Goal: Task Accomplishment & Management: Manage account settings

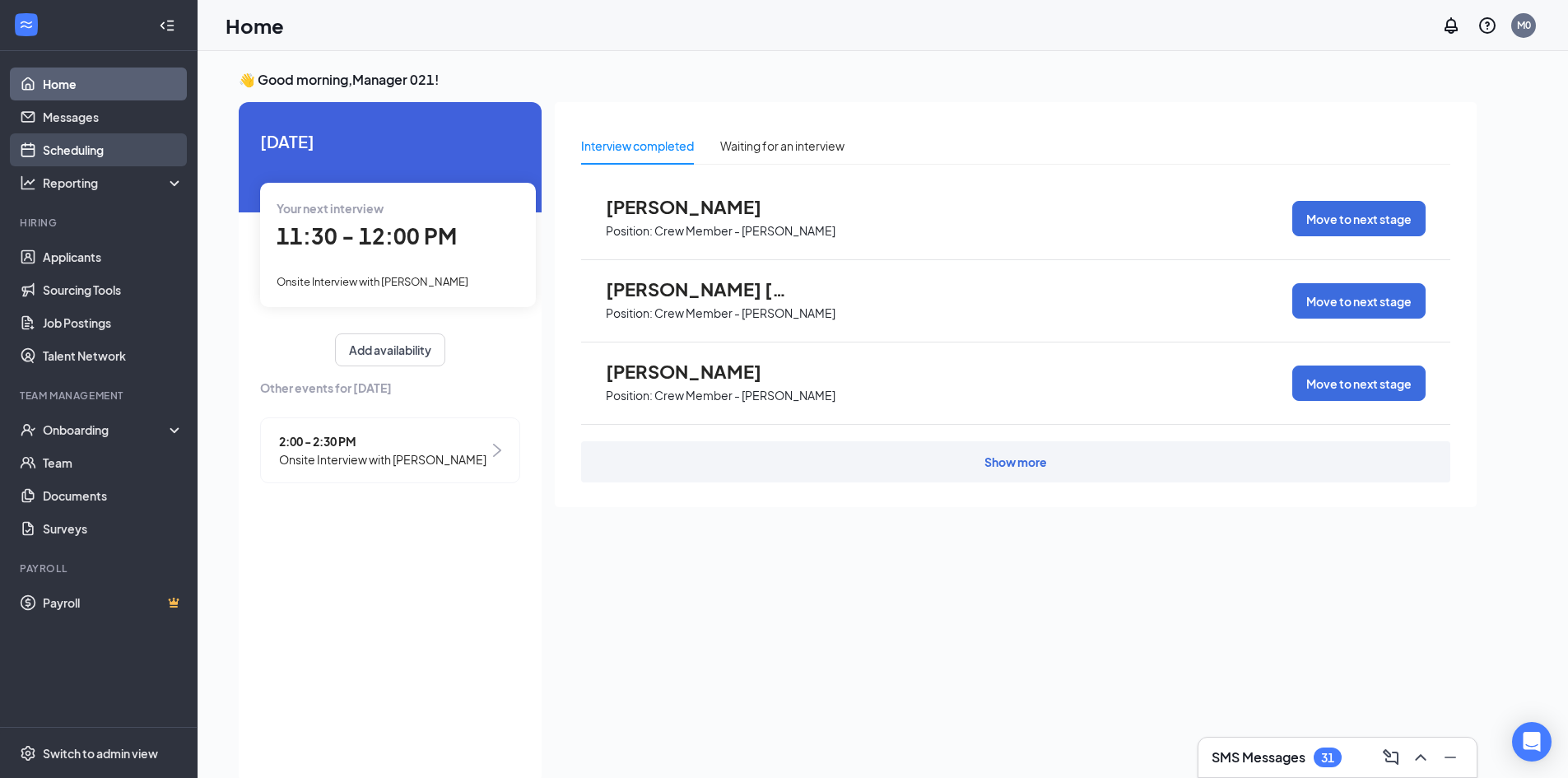
click at [48, 147] on link "Scheduling" at bounding box center [114, 149] width 141 height 33
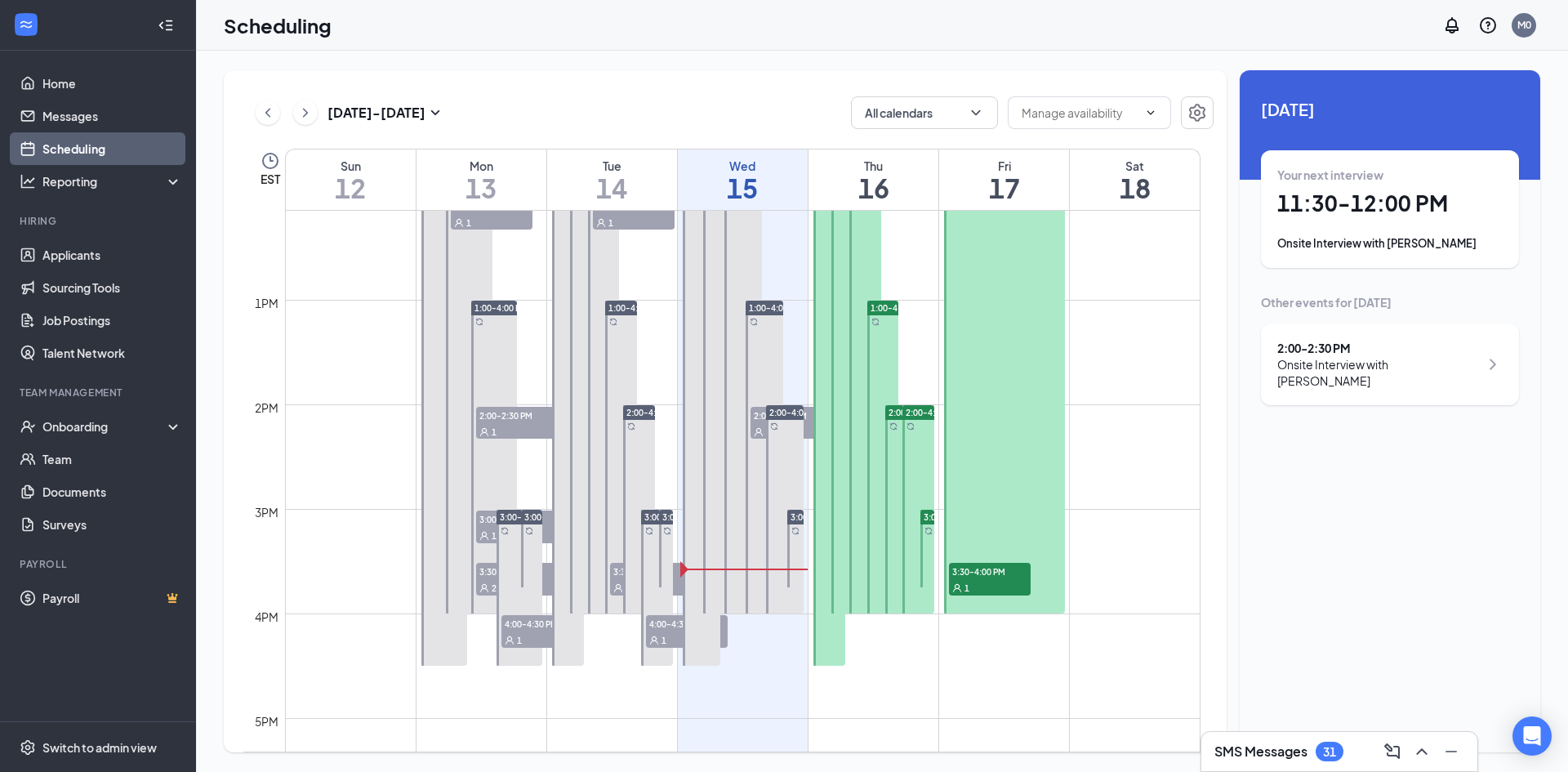
scroll to position [1293, 0]
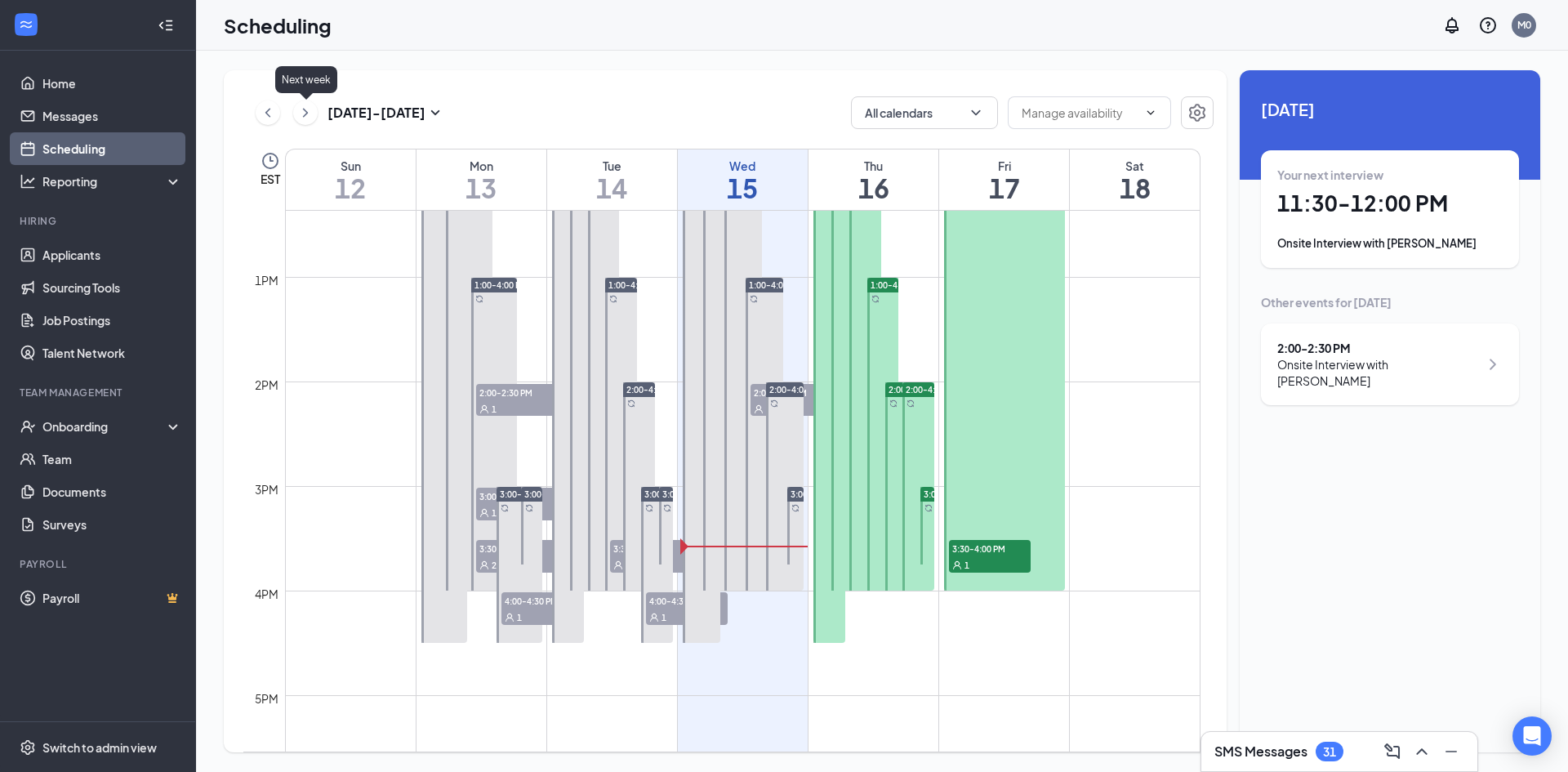
click at [309, 113] on icon "ChevronRight" at bounding box center [306, 112] width 17 height 20
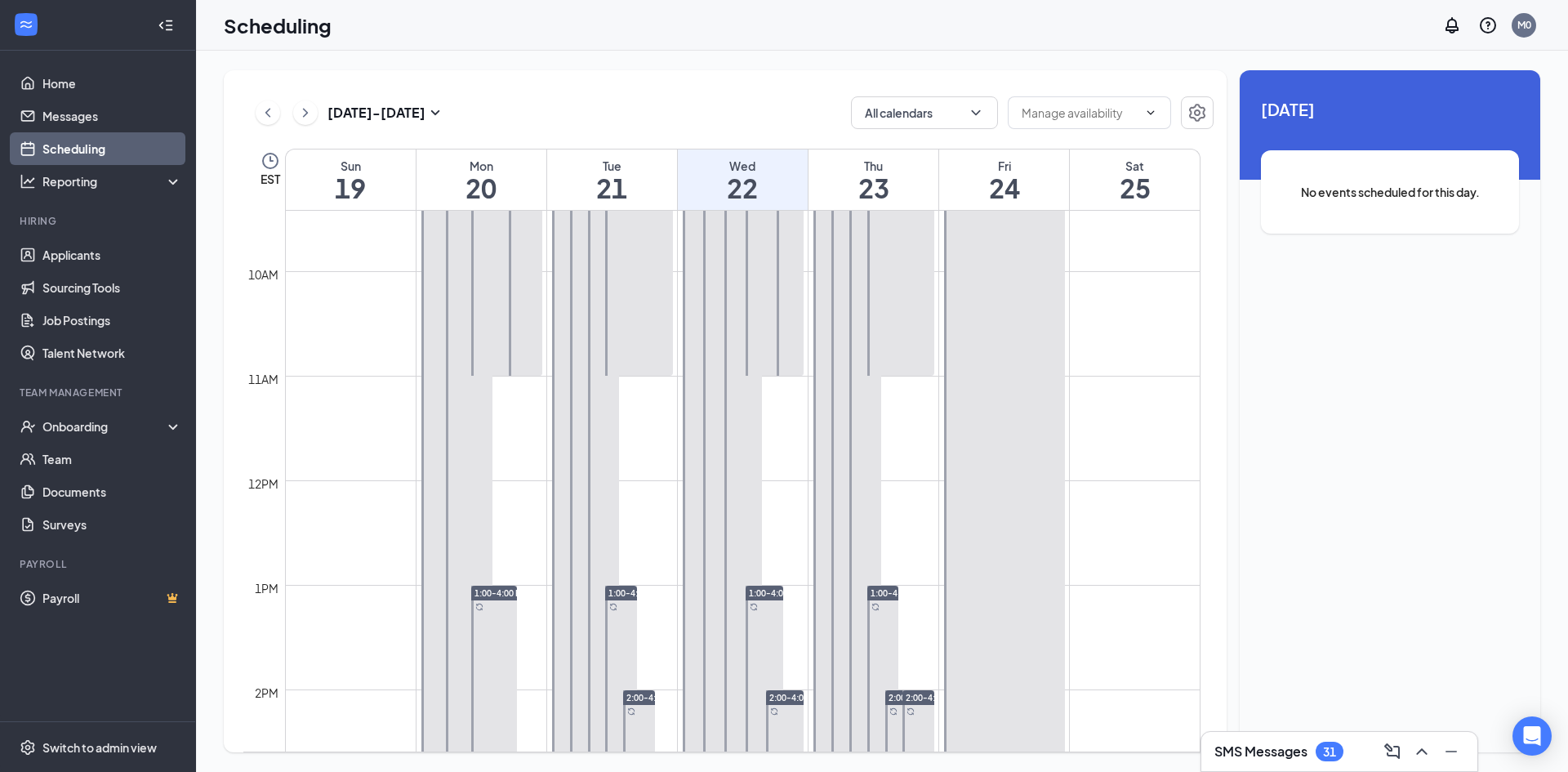
scroll to position [1048, 0]
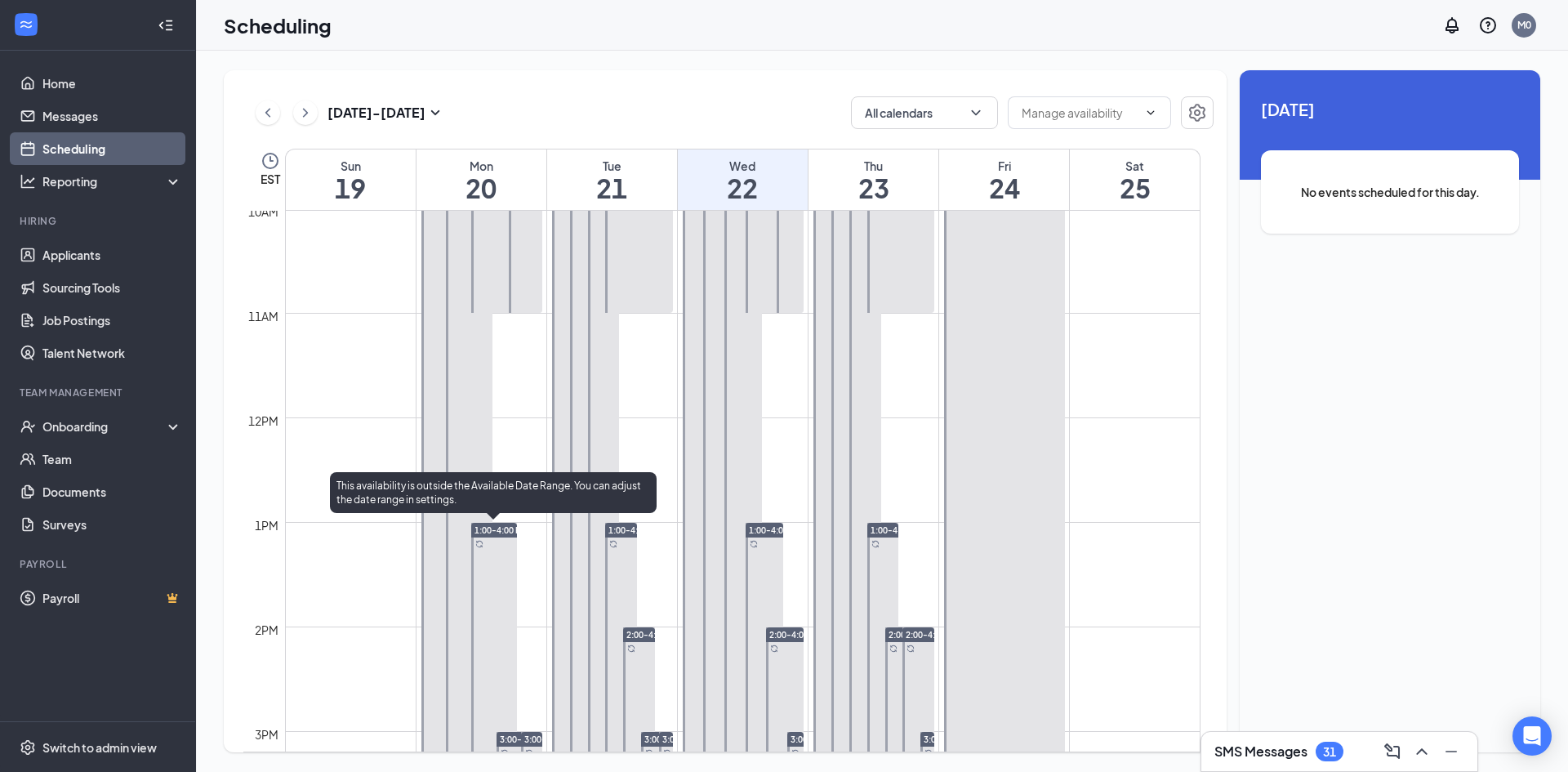
click at [495, 546] on div at bounding box center [493, 680] width 46 height 313
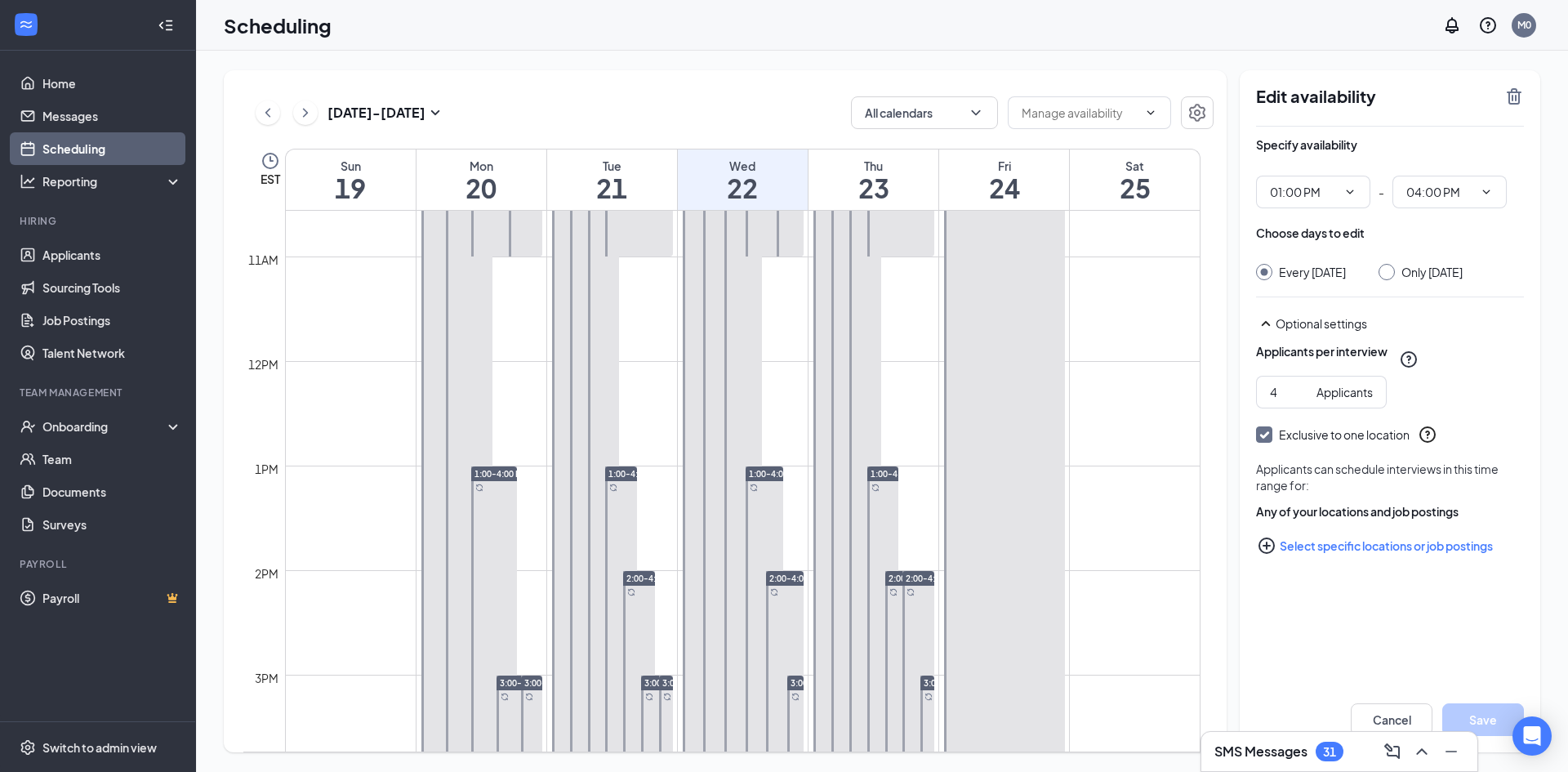
scroll to position [1130, 0]
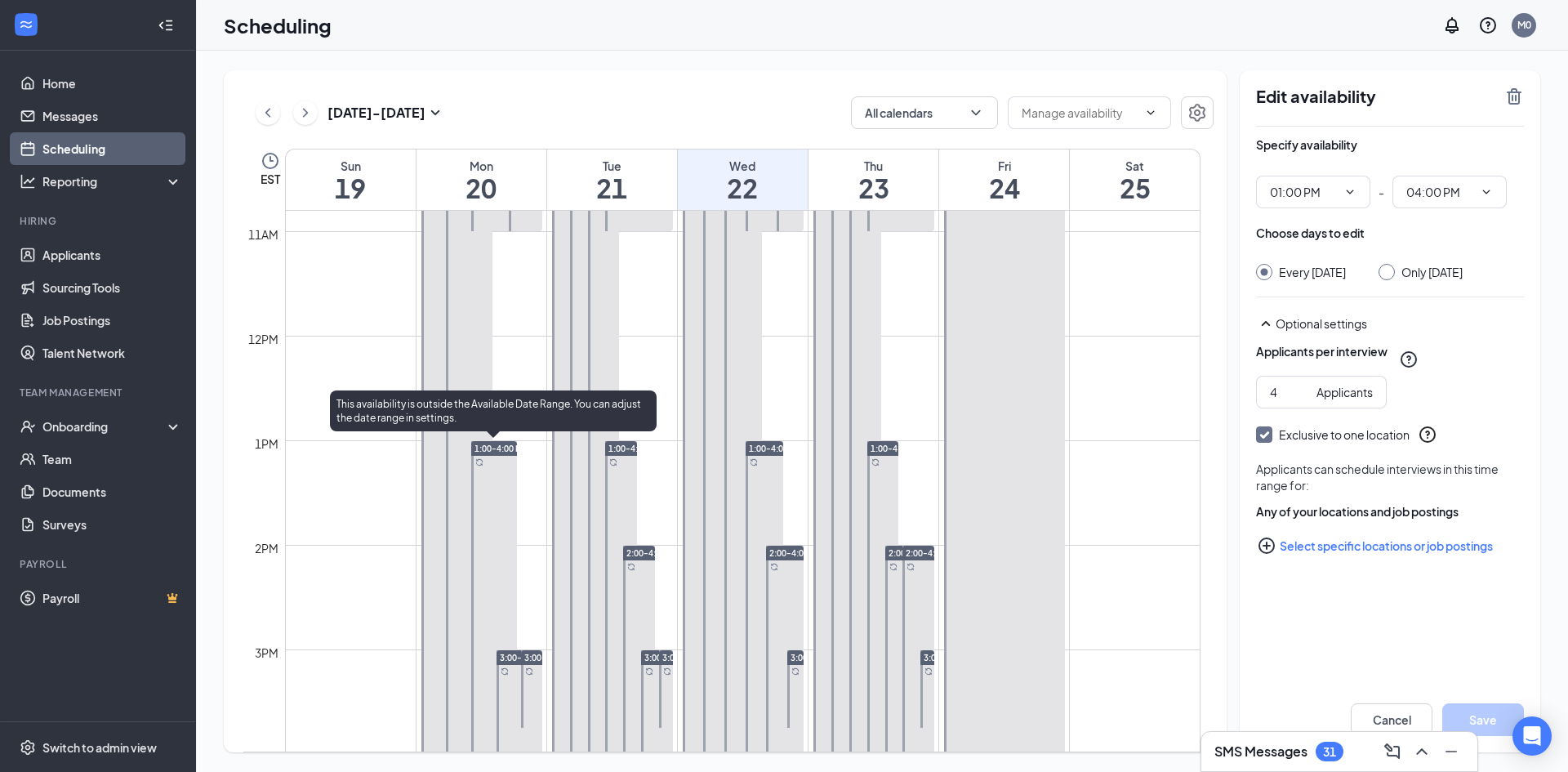
click at [493, 447] on span "1:00-4:00 PM" at bounding box center [501, 448] width 53 height 11
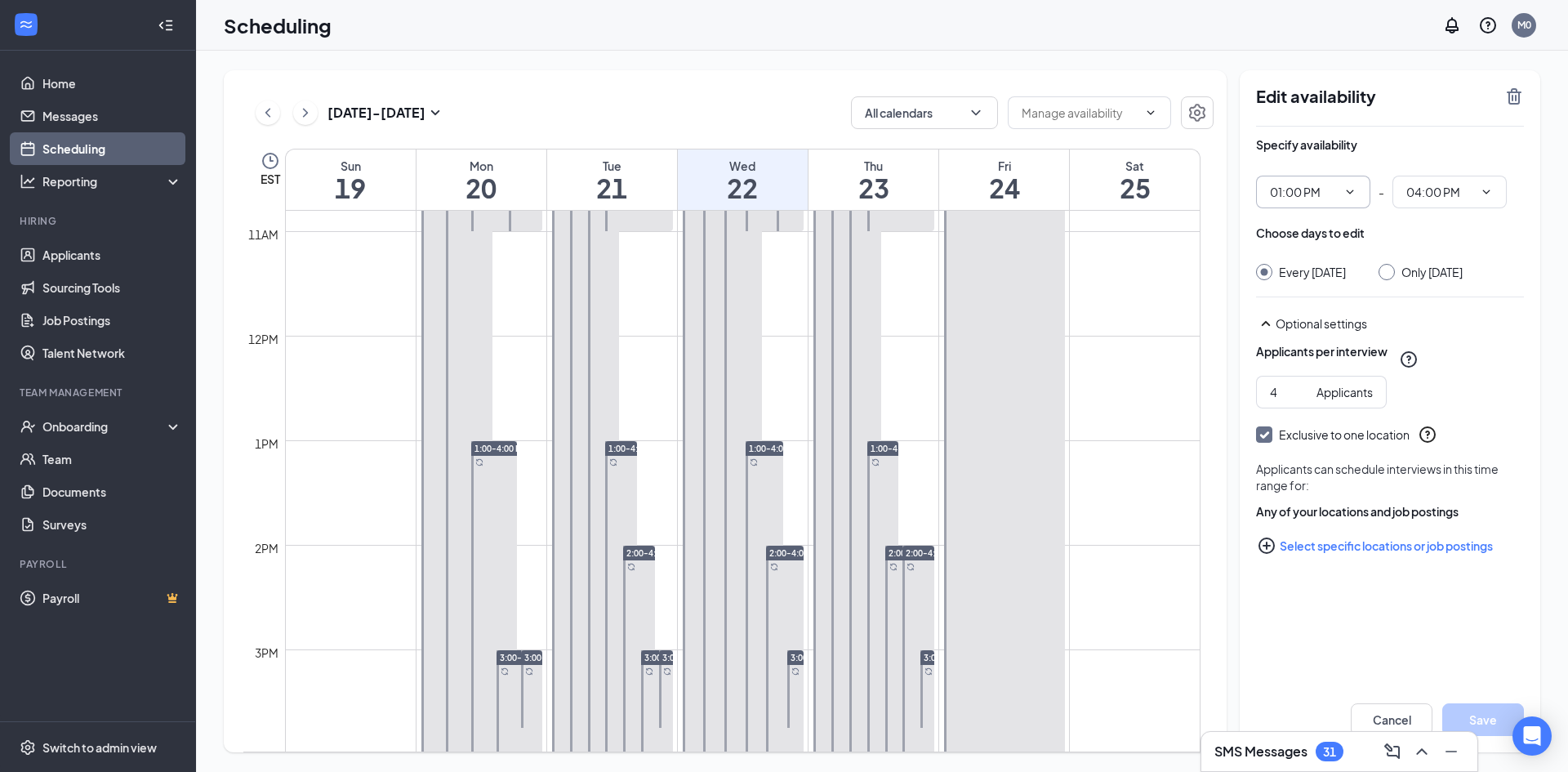
click at [1350, 191] on icon "ChevronDown" at bounding box center [1350, 192] width 13 height 13
click at [1351, 190] on icon "ChevronDown" at bounding box center [1350, 192] width 13 height 13
click at [1302, 347] on div "09:00 AM" at bounding box center [1307, 350] width 48 height 18
type input "09:00 AM"
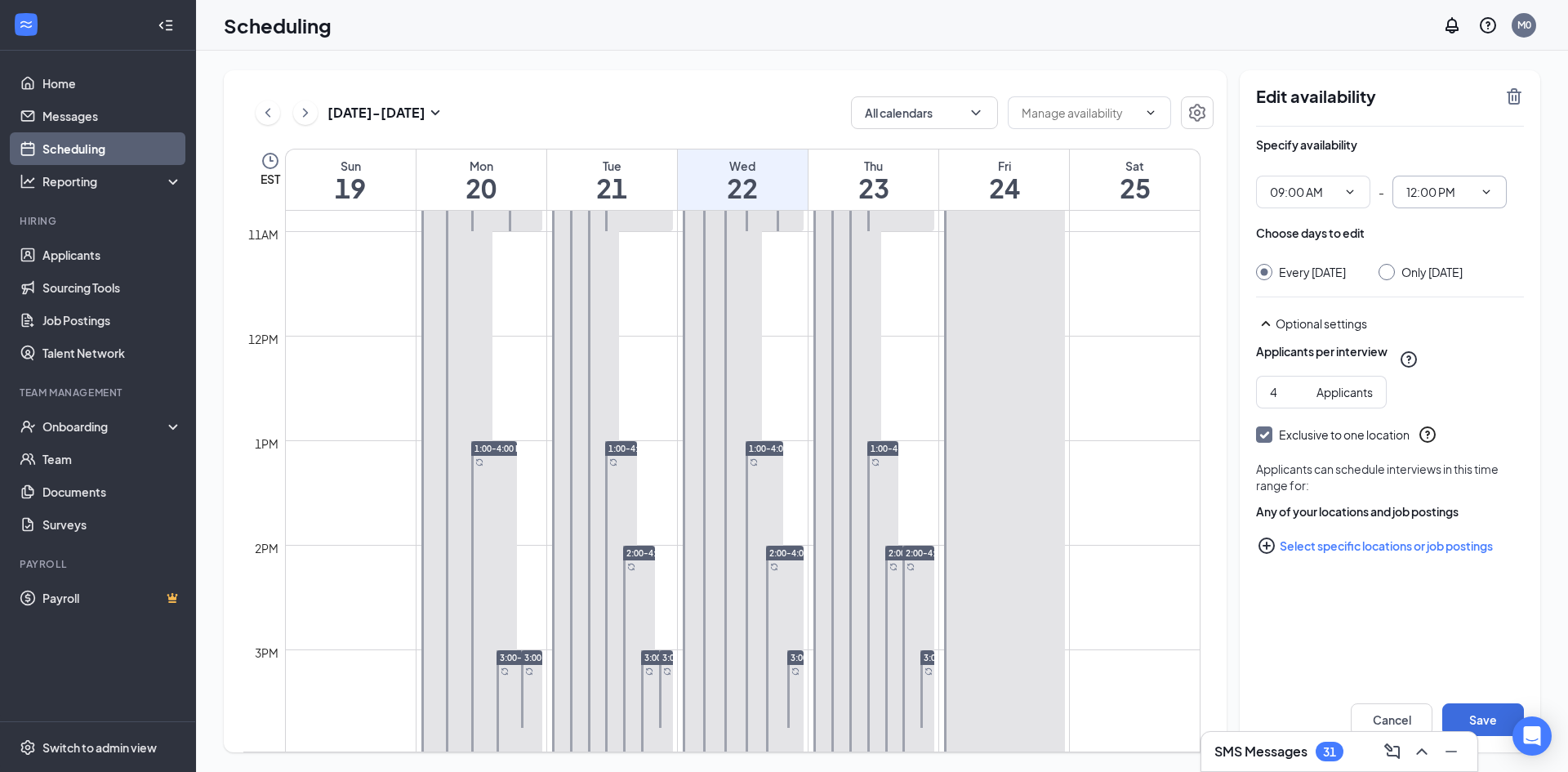
click at [1490, 192] on icon "ChevronDown" at bounding box center [1486, 192] width 13 height 13
click at [1440, 282] on div "11:30 AM" at bounding box center [1443, 280] width 48 height 18
type input "11:30 AM"
click at [1395, 272] on div at bounding box center [1387, 272] width 17 height 17
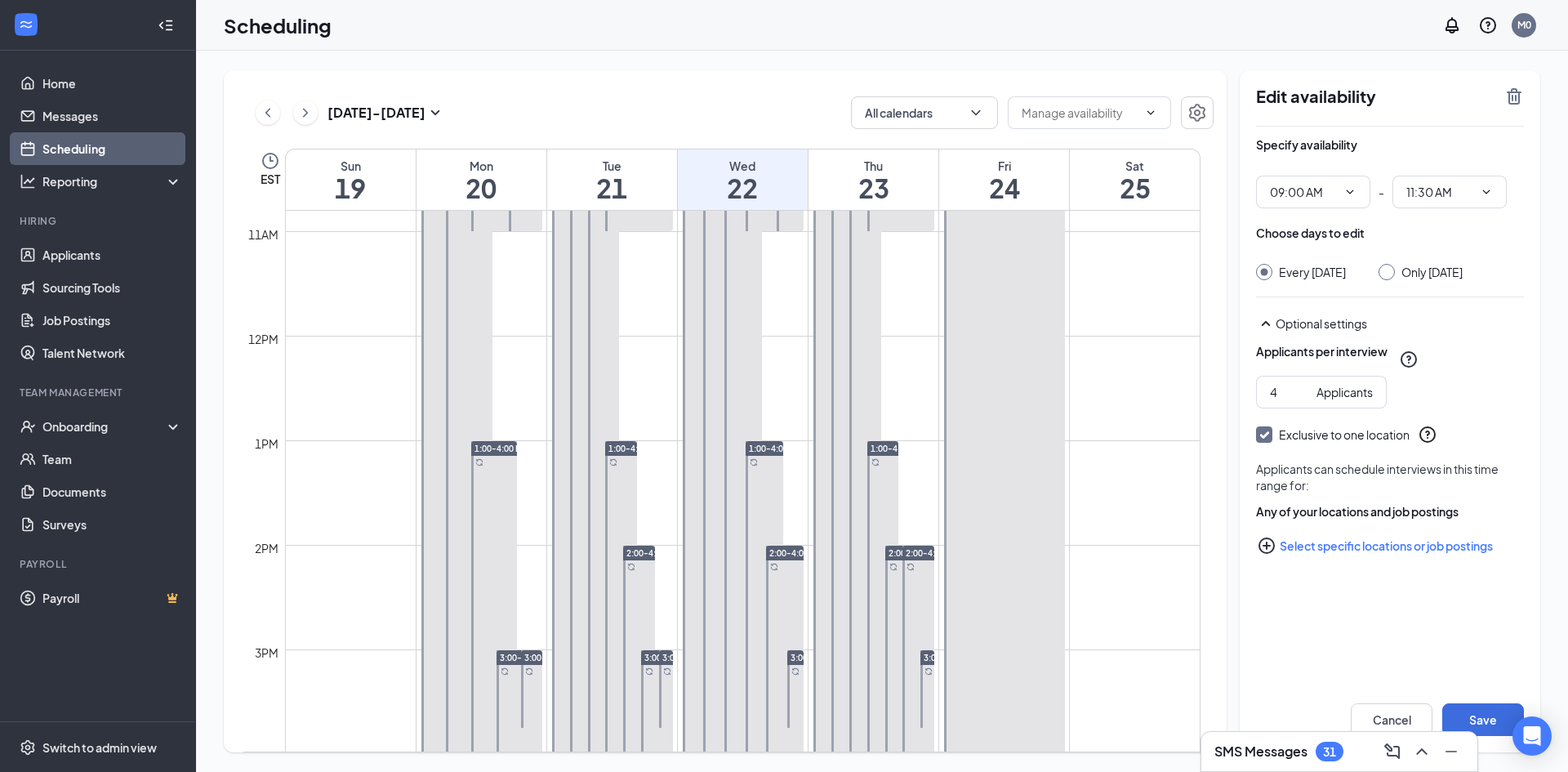
click at [1390, 268] on input "Only Monday, Oct 20" at bounding box center [1384, 269] width 11 height 11
radio input "true"
radio input "false"
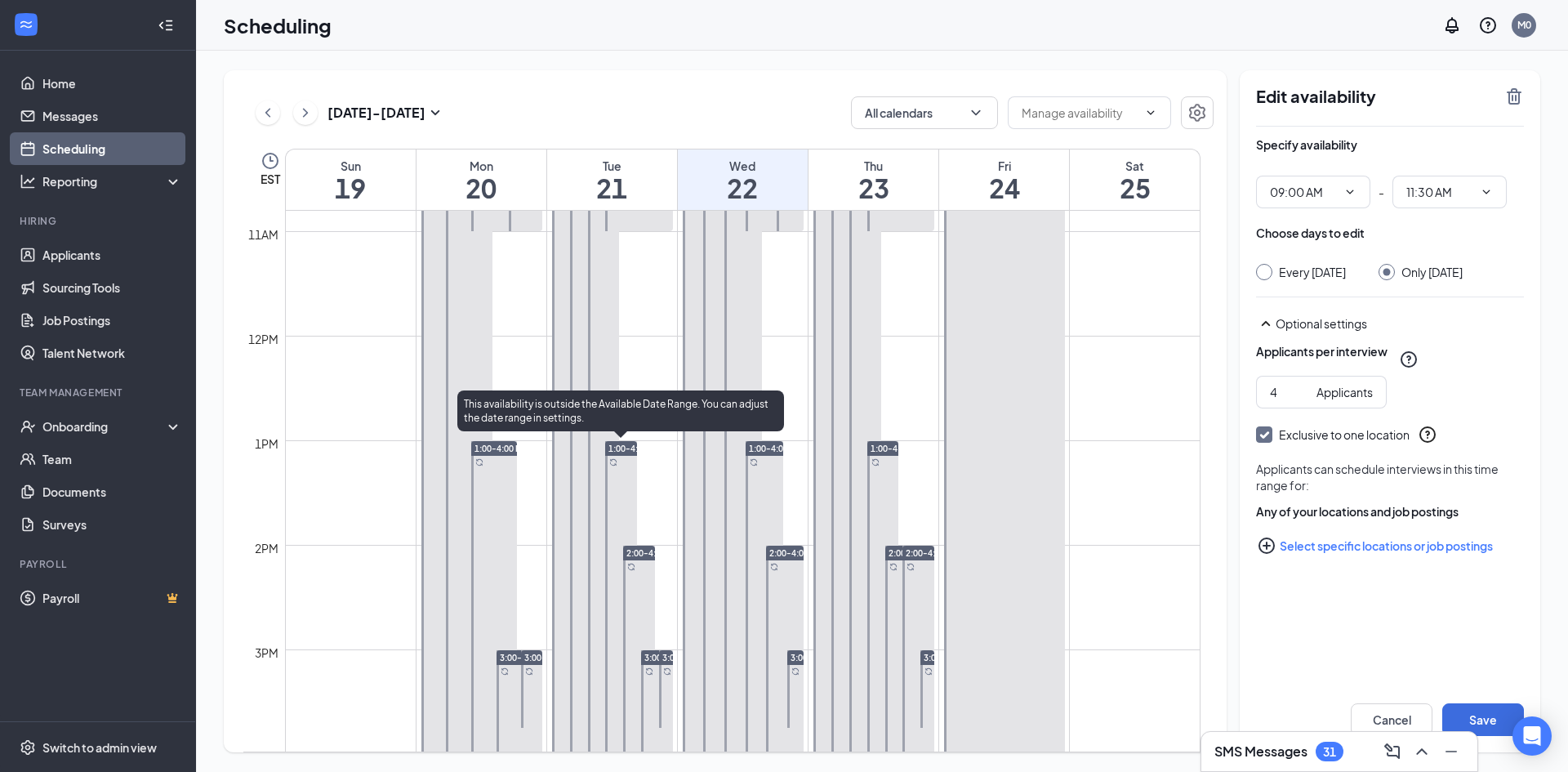
click at [656, 425] on div "This availability is outside the Available Date Range. You can adjust the date …" at bounding box center [621, 411] width 326 height 41
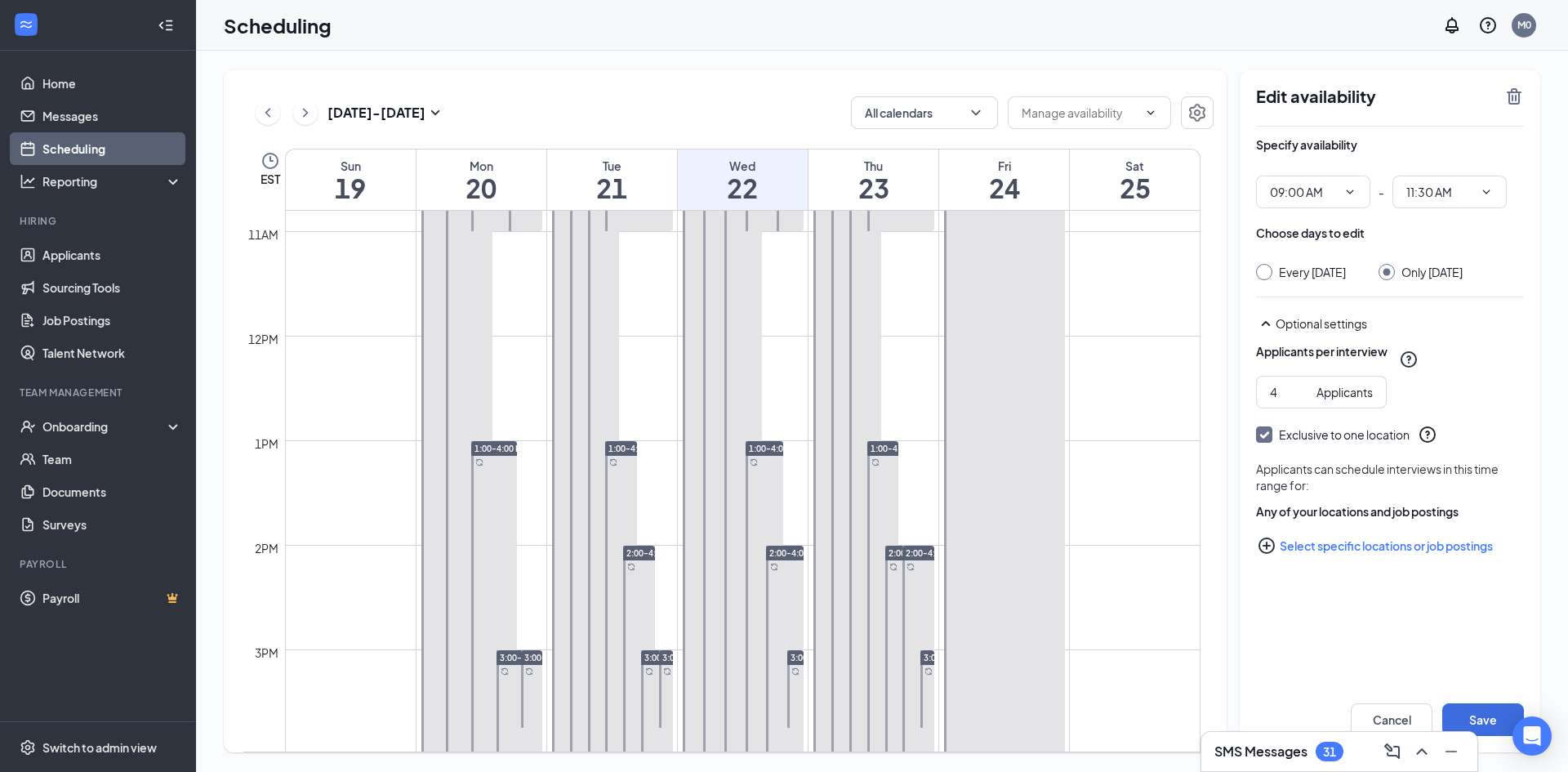
click at [628, 167] on div "Tue" at bounding box center [612, 166] width 130 height 17
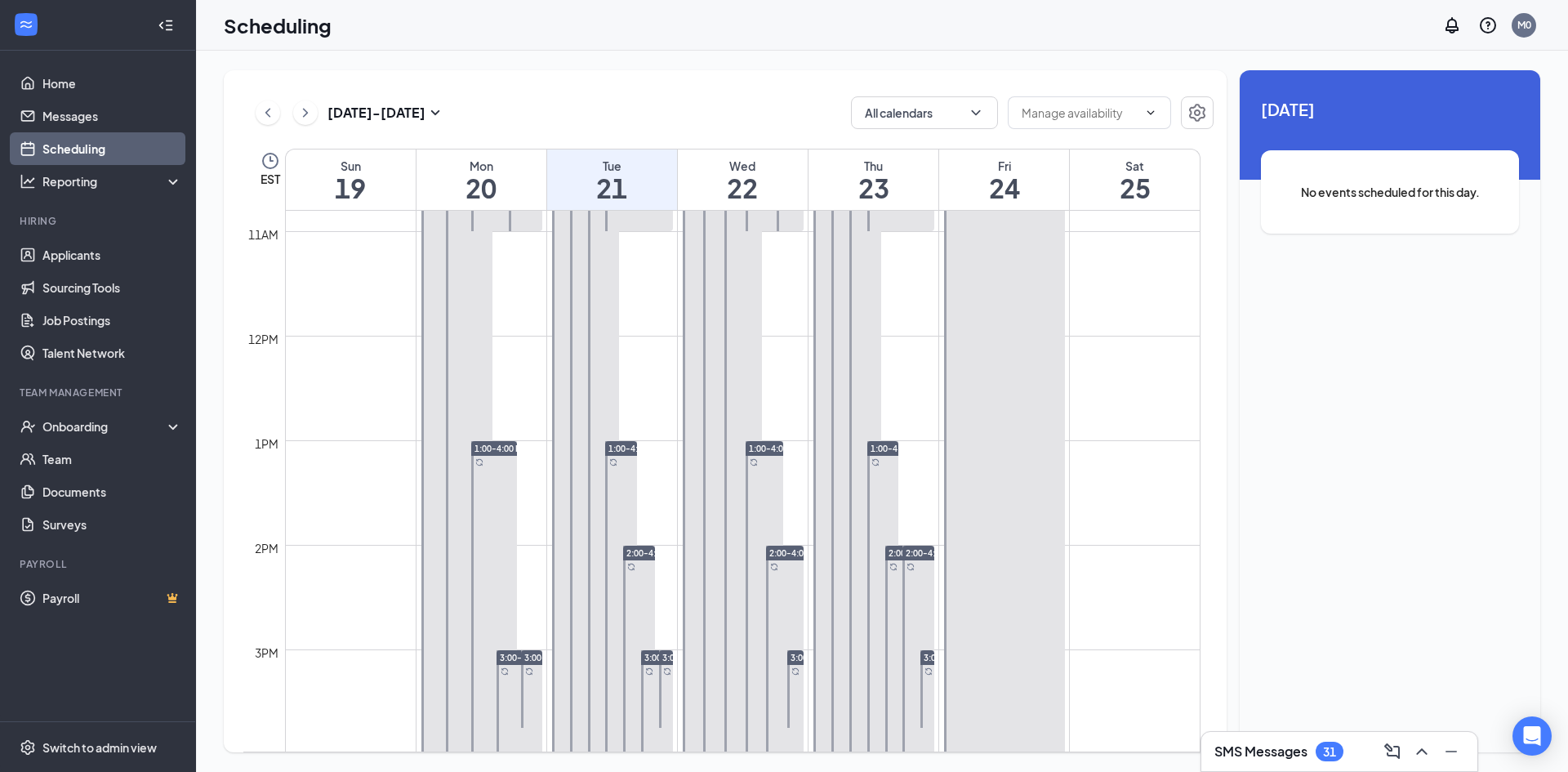
click at [1332, 206] on div "No events scheduled for this day." at bounding box center [1390, 191] width 258 height 83
click at [1334, 203] on div "No events scheduled for this day." at bounding box center [1390, 191] width 258 height 83
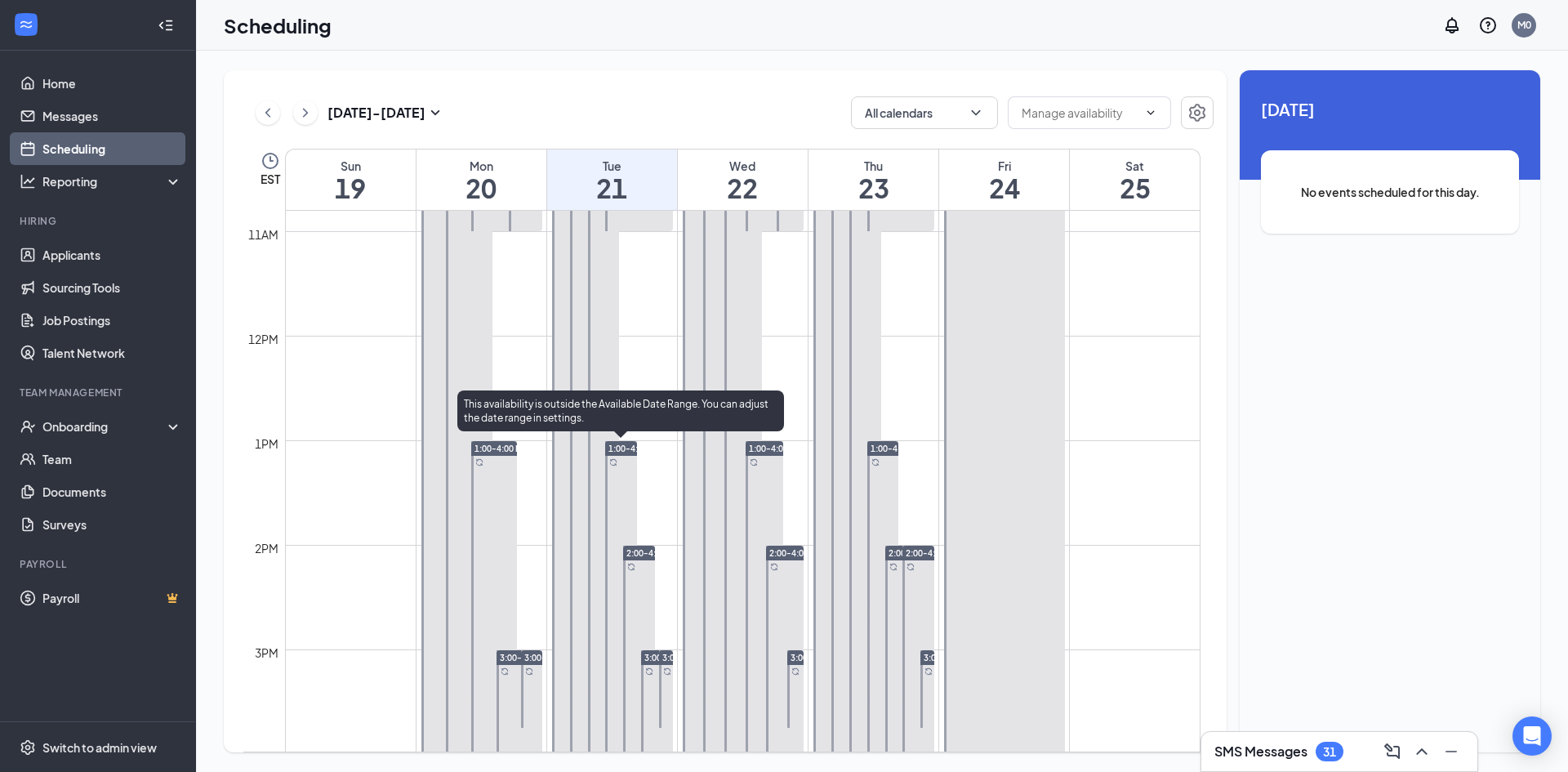
click at [631, 452] on span "1:00-4:00 PM" at bounding box center [635, 448] width 53 height 11
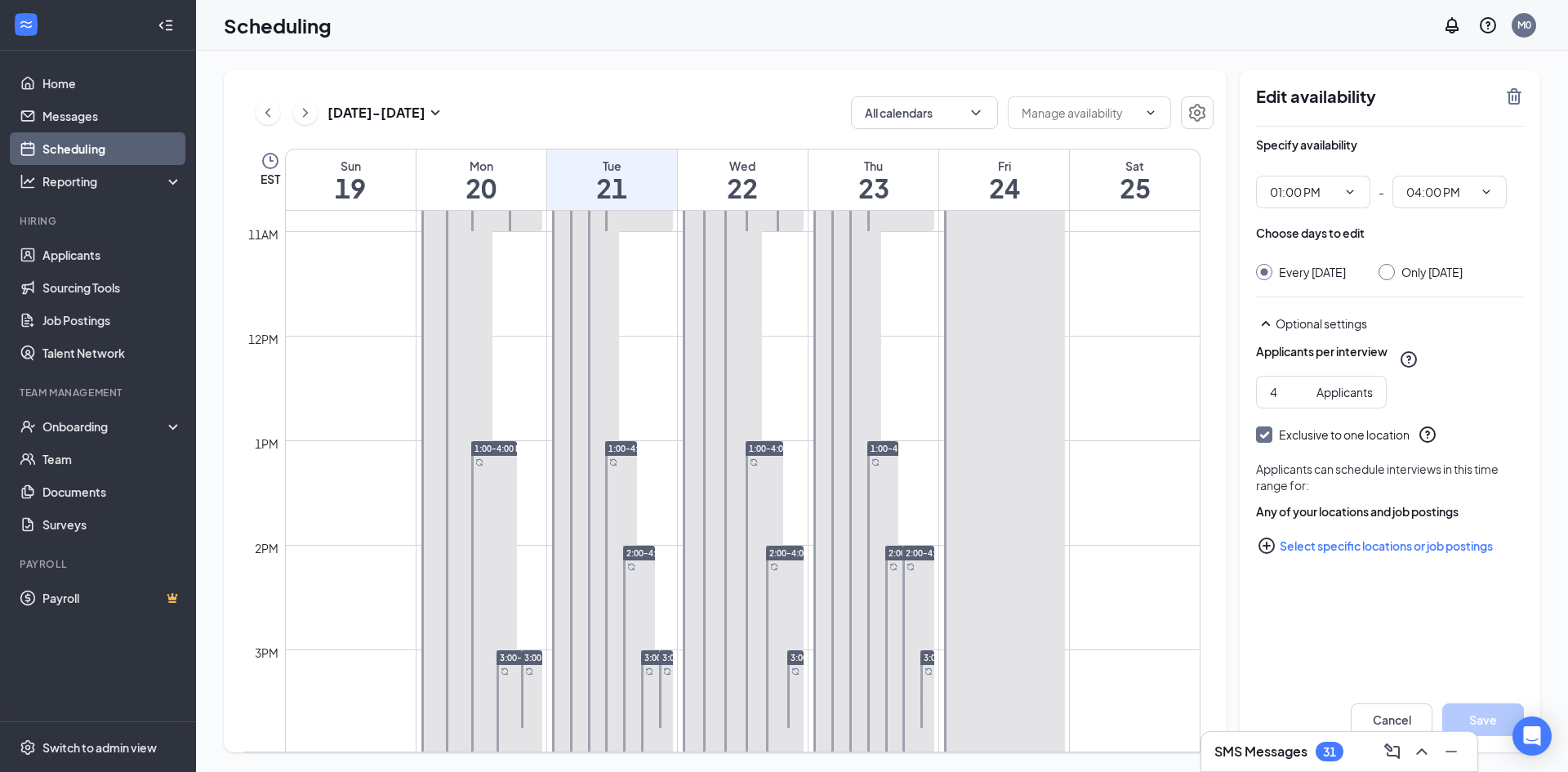
click at [1390, 272] on input "Only Tuesday, Oct 21" at bounding box center [1384, 269] width 11 height 11
radio input "true"
radio input "false"
click at [726, 181] on h1 "22" at bounding box center [742, 188] width 130 height 28
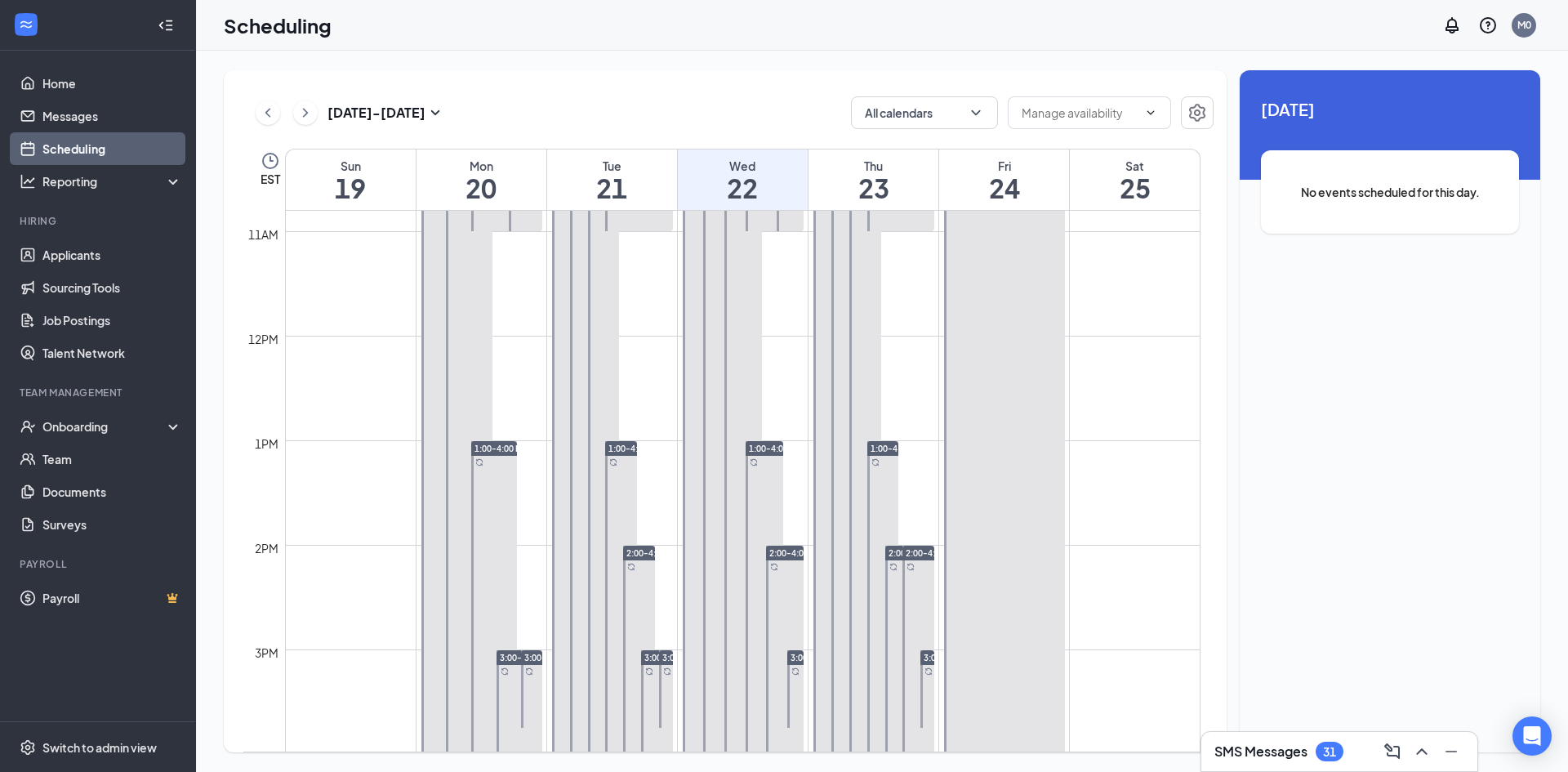
click at [1422, 203] on div "No events scheduled for this day." at bounding box center [1390, 191] width 258 height 83
click at [1385, 260] on div "22 October No events scheduled for this day." at bounding box center [1390, 177] width 300 height 215
click at [767, 180] on h1 "22" at bounding box center [742, 188] width 130 height 28
click at [764, 189] on h1 "22" at bounding box center [742, 188] width 130 height 28
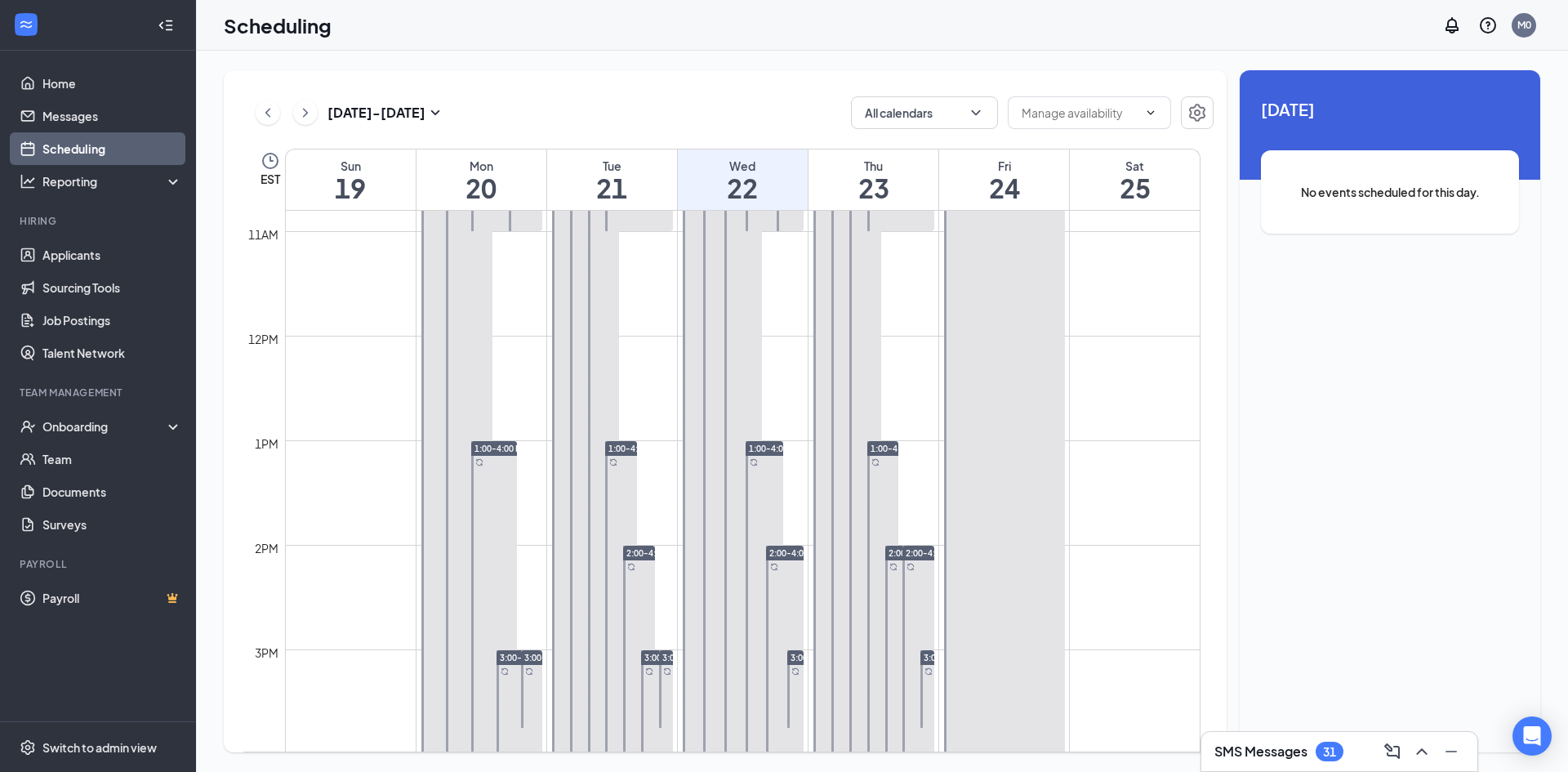
click at [764, 189] on h1 "22" at bounding box center [742, 188] width 130 height 28
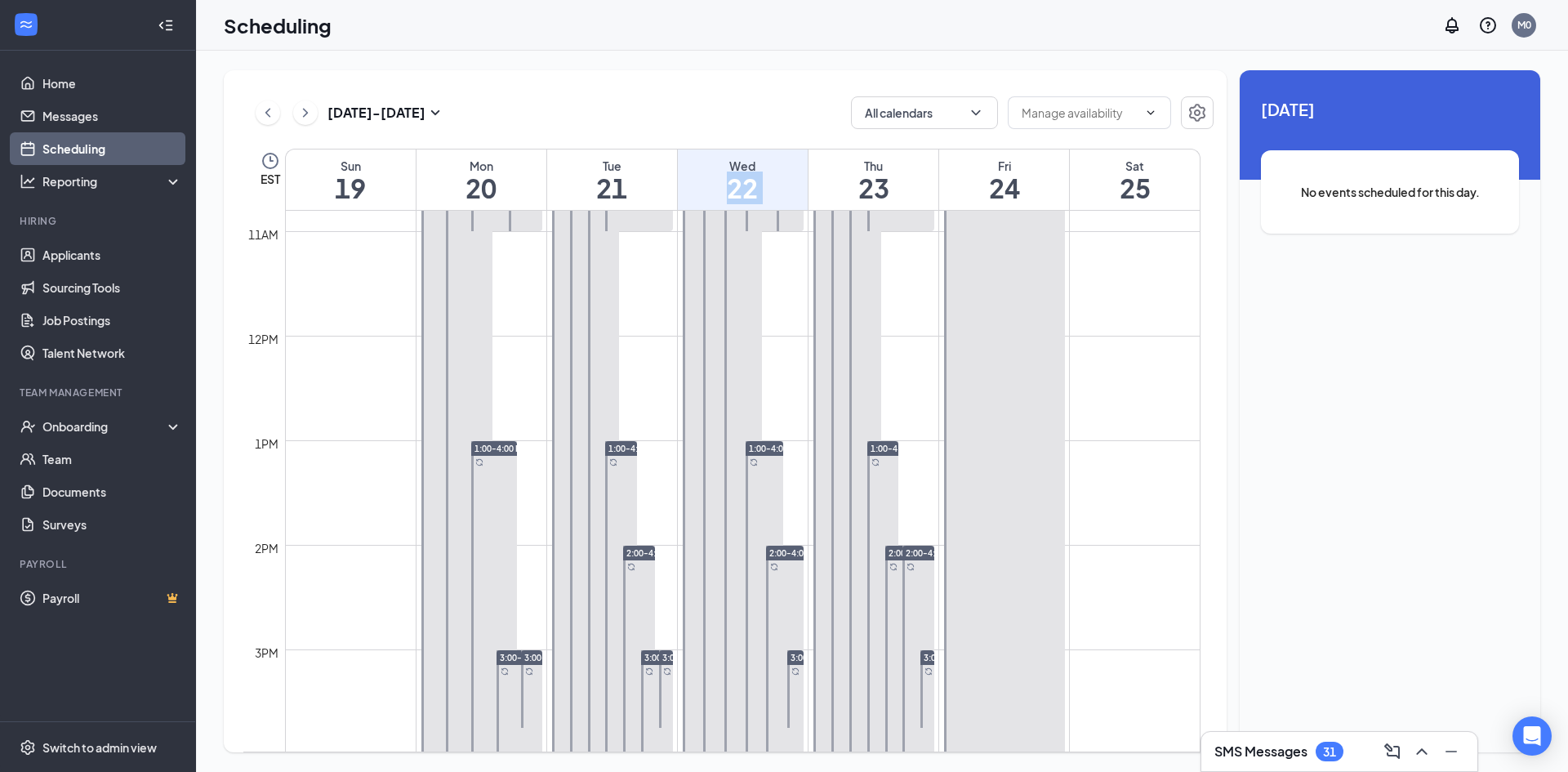
click at [764, 188] on h1 "22" at bounding box center [742, 188] width 130 height 28
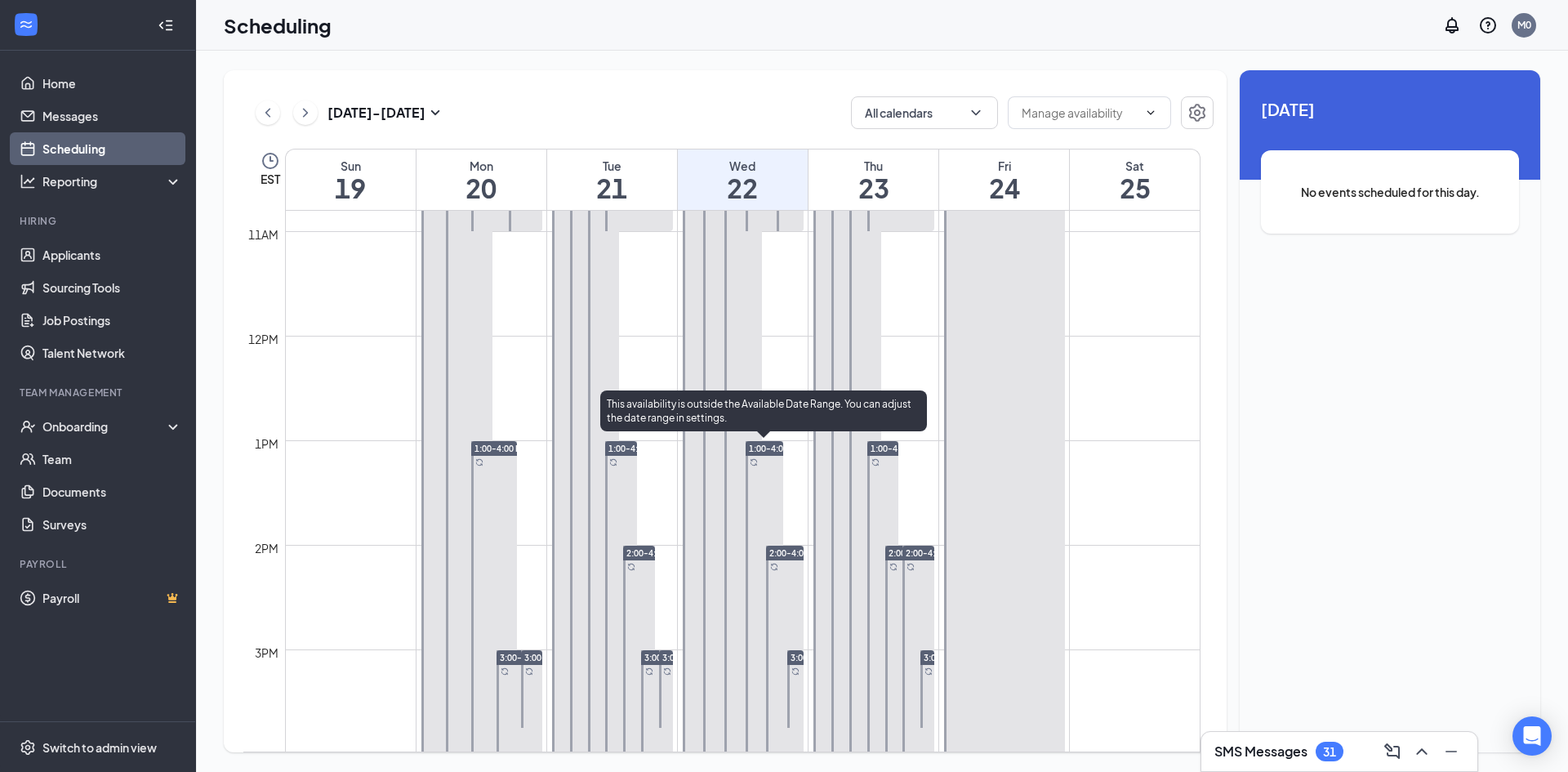
click at [769, 452] on span "1:00-4:00 PM" at bounding box center [775, 448] width 53 height 11
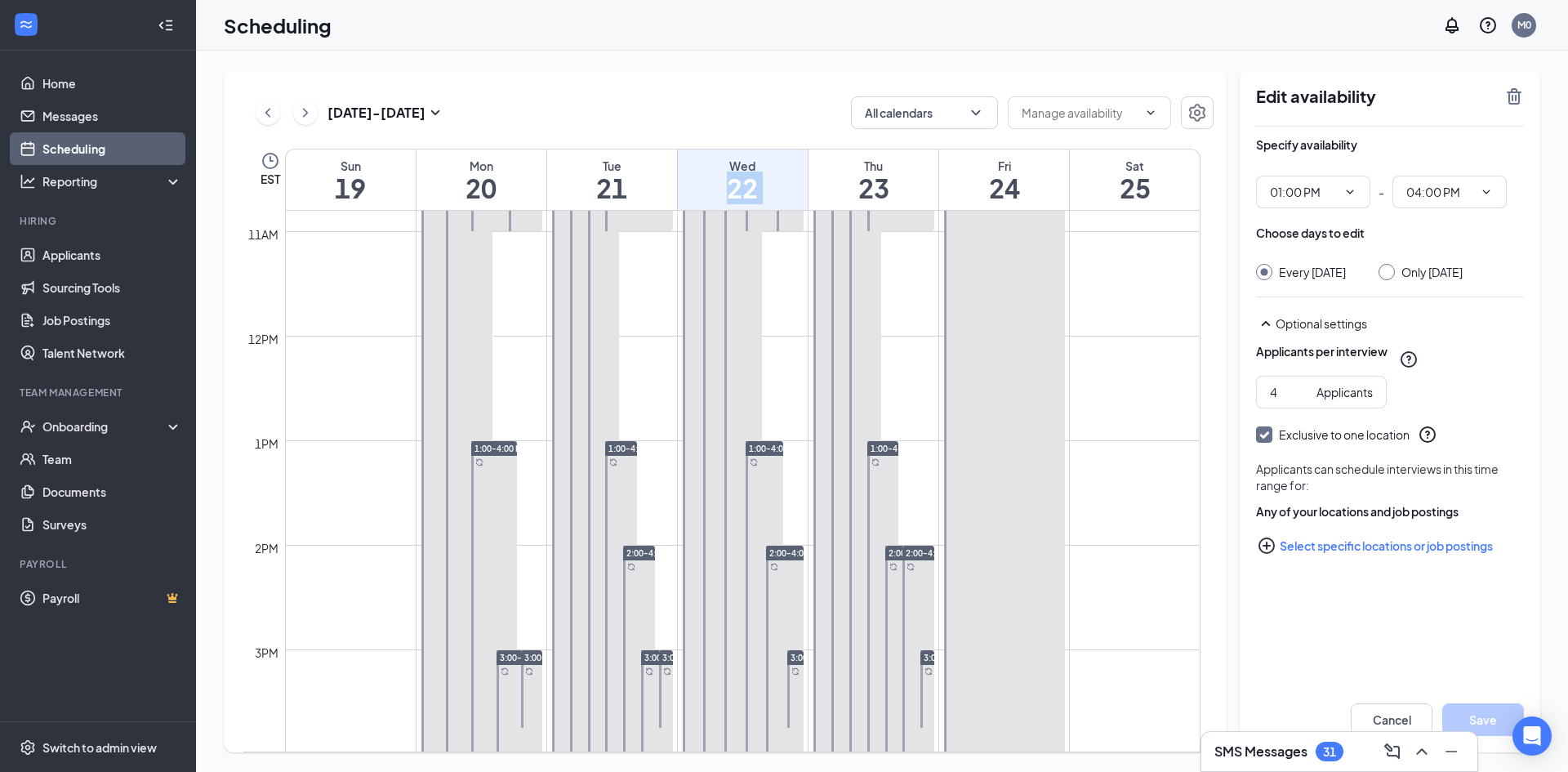
click at [1390, 271] on input "Only Wednesday, Oct 22" at bounding box center [1384, 269] width 11 height 11
radio input "true"
radio input "false"
click at [1350, 190] on icon "ChevronDown" at bounding box center [1350, 192] width 13 height 13
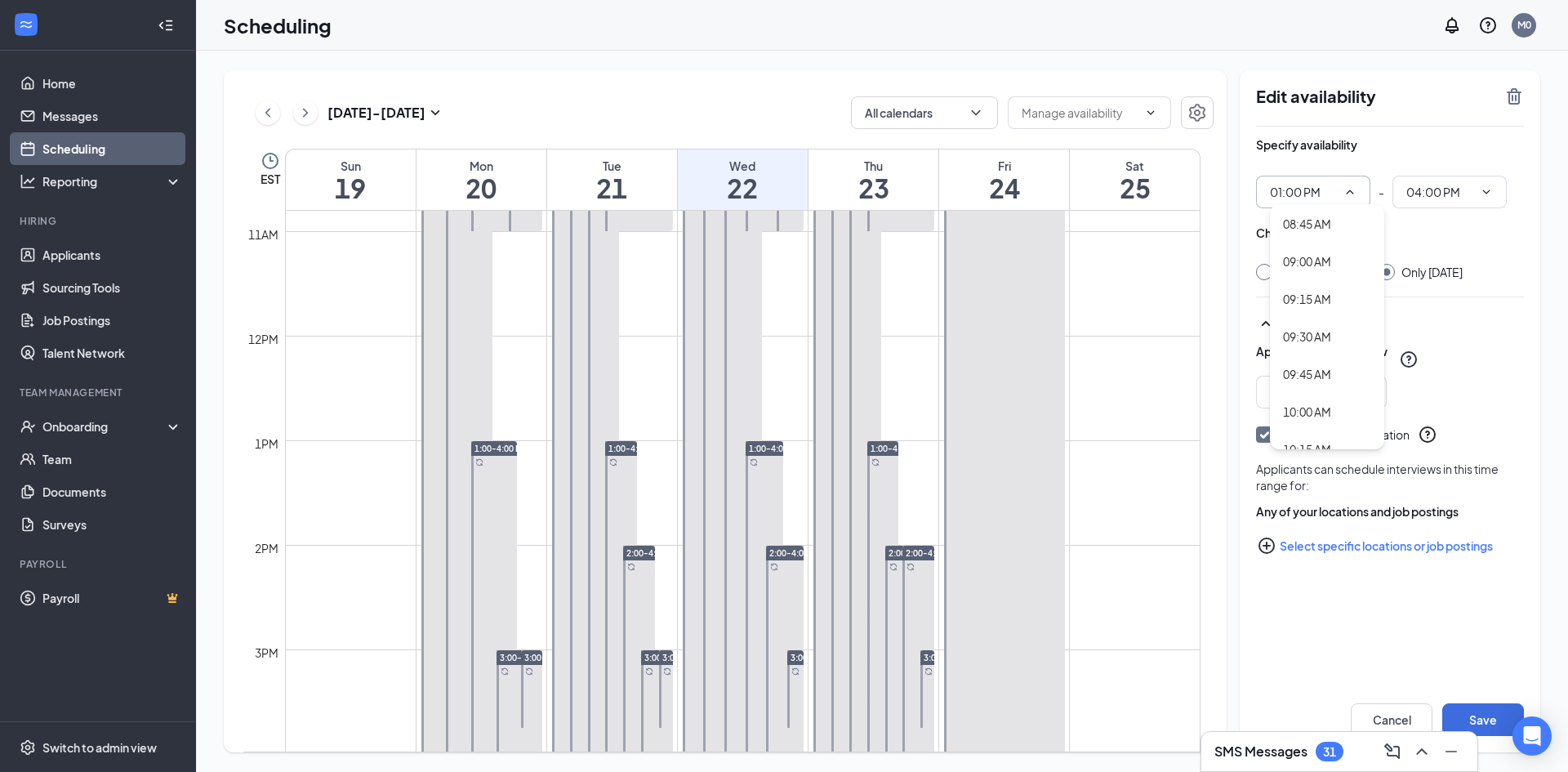
scroll to position [1315, 0]
click at [1320, 335] on div "09:30 AM" at bounding box center [1307, 335] width 48 height 18
type input "09:30 AM"
click at [1486, 194] on icon "ChevronDown" at bounding box center [1487, 191] width 7 height 4
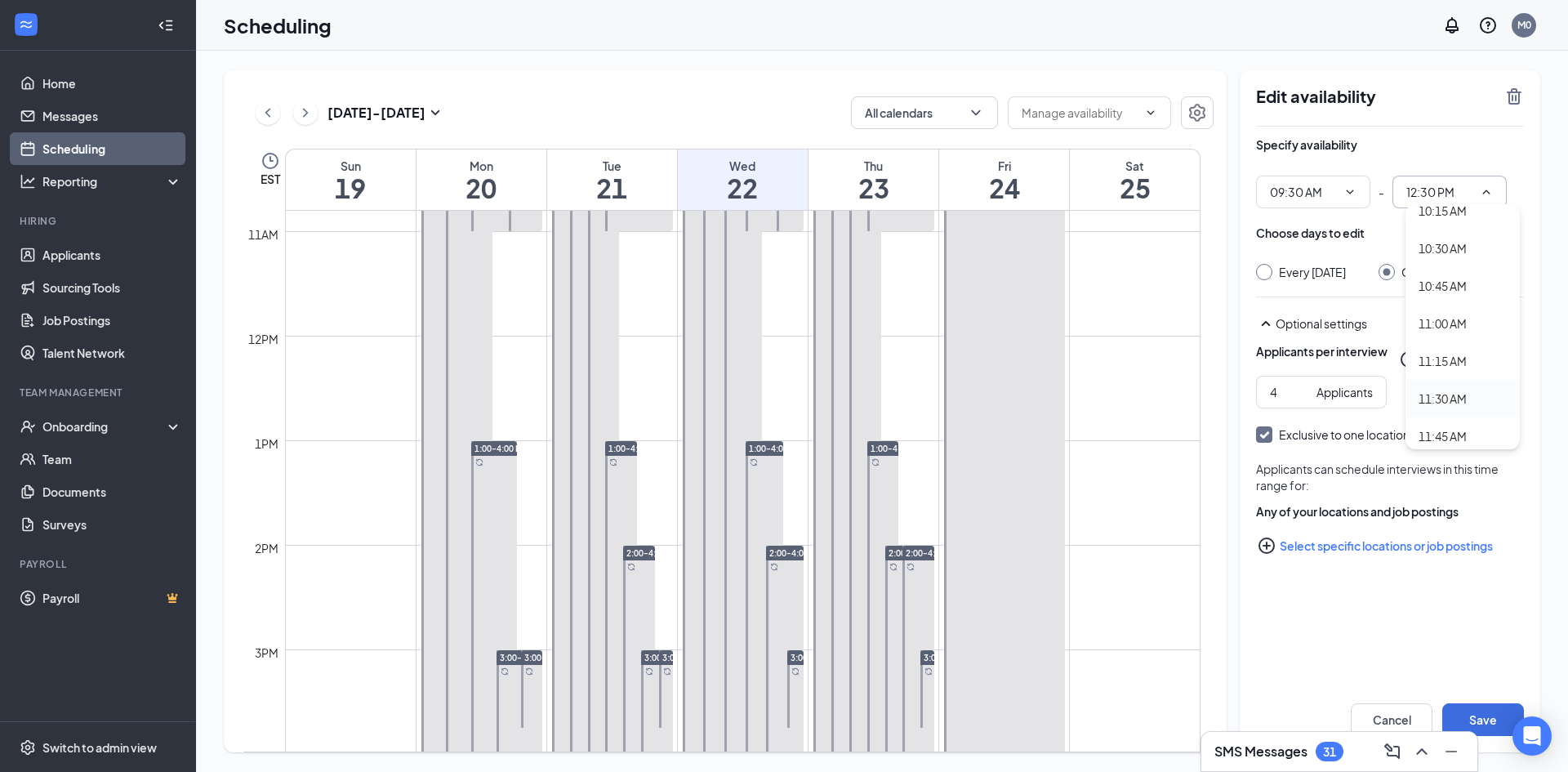
scroll to position [1551, 0]
click at [1433, 360] on div "11:30 AM" at bounding box center [1443, 361] width 48 height 18
type input "11:30 AM"
click at [1349, 191] on icon "ChevronDown" at bounding box center [1350, 192] width 13 height 13
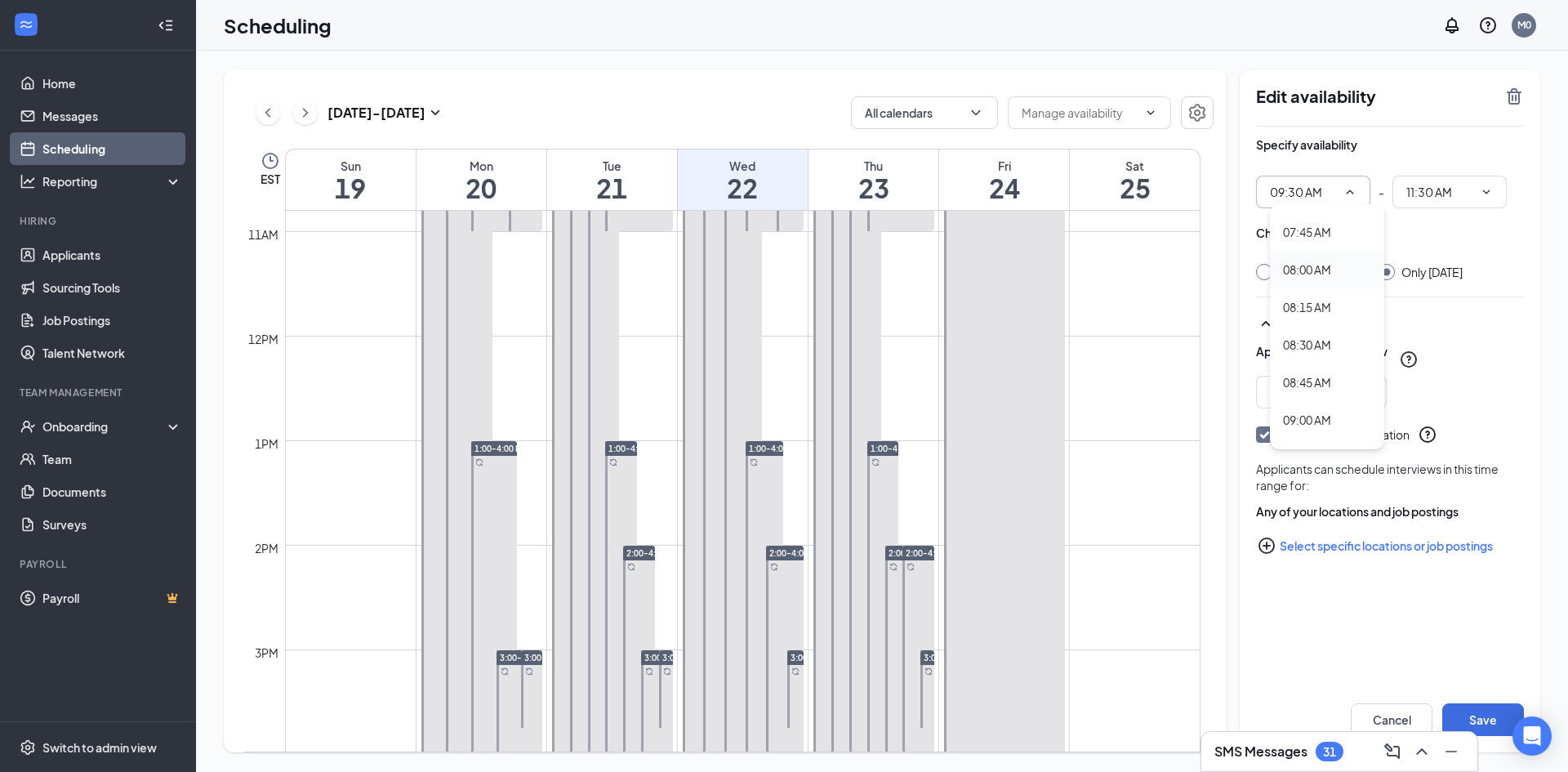
scroll to position [1151, 0]
click at [1321, 273] on div "08:00 AM" at bounding box center [1307, 273] width 48 height 18
type input "08:00 AM"
click at [1485, 192] on icon "ChevronDown" at bounding box center [1487, 191] width 7 height 4
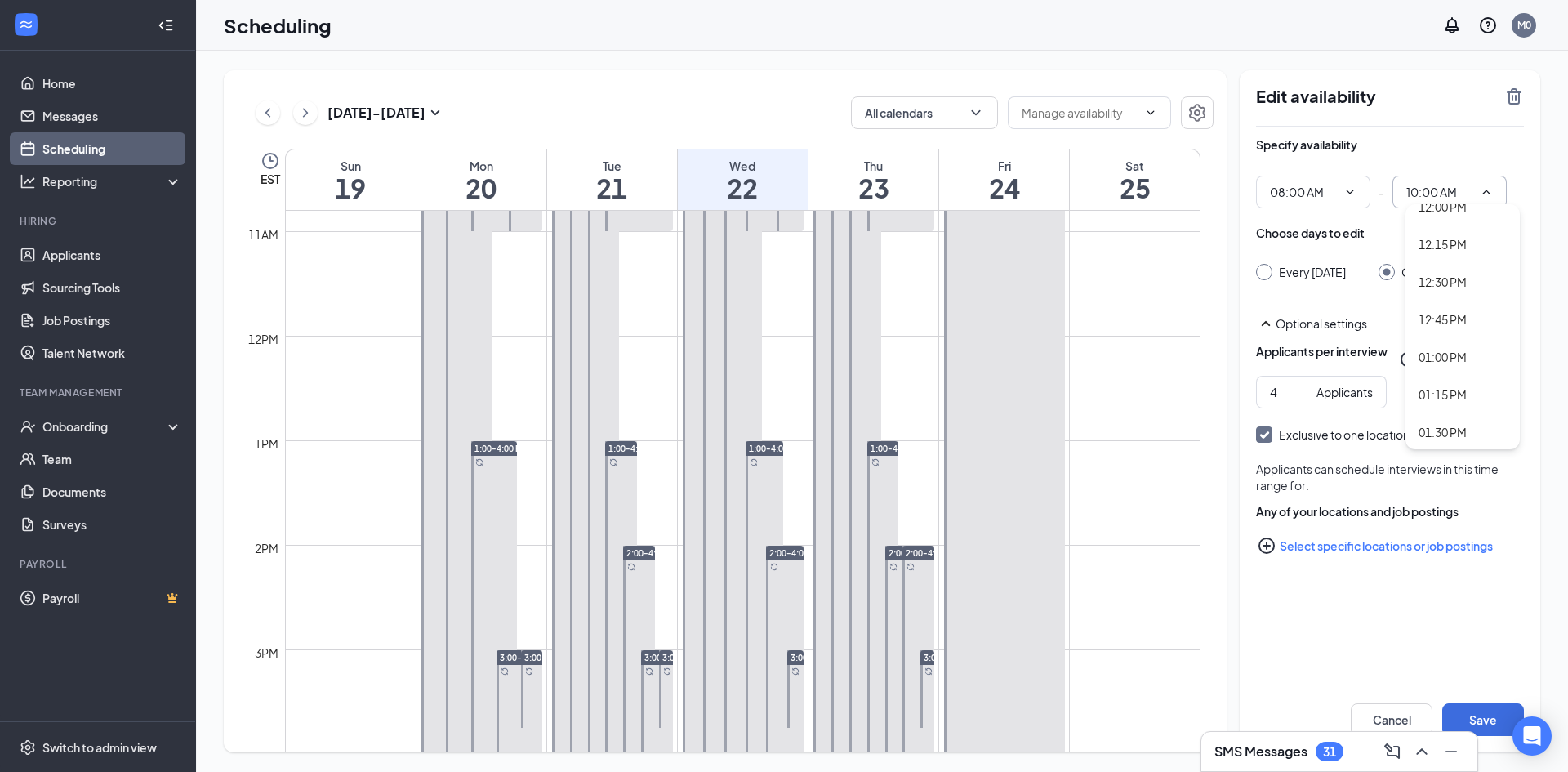
scroll to position [1797, 0]
click at [1441, 346] on div "01:00 PM" at bounding box center [1443, 341] width 48 height 18
type input "01:00 PM"
click at [505, 182] on h1 "20" at bounding box center [481, 188] width 130 height 28
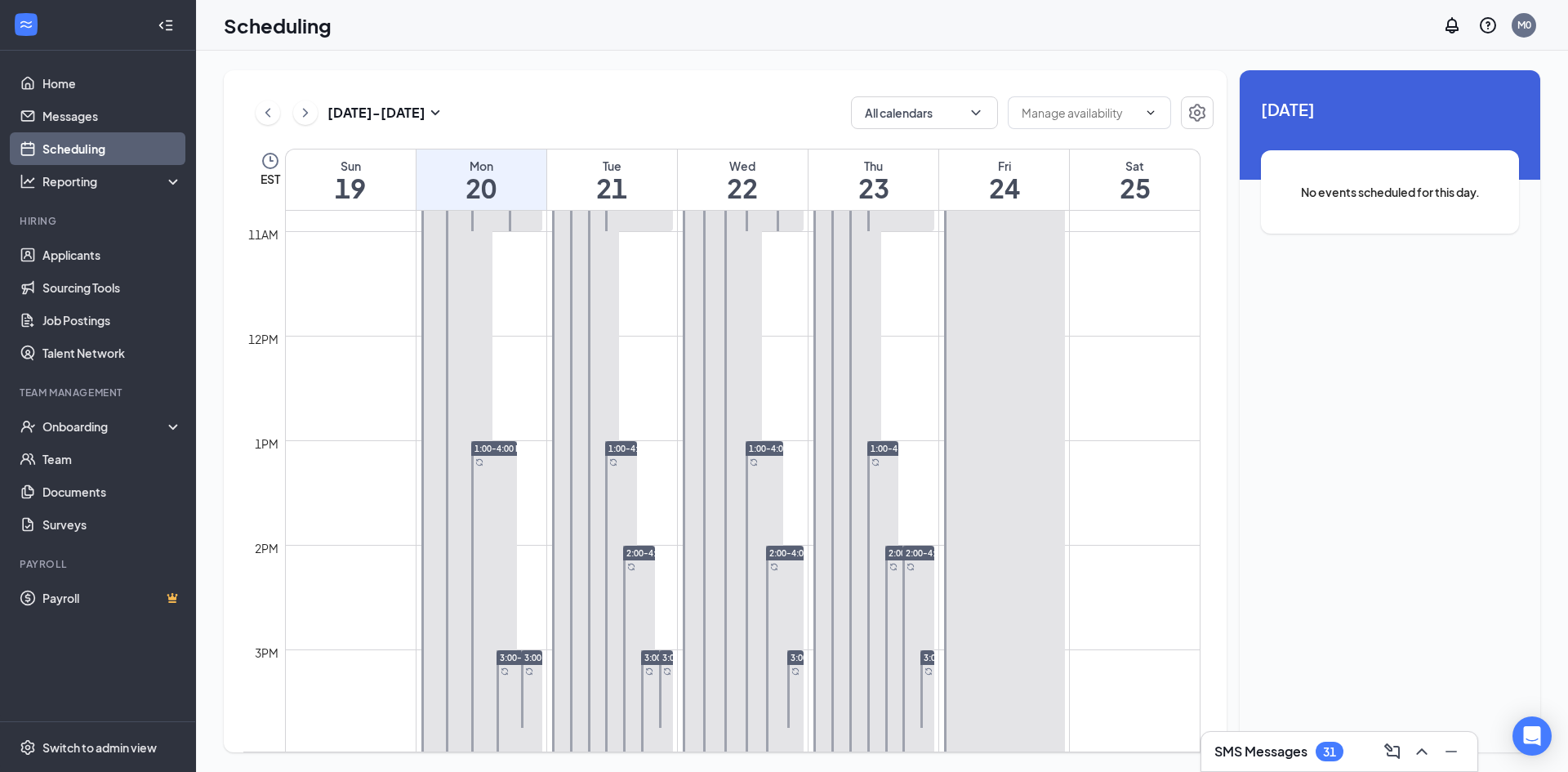
click at [1382, 138] on div "20 October No events scheduled for this day." at bounding box center [1390, 177] width 300 height 215
click at [1374, 205] on div "No events scheduled for this day." at bounding box center [1390, 191] width 258 height 83
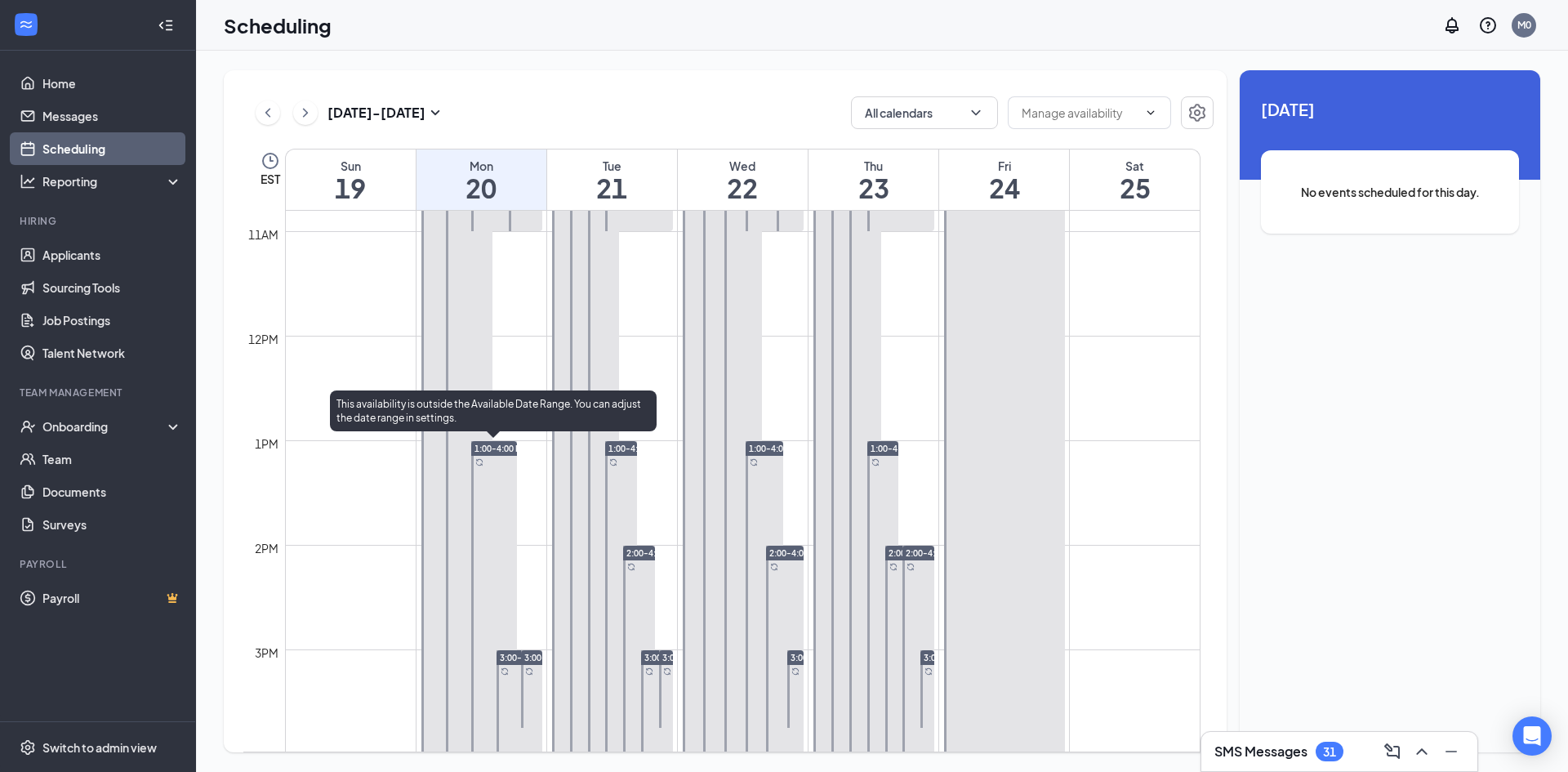
click at [494, 444] on span "1:00-4:00 PM" at bounding box center [501, 448] width 53 height 11
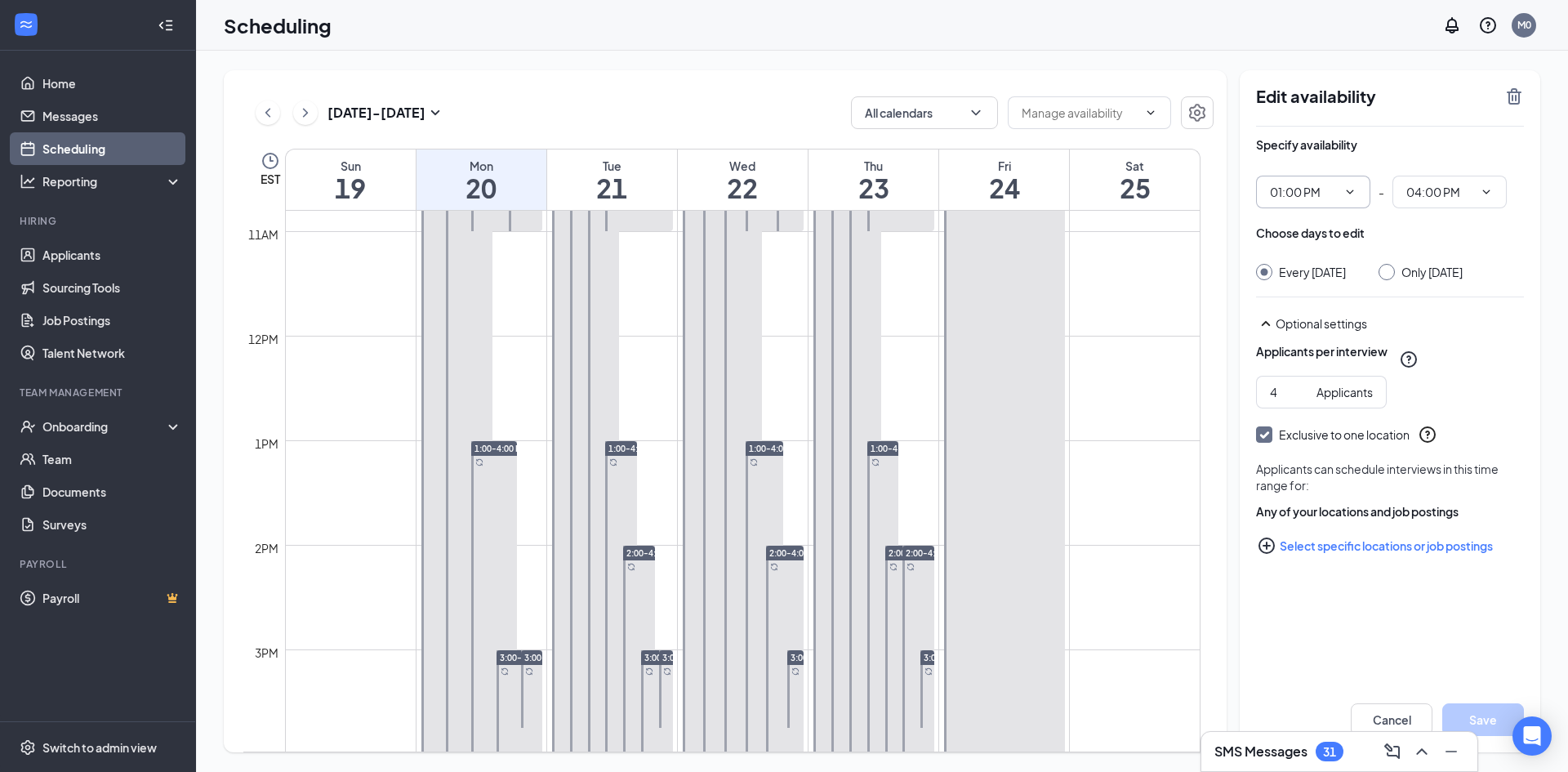
click at [1348, 194] on icon "ChevronDown" at bounding box center [1350, 192] width 13 height 13
click at [1331, 352] on div "09:00 AM" at bounding box center [1307, 350] width 48 height 18
type input "09:00 AM"
type input "12:00 PM"
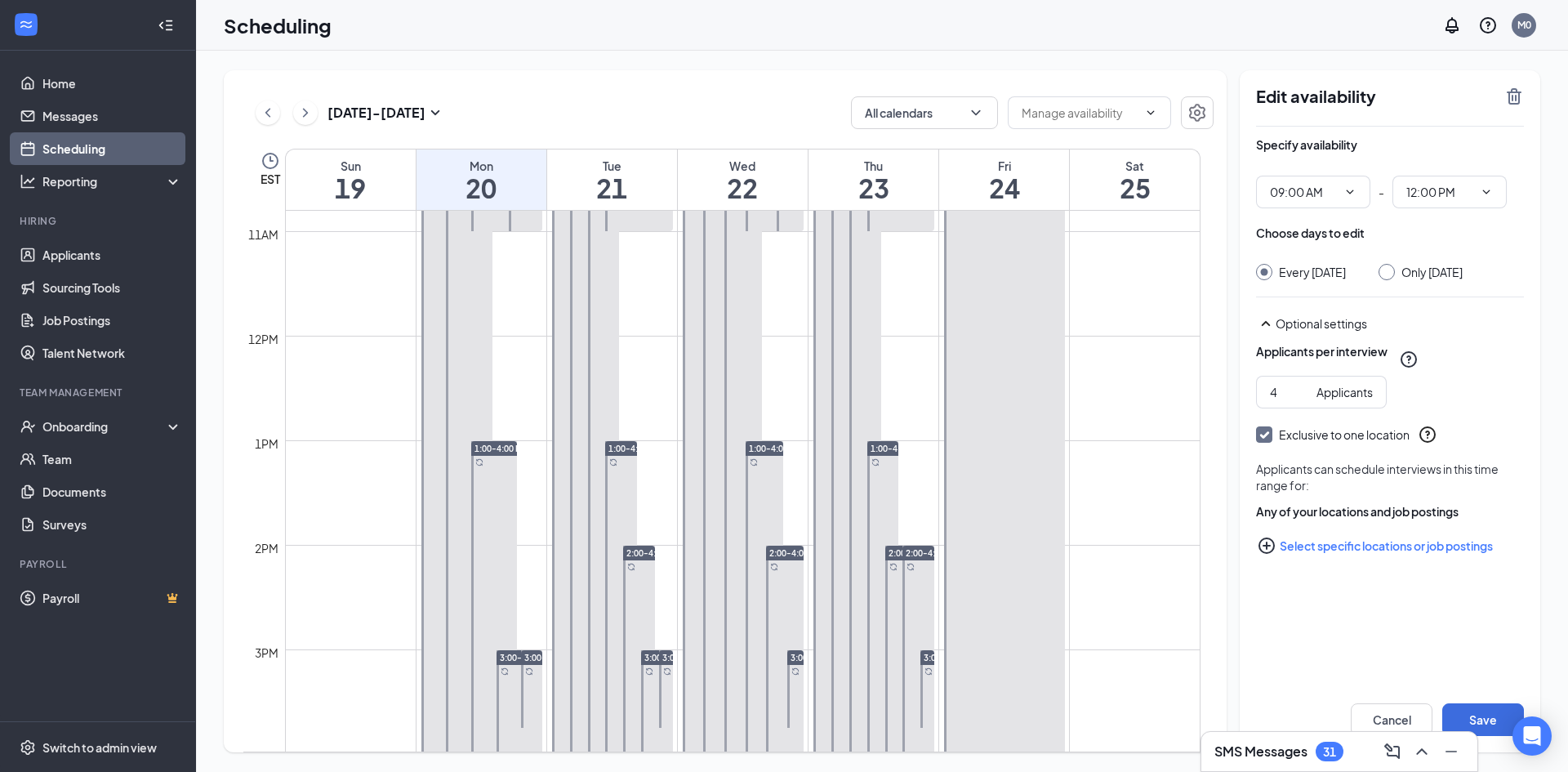
click at [1395, 269] on div at bounding box center [1387, 272] width 17 height 17
click at [1390, 273] on input "Only Monday, Oct 20" at bounding box center [1384, 269] width 11 height 11
radio input "true"
radio input "false"
click at [1485, 192] on icon "ChevronDown" at bounding box center [1487, 191] width 7 height 4
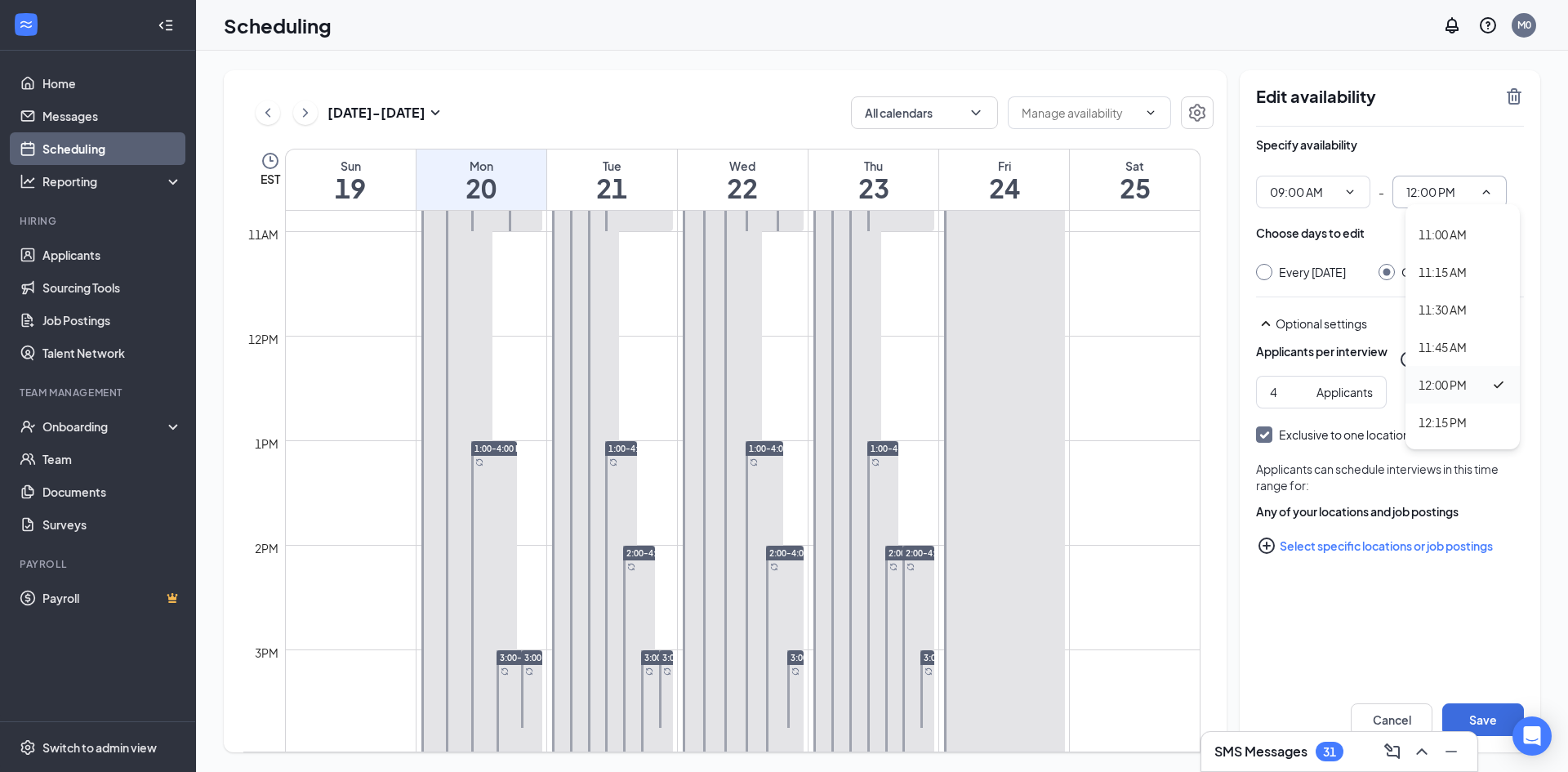
scroll to position [1634, 0]
click at [1459, 277] on div "11:30 AM" at bounding box center [1443, 280] width 48 height 18
type input "11:30 AM"
click at [623, 182] on h1 "21" at bounding box center [612, 188] width 130 height 28
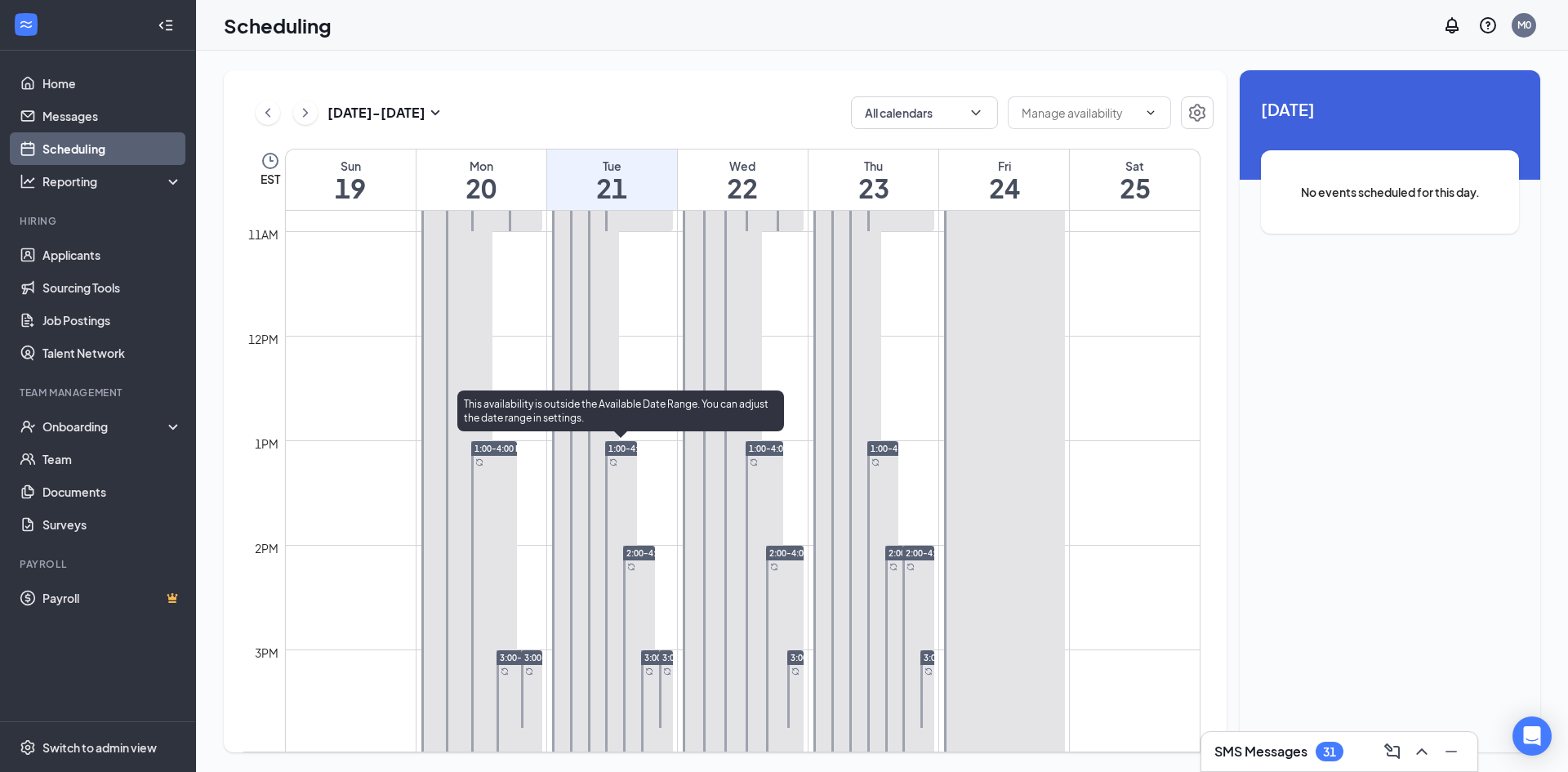
click at [629, 446] on span "1:00-4:00 PM" at bounding box center [635, 448] width 53 height 11
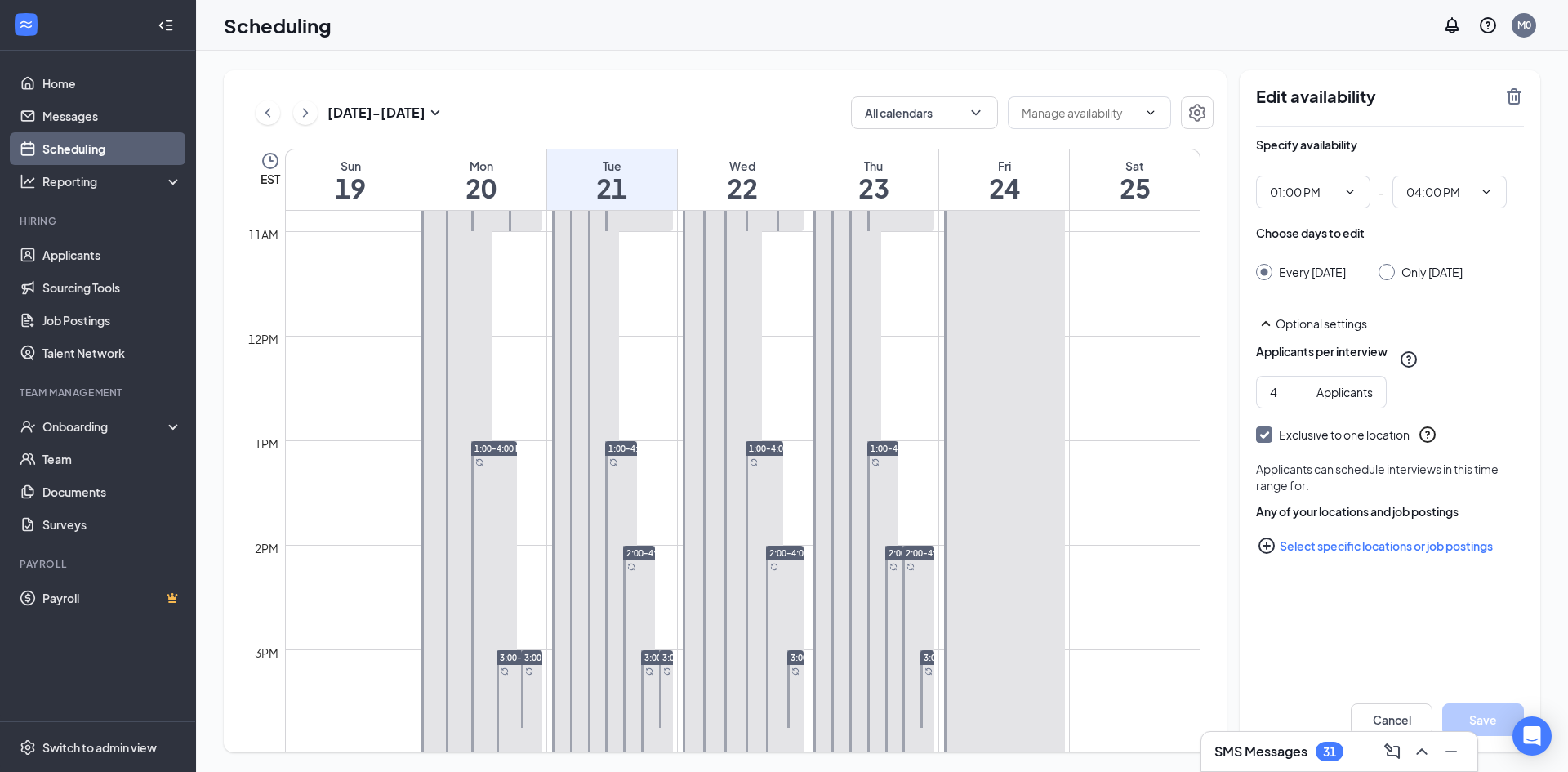
click at [1390, 269] on input "Only Tuesday, Oct 21" at bounding box center [1384, 269] width 11 height 11
radio input "true"
radio input "false"
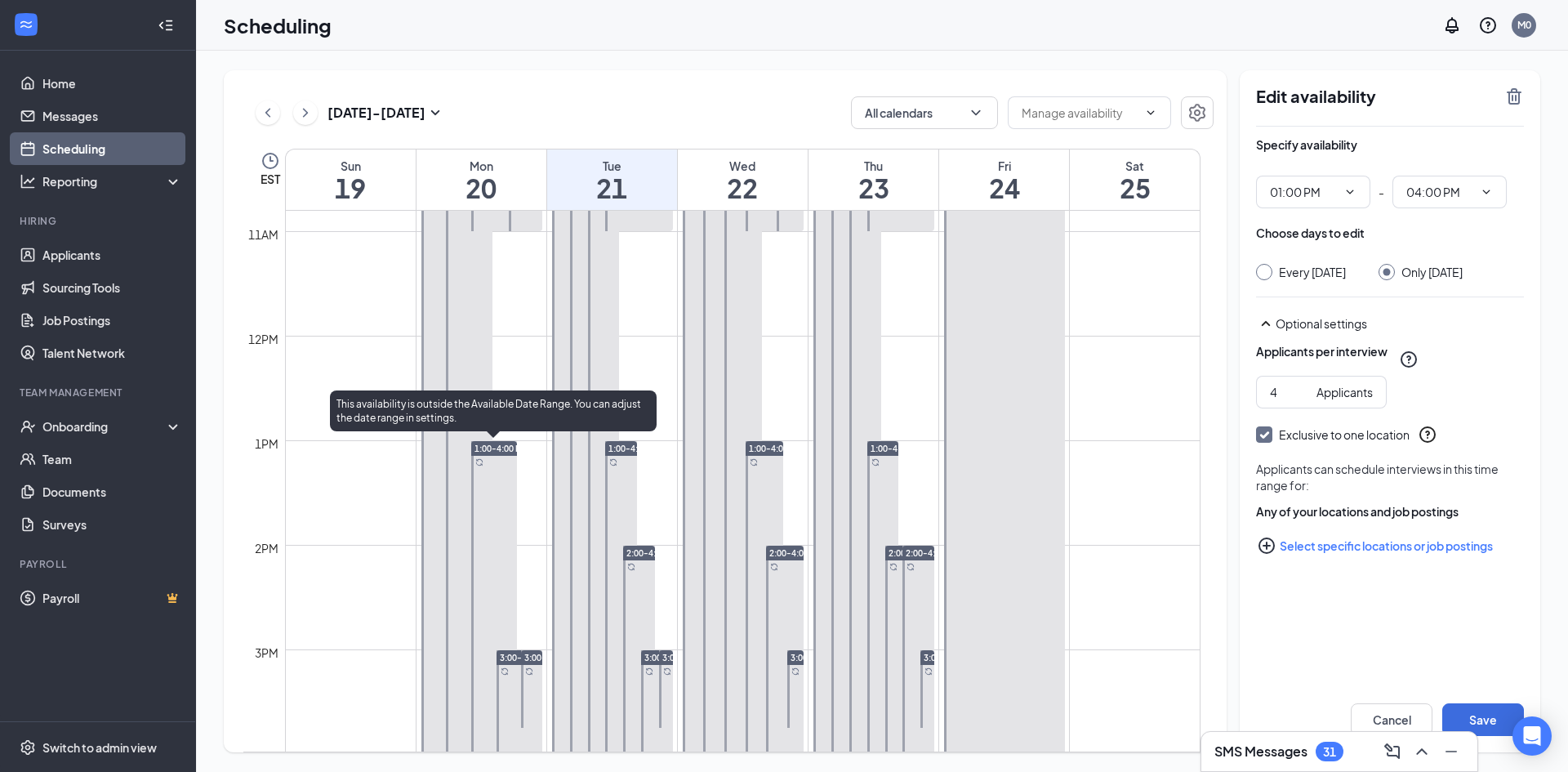
click at [491, 449] on span "1:00-4:00 PM" at bounding box center [501, 448] width 53 height 11
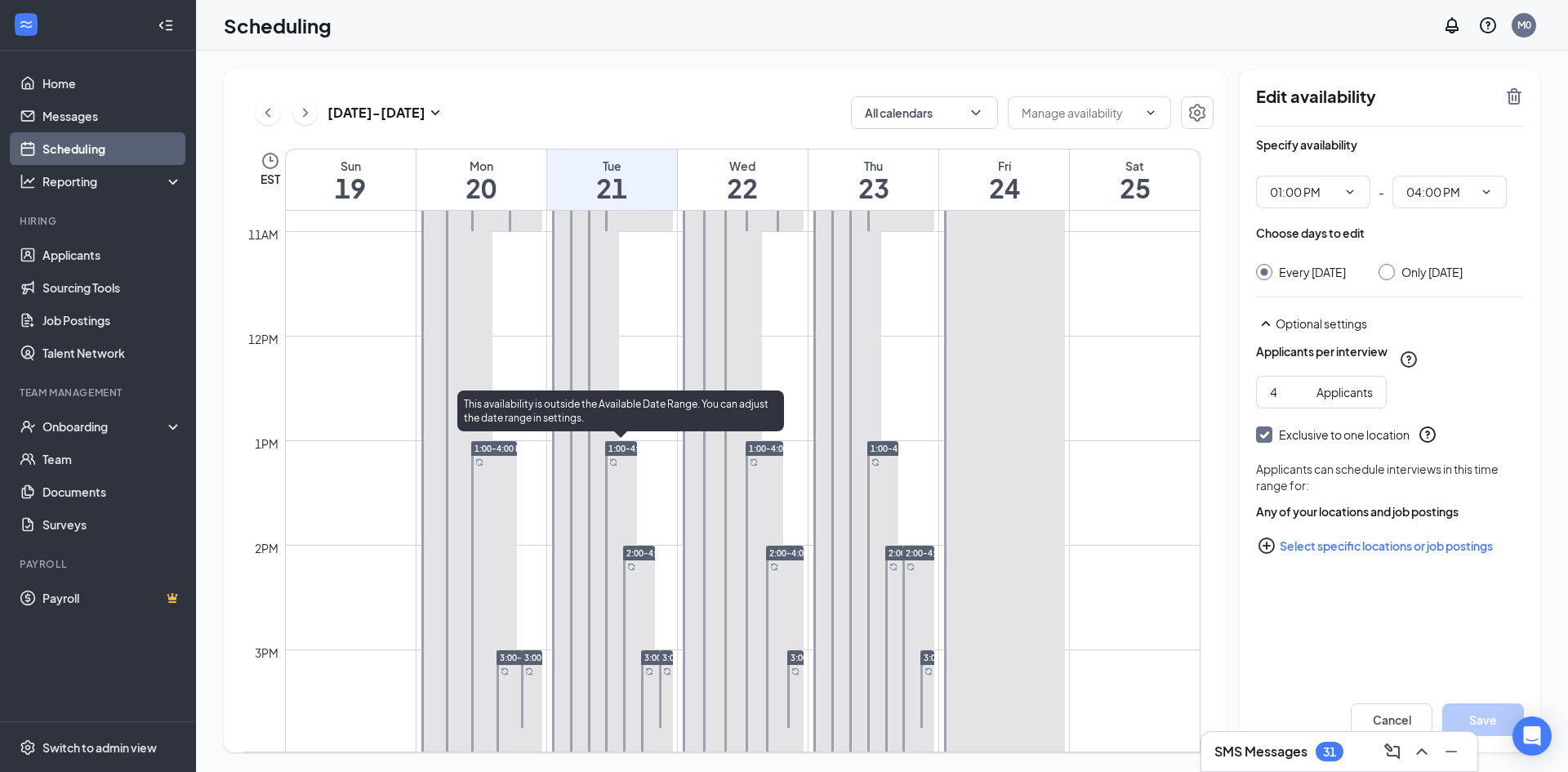
click at [619, 449] on span "1:00-4:00 PM" at bounding box center [635, 448] width 53 height 11
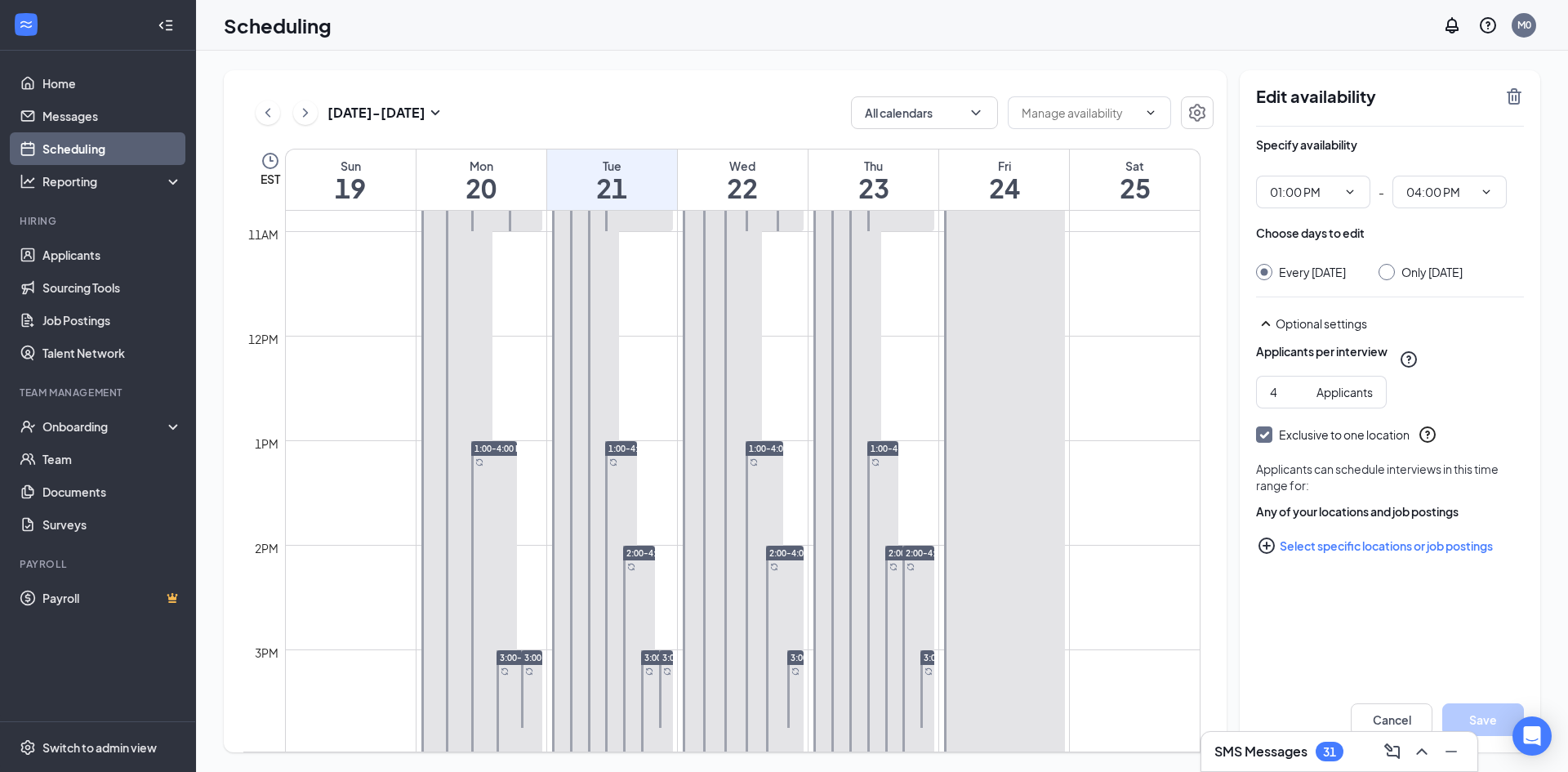
click at [1390, 270] on input "Only Tuesday, Oct 21" at bounding box center [1384, 269] width 11 height 11
radio input "true"
radio input "false"
click at [488, 187] on h1 "20" at bounding box center [481, 188] width 130 height 28
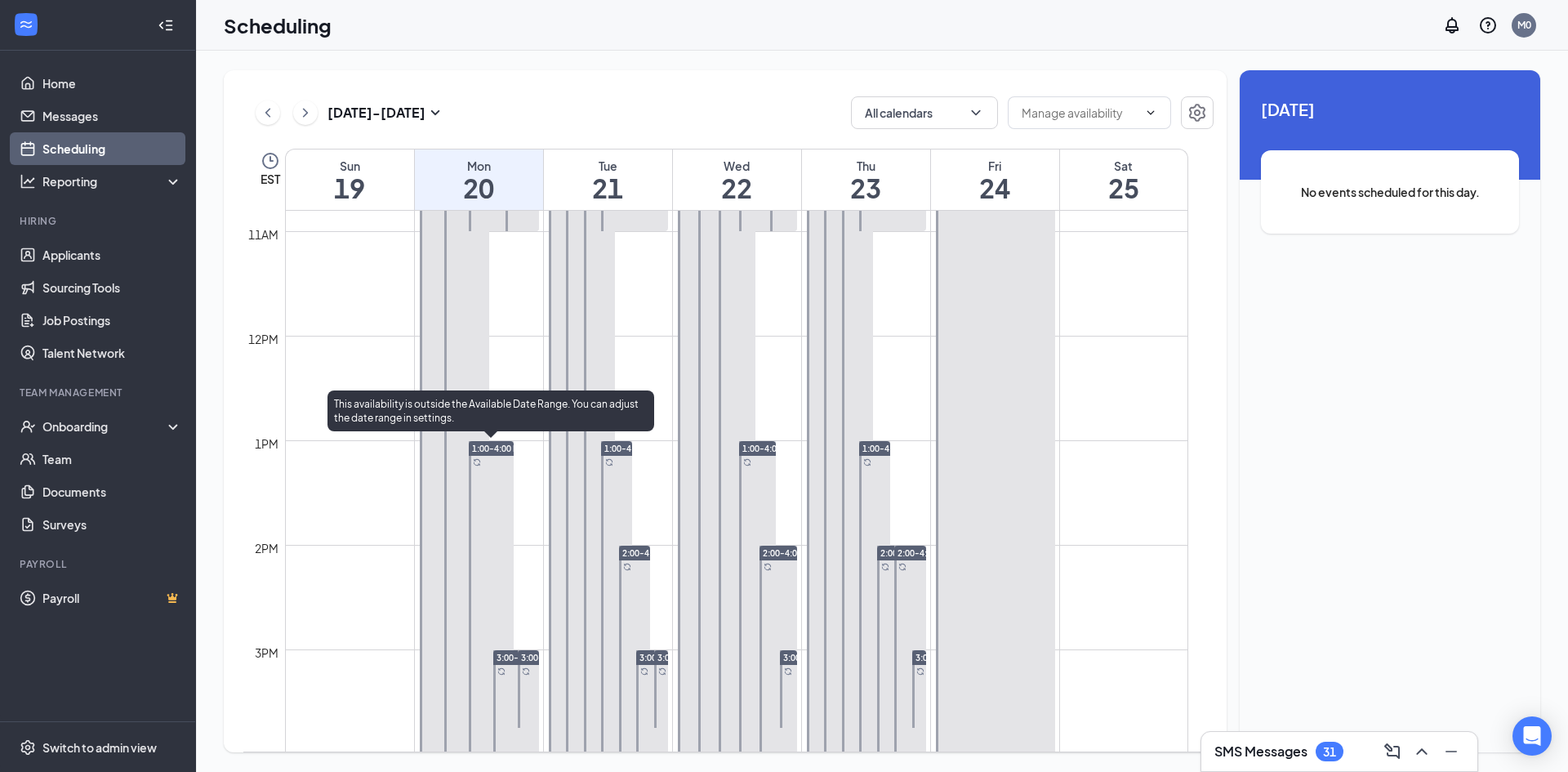
click at [478, 448] on span "1:00-4:00 PM" at bounding box center [498, 448] width 53 height 11
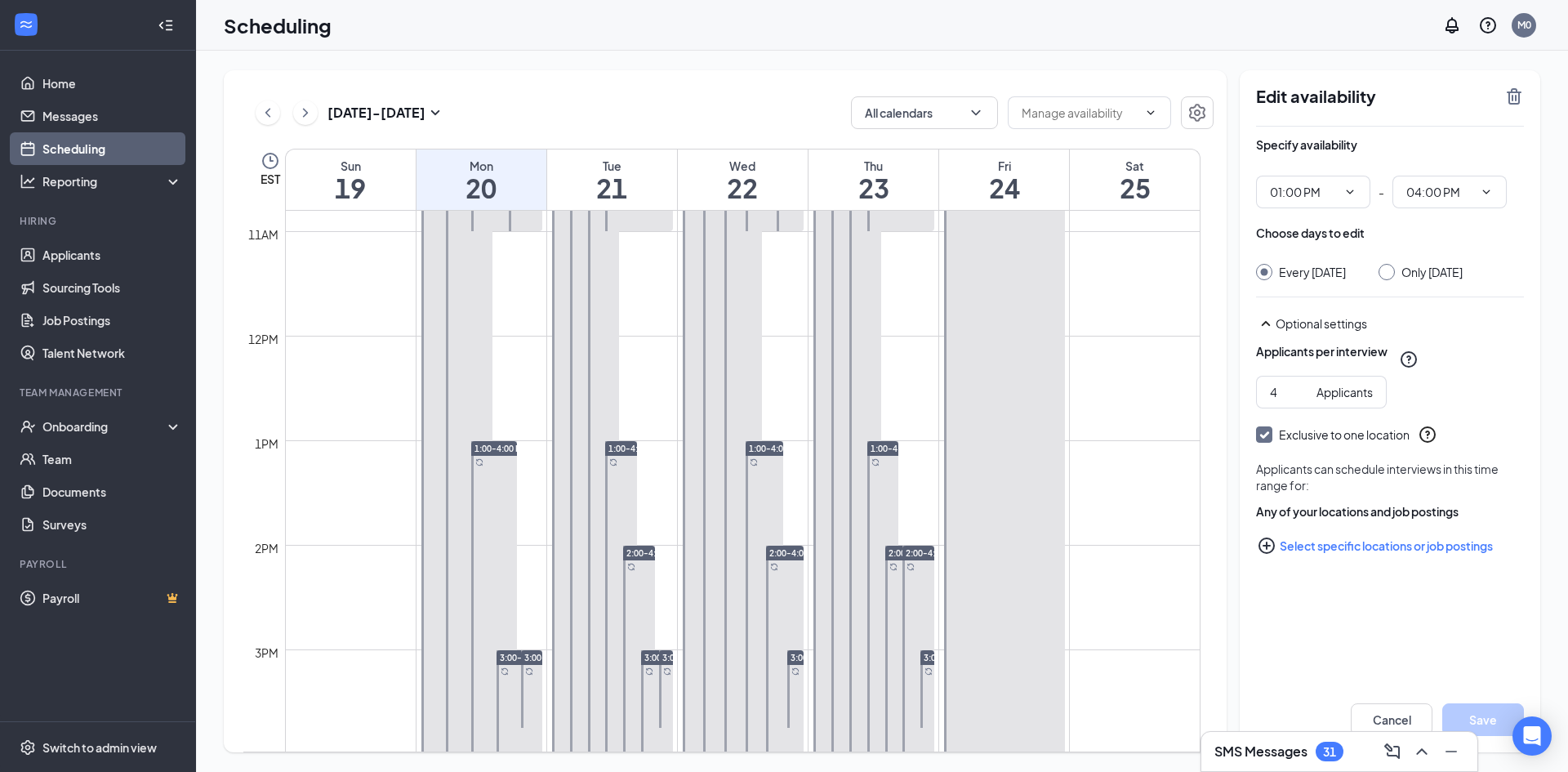
click at [1390, 269] on input "Only Monday, Oct 20" at bounding box center [1384, 269] width 11 height 11
radio input "true"
radio input "false"
click at [608, 192] on h1 "21" at bounding box center [612, 188] width 130 height 28
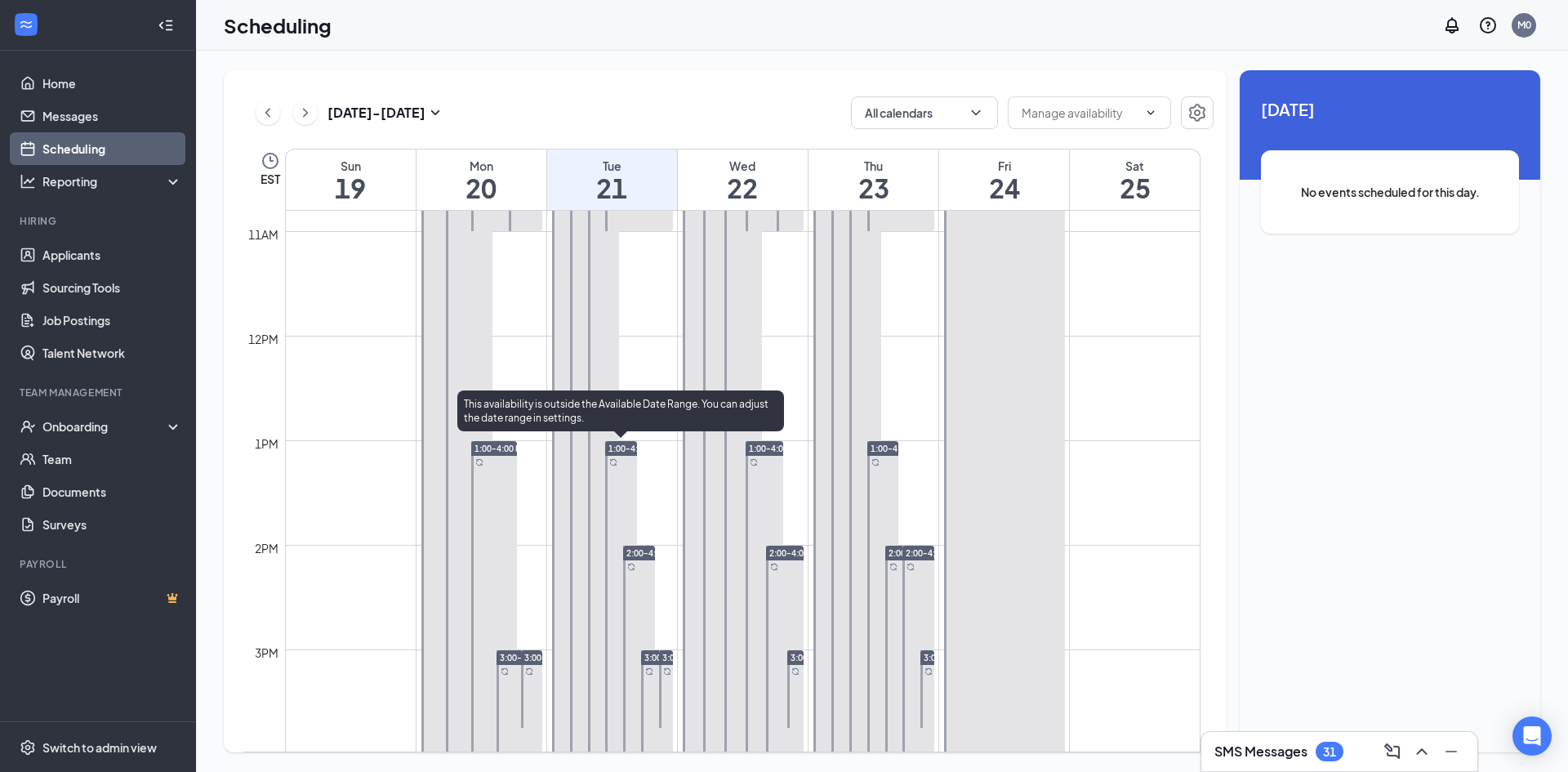
click at [632, 456] on div at bounding box center [621, 598] width 32 height 313
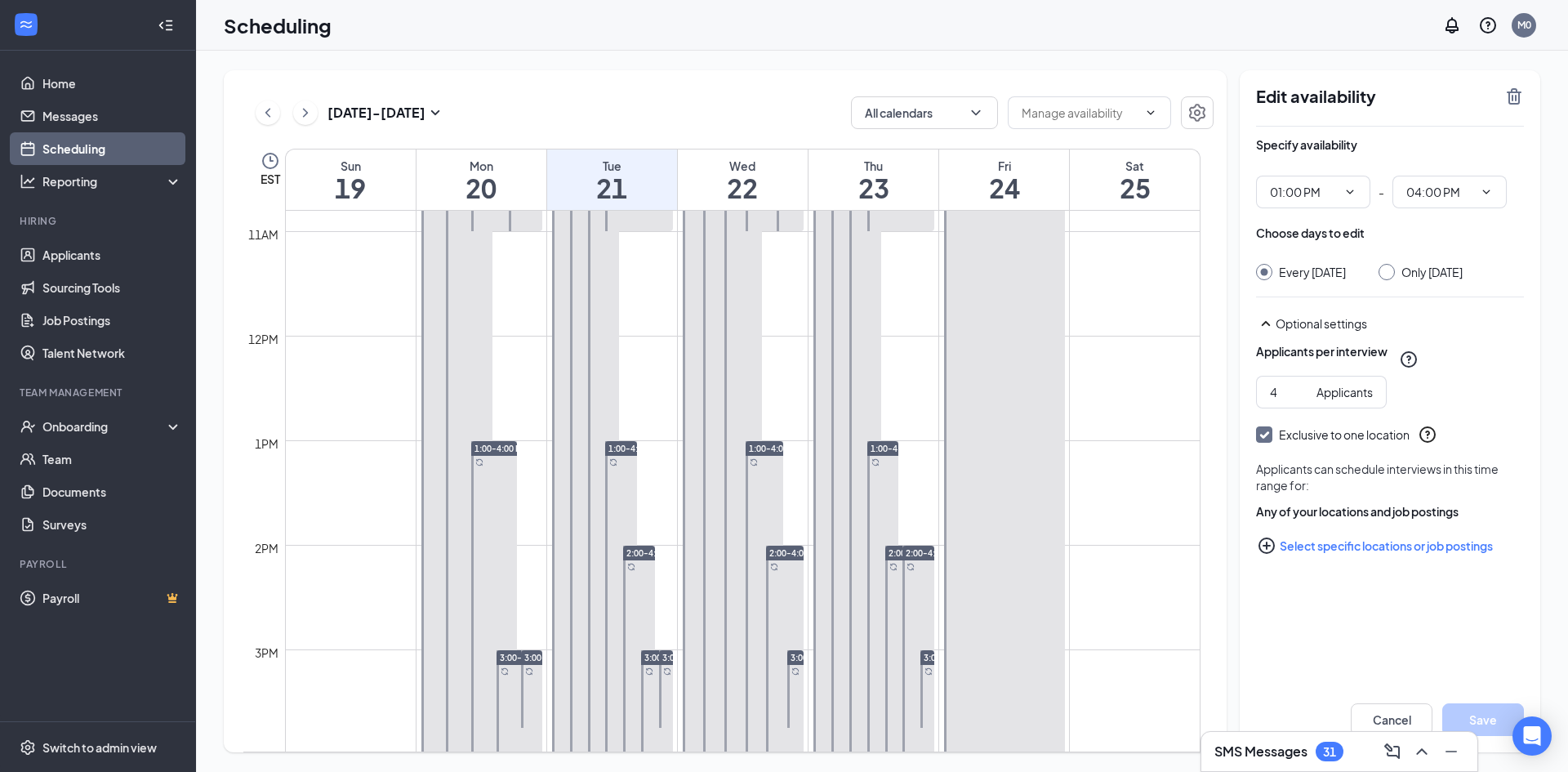
click at [1390, 273] on input "Only Tuesday, Oct 21" at bounding box center [1384, 269] width 11 height 11
radio input "true"
radio input "false"
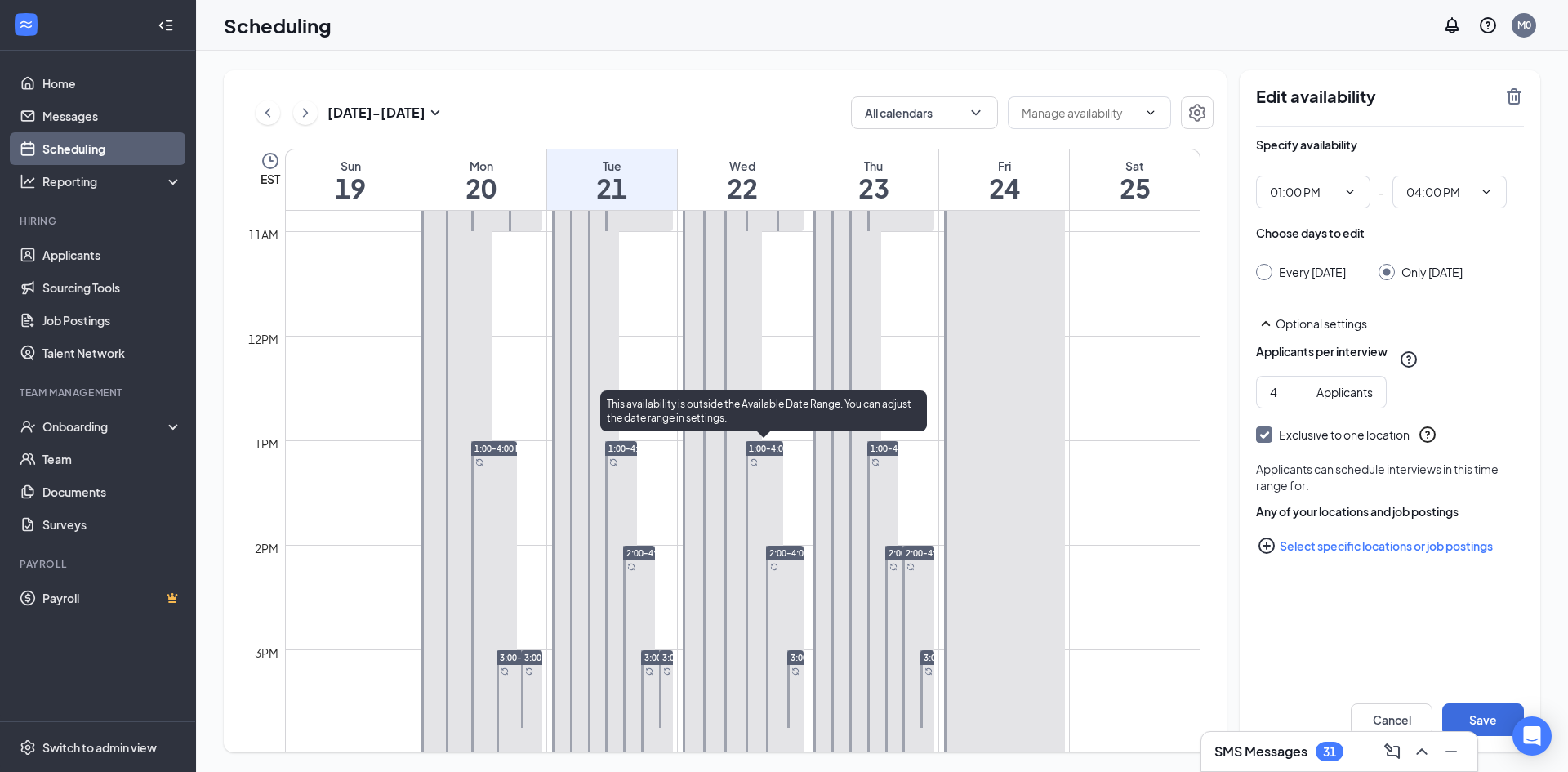
click at [765, 448] on span "1:00-4:00 PM" at bounding box center [775, 448] width 53 height 11
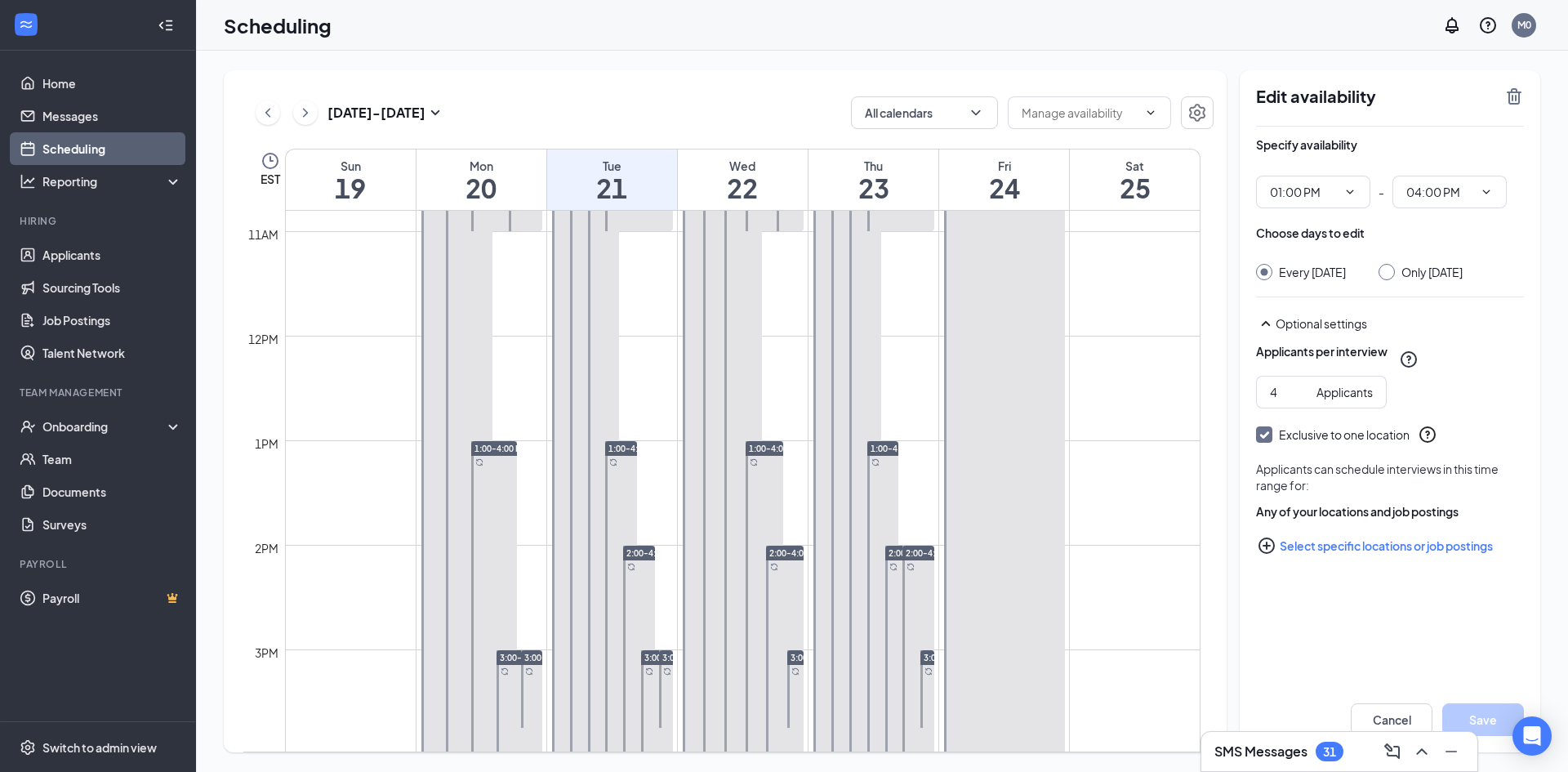
click at [1390, 273] on input "Only Wednesday, Oct 22" at bounding box center [1384, 269] width 11 height 11
radio input "true"
radio input "false"
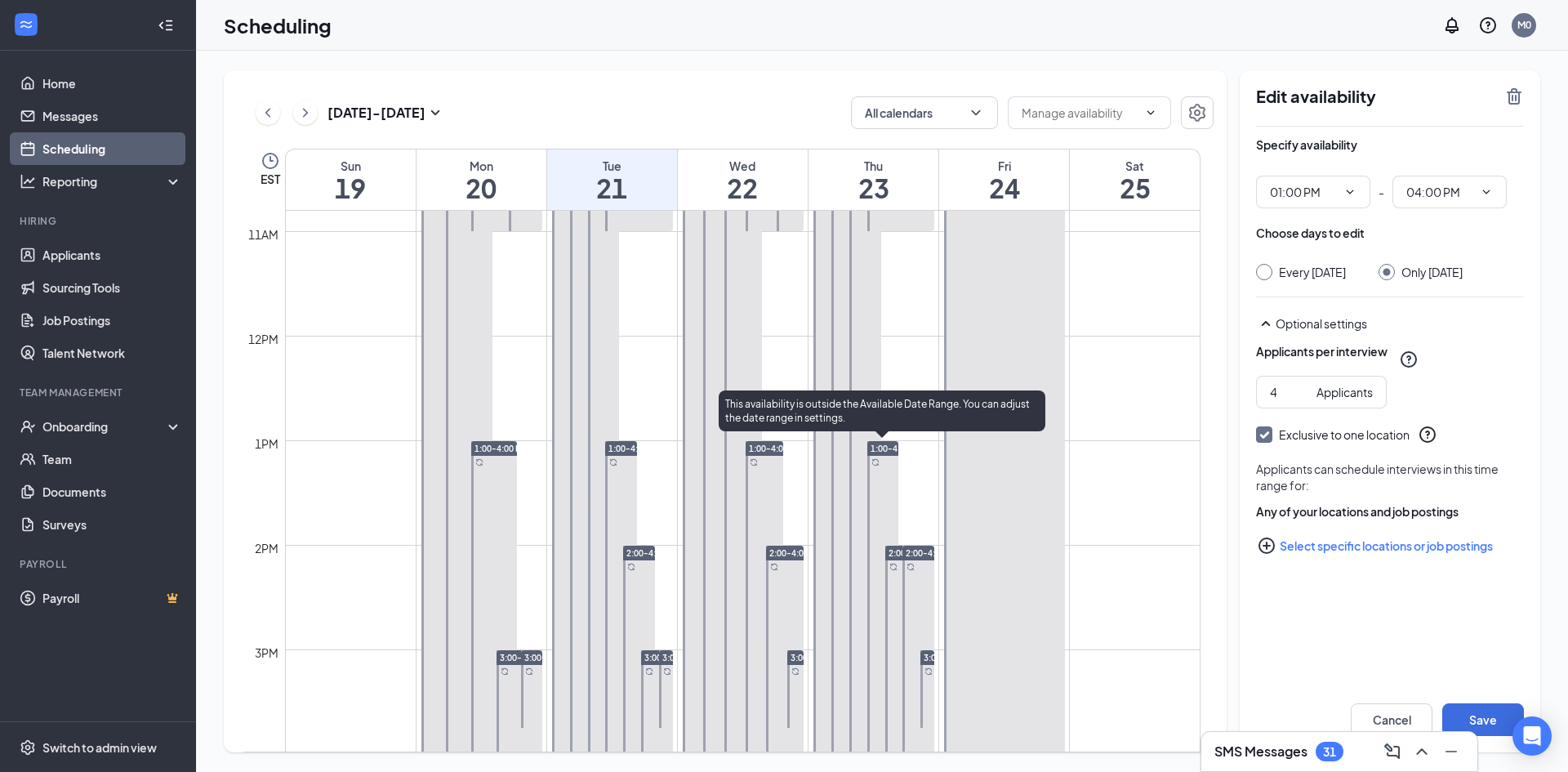
click at [887, 453] on span "1:00-4:00 PM" at bounding box center [897, 448] width 53 height 11
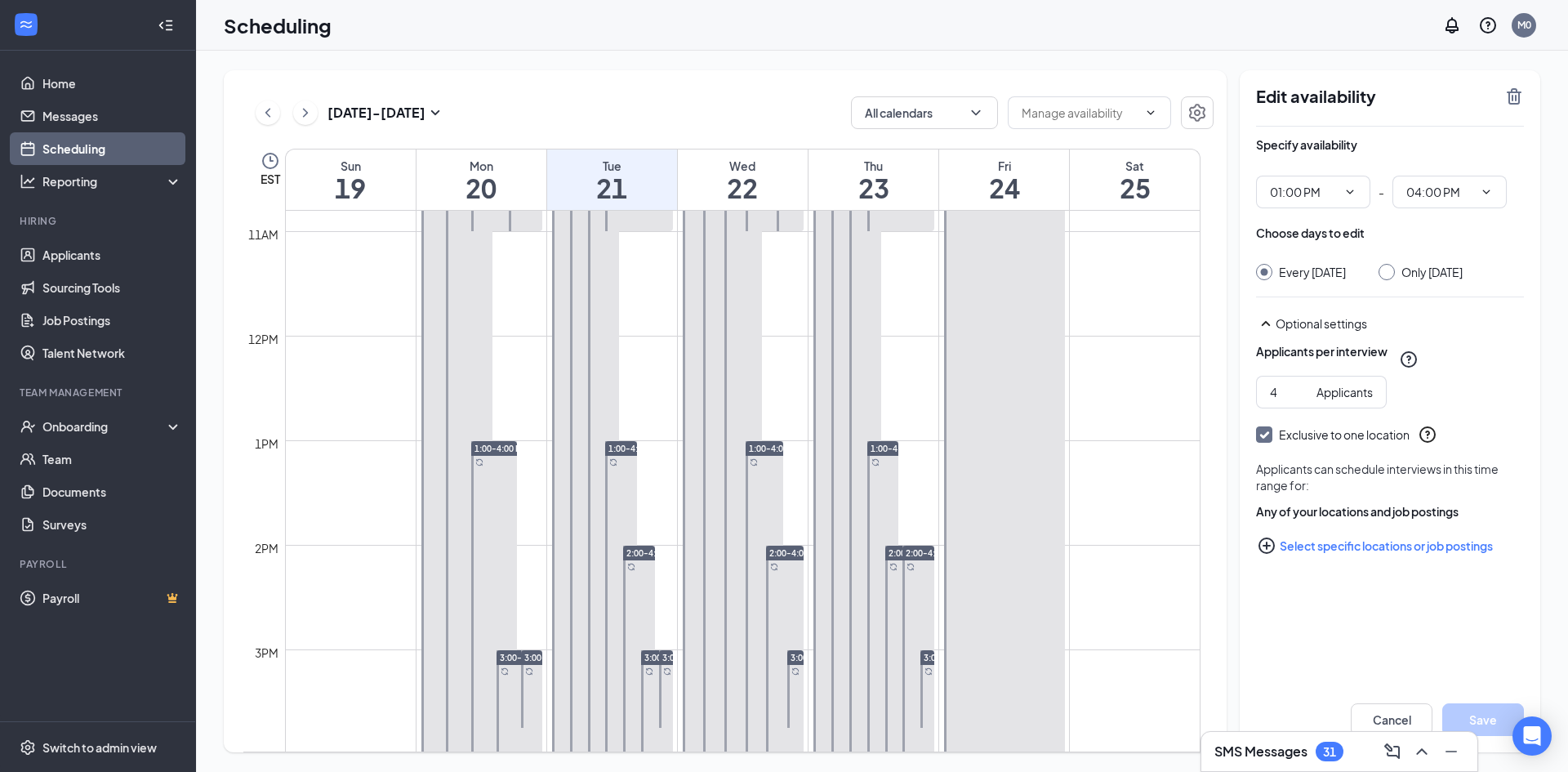
click at [1390, 270] on input "Only Thursday, Oct 23" at bounding box center [1384, 269] width 11 height 11
radio input "true"
radio input "false"
click at [1485, 714] on button "Save" at bounding box center [1483, 719] width 82 height 33
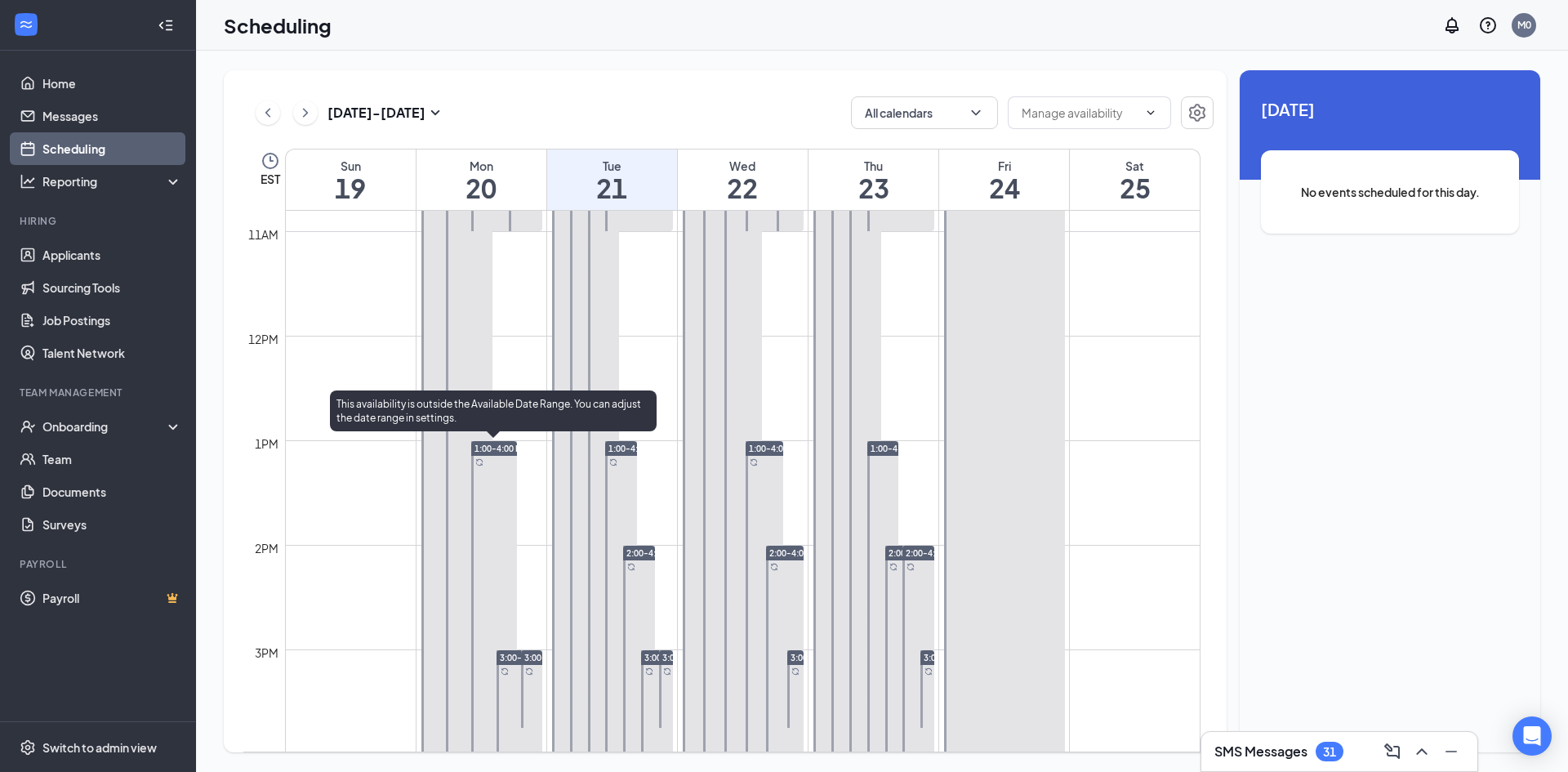
click at [494, 447] on span "1:00-4:00 PM" at bounding box center [501, 448] width 53 height 11
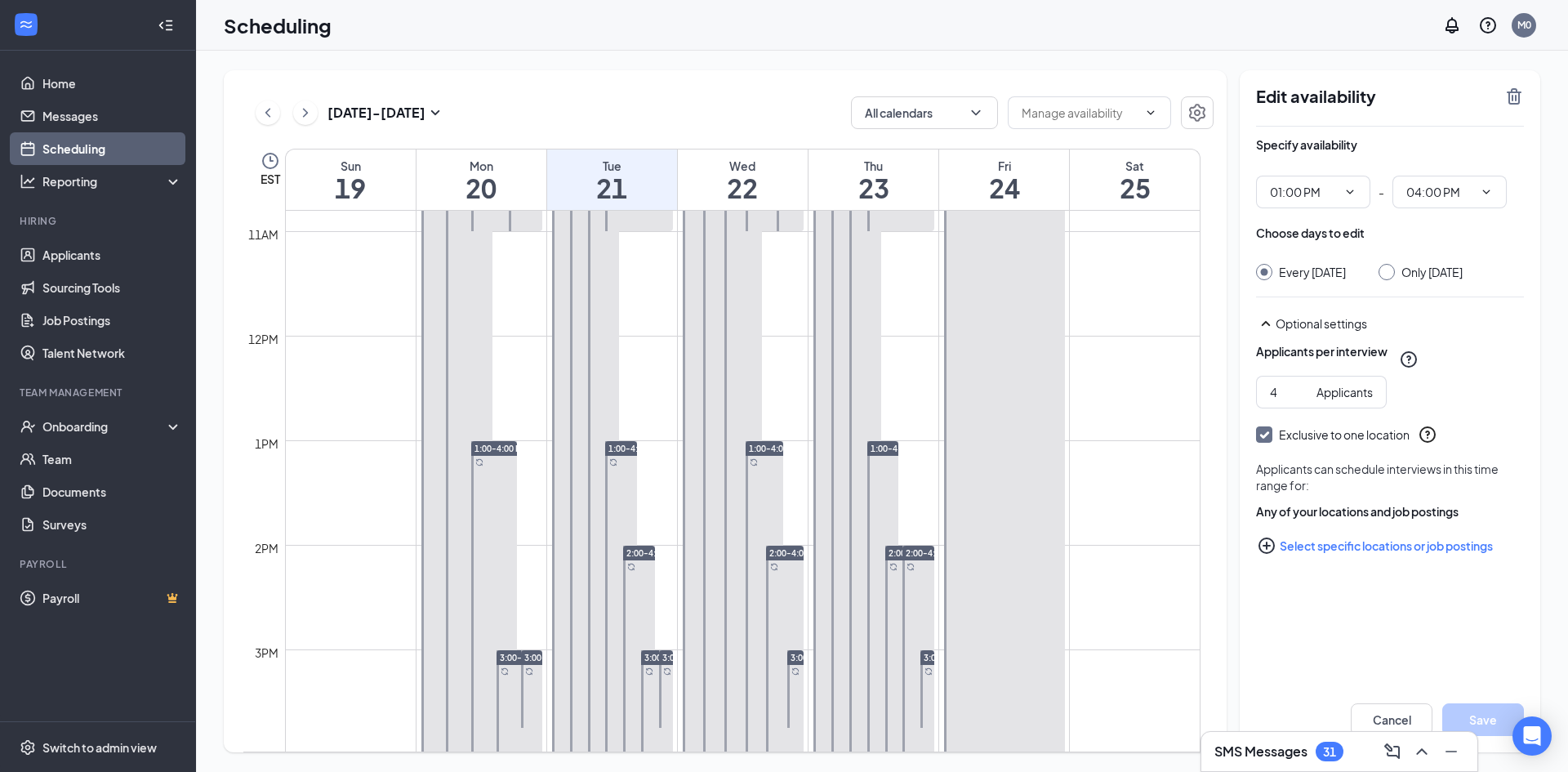
click at [1390, 270] on input "Only Monday, Oct 20" at bounding box center [1384, 269] width 11 height 11
radio input "true"
radio input "false"
click at [1490, 724] on button "Save" at bounding box center [1483, 719] width 82 height 33
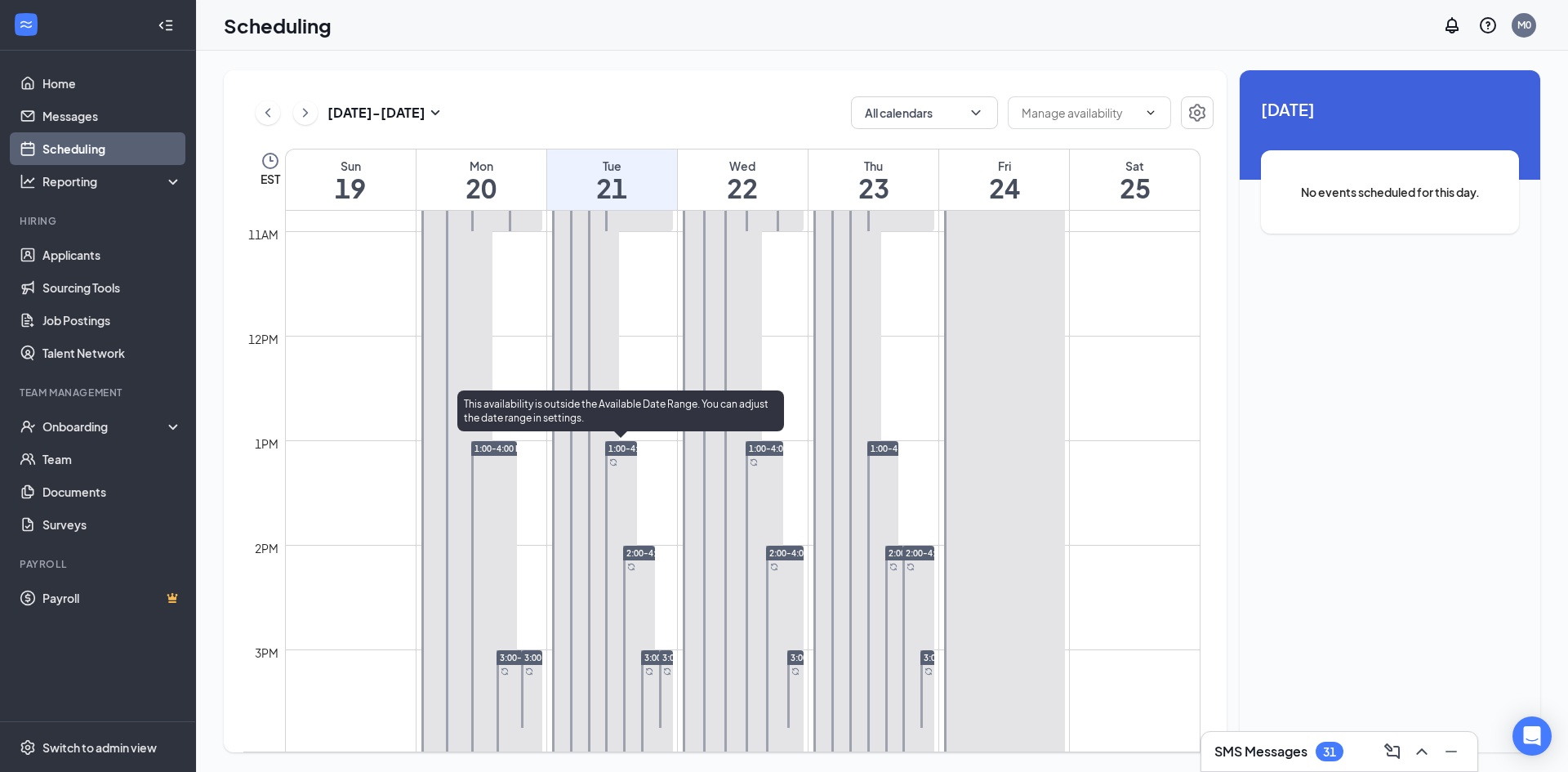
click at [617, 445] on span "1:00-4:00 PM" at bounding box center [635, 448] width 53 height 11
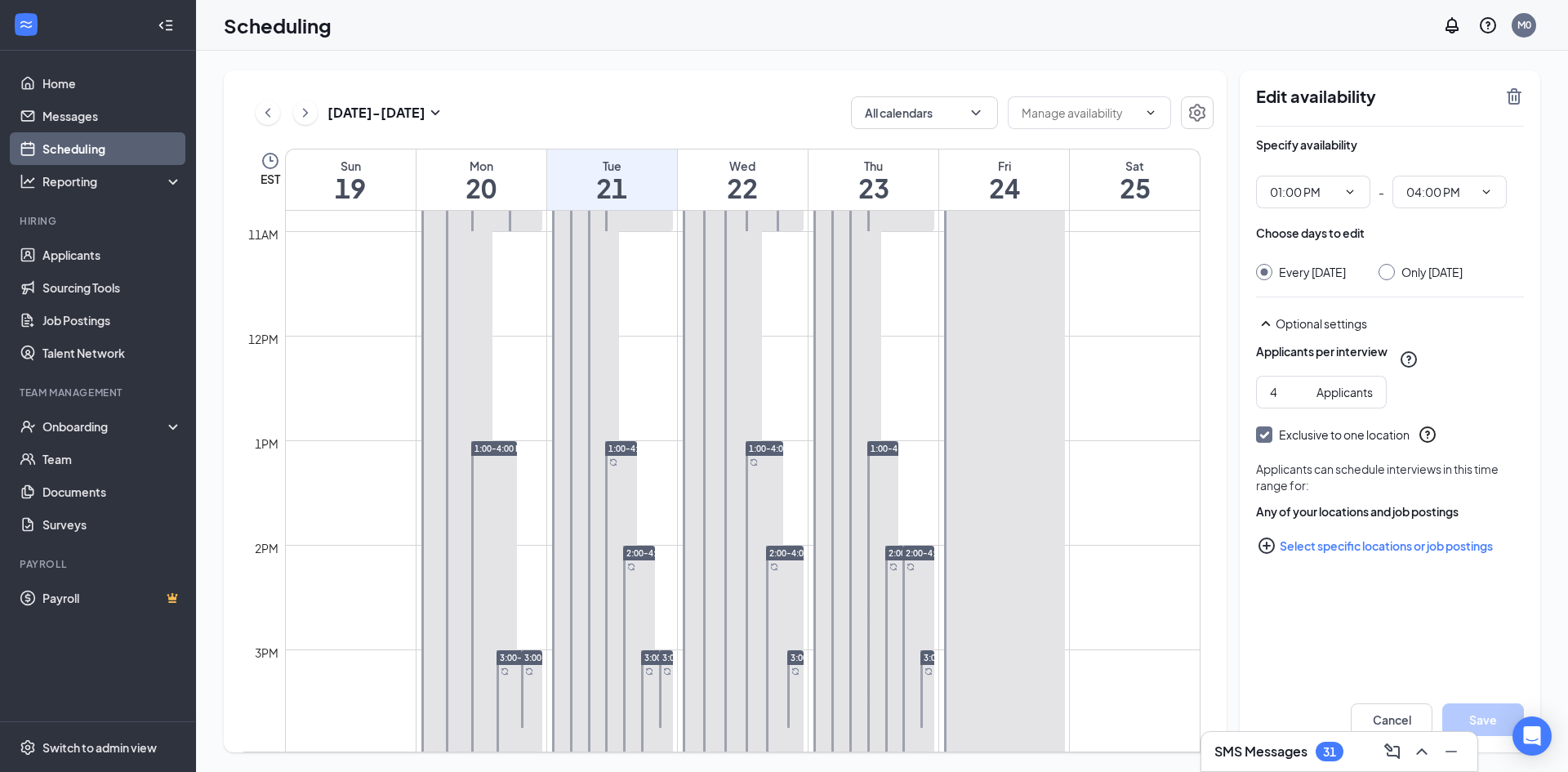
click at [1393, 277] on div at bounding box center [1387, 272] width 17 height 17
click at [1390, 271] on input "Only Tuesday, Oct 21" at bounding box center [1384, 269] width 11 height 11
radio input "true"
radio input "false"
click at [1482, 722] on button "Save" at bounding box center [1483, 719] width 82 height 33
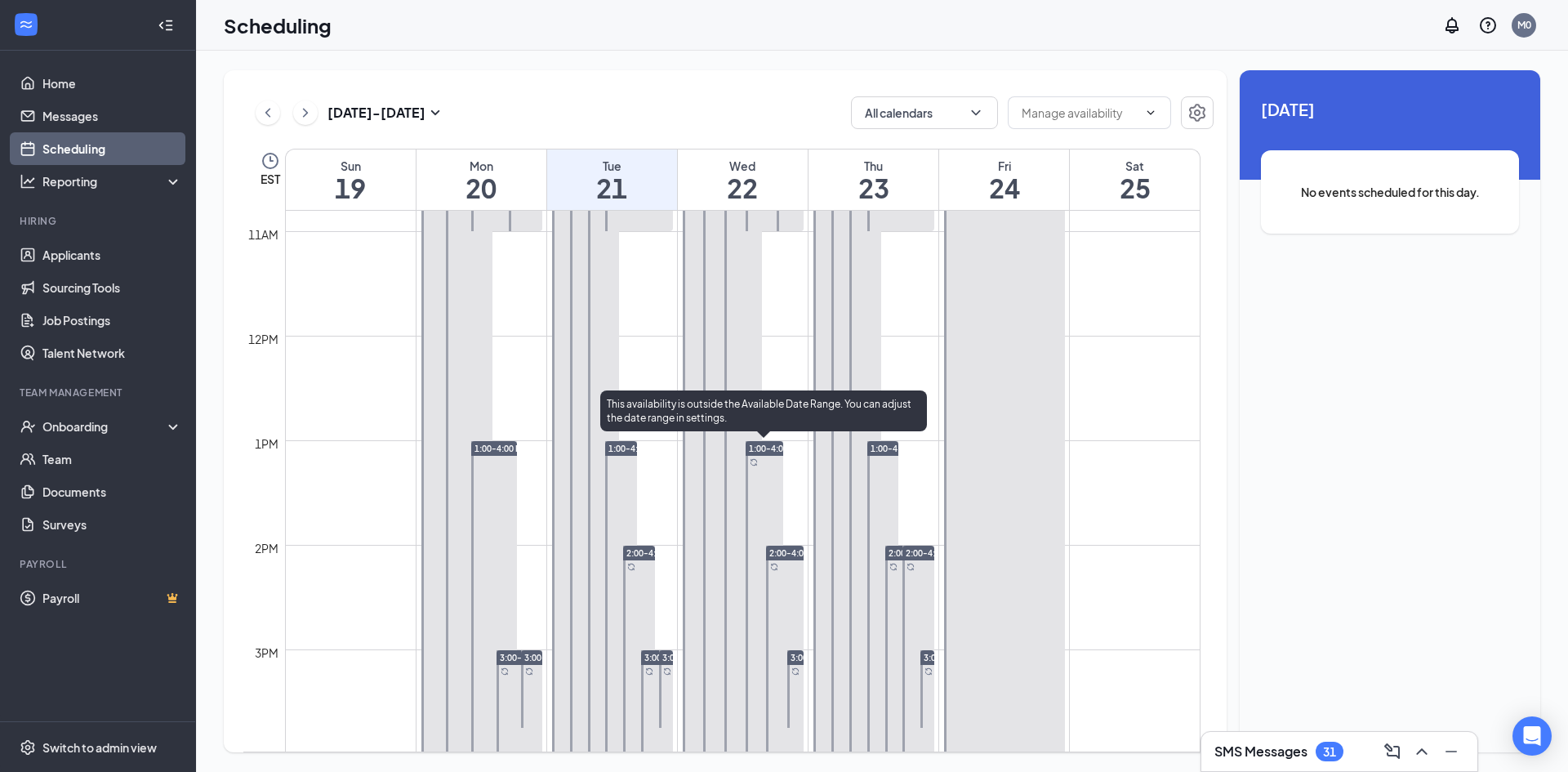
click at [777, 452] on span "1:00-4:00 PM" at bounding box center [775, 448] width 53 height 11
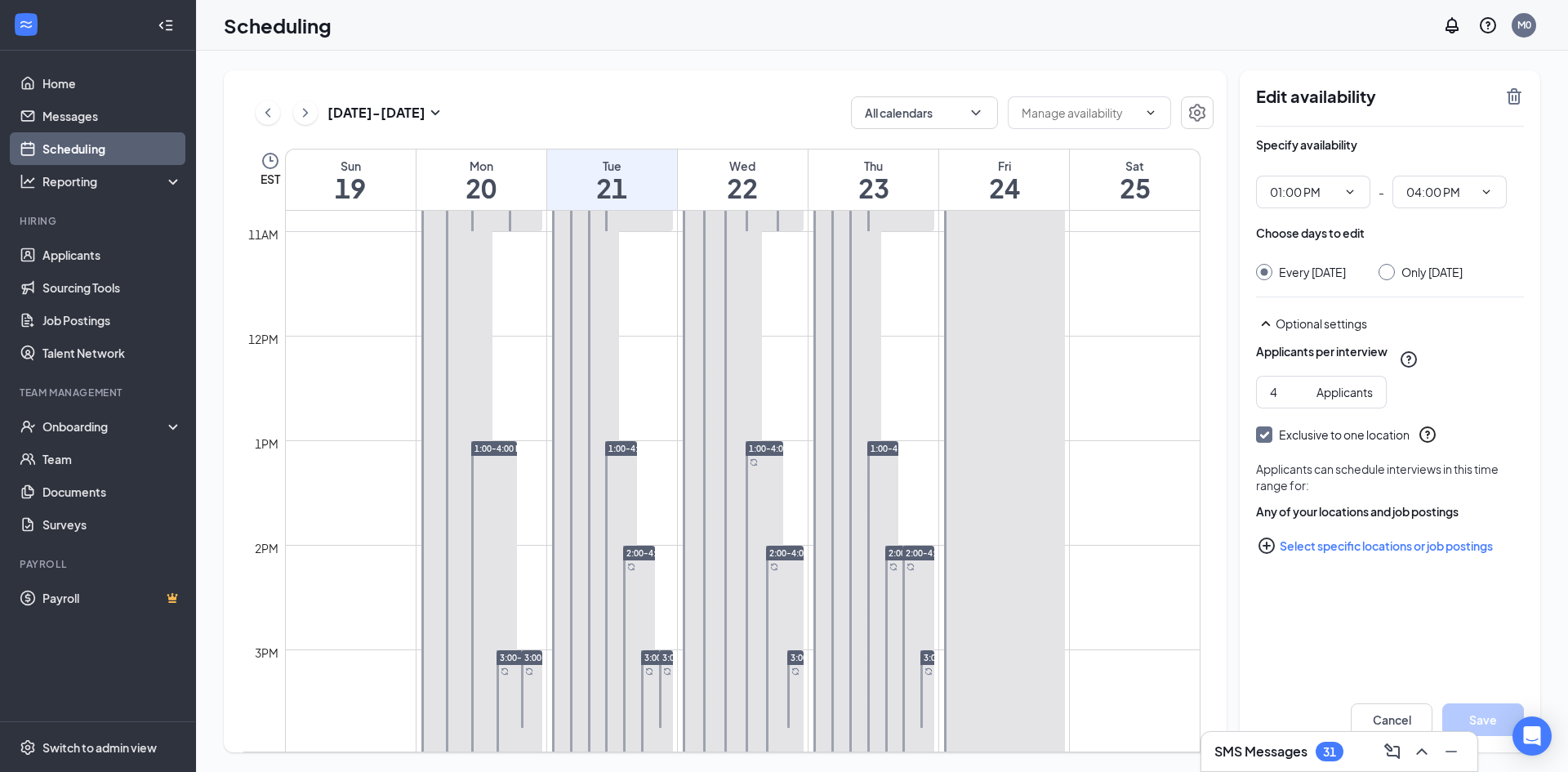
click at [1390, 270] on input "Only Wednesday, Oct 22" at bounding box center [1384, 269] width 11 height 11
radio input "true"
radio input "false"
click at [1501, 718] on button "Save" at bounding box center [1483, 719] width 82 height 33
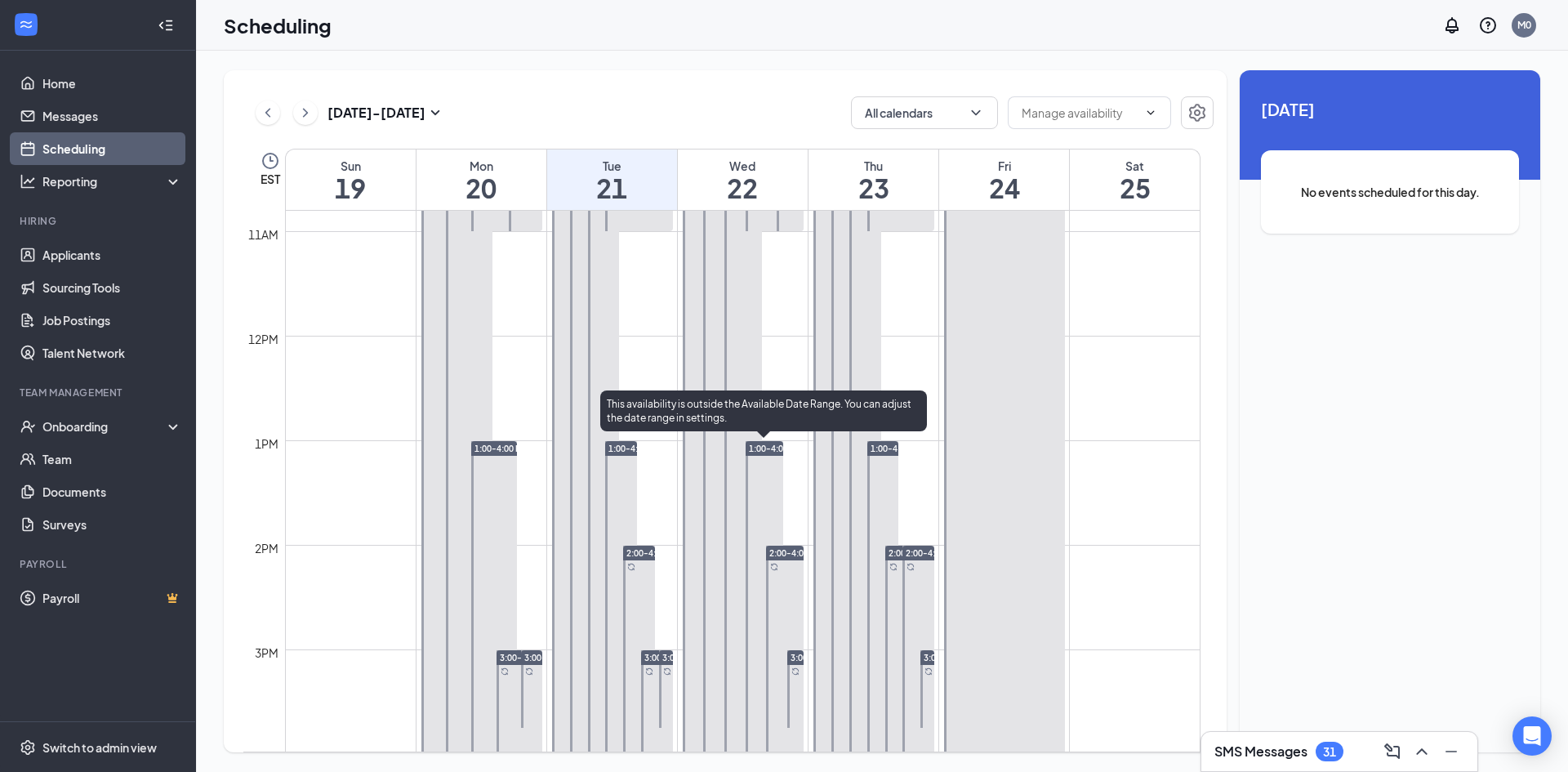
click at [767, 445] on span "1:00-4:00 PM" at bounding box center [775, 448] width 53 height 11
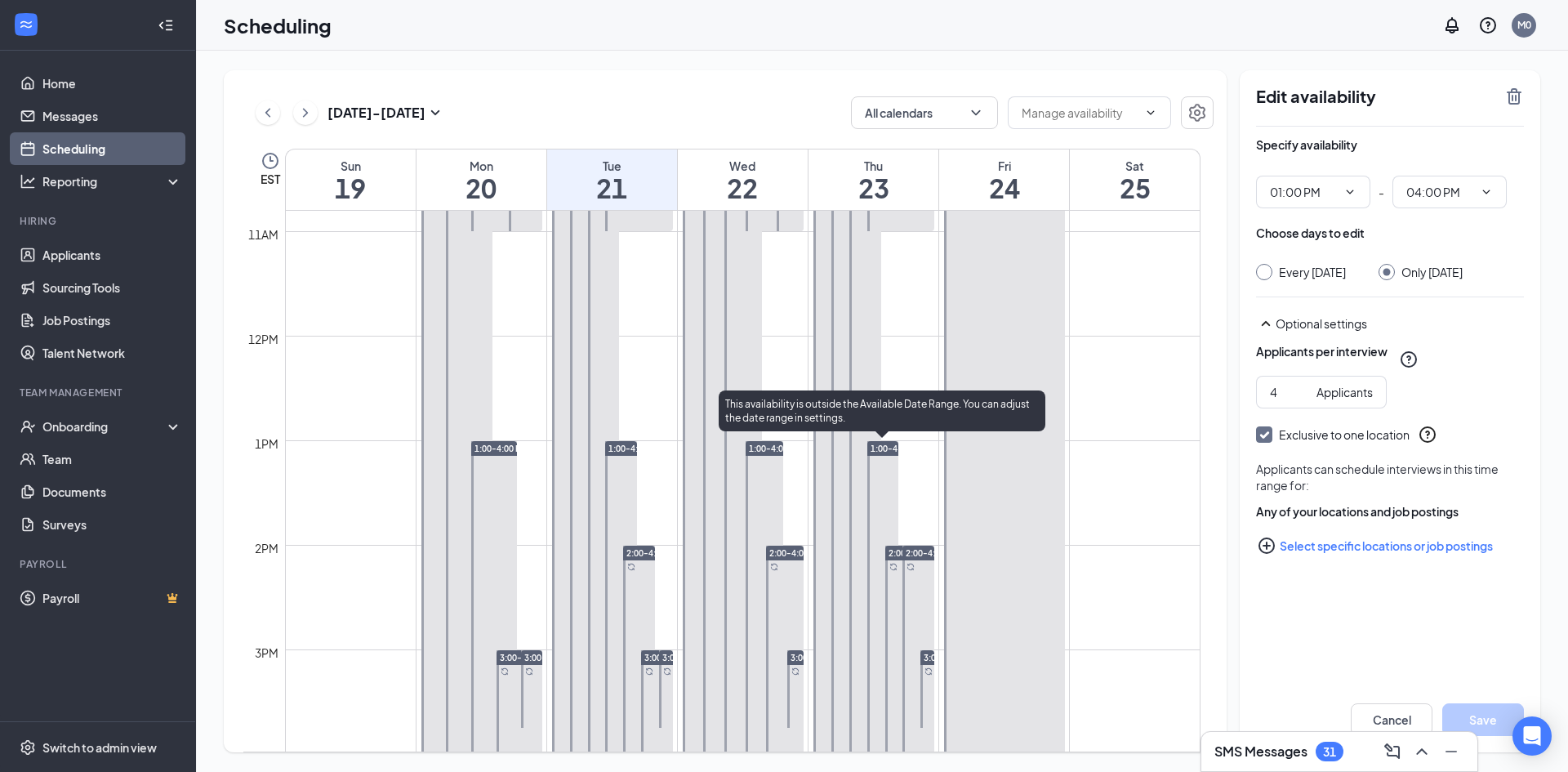
click at [892, 450] on span "1:00-4:00 PM" at bounding box center [897, 448] width 53 height 11
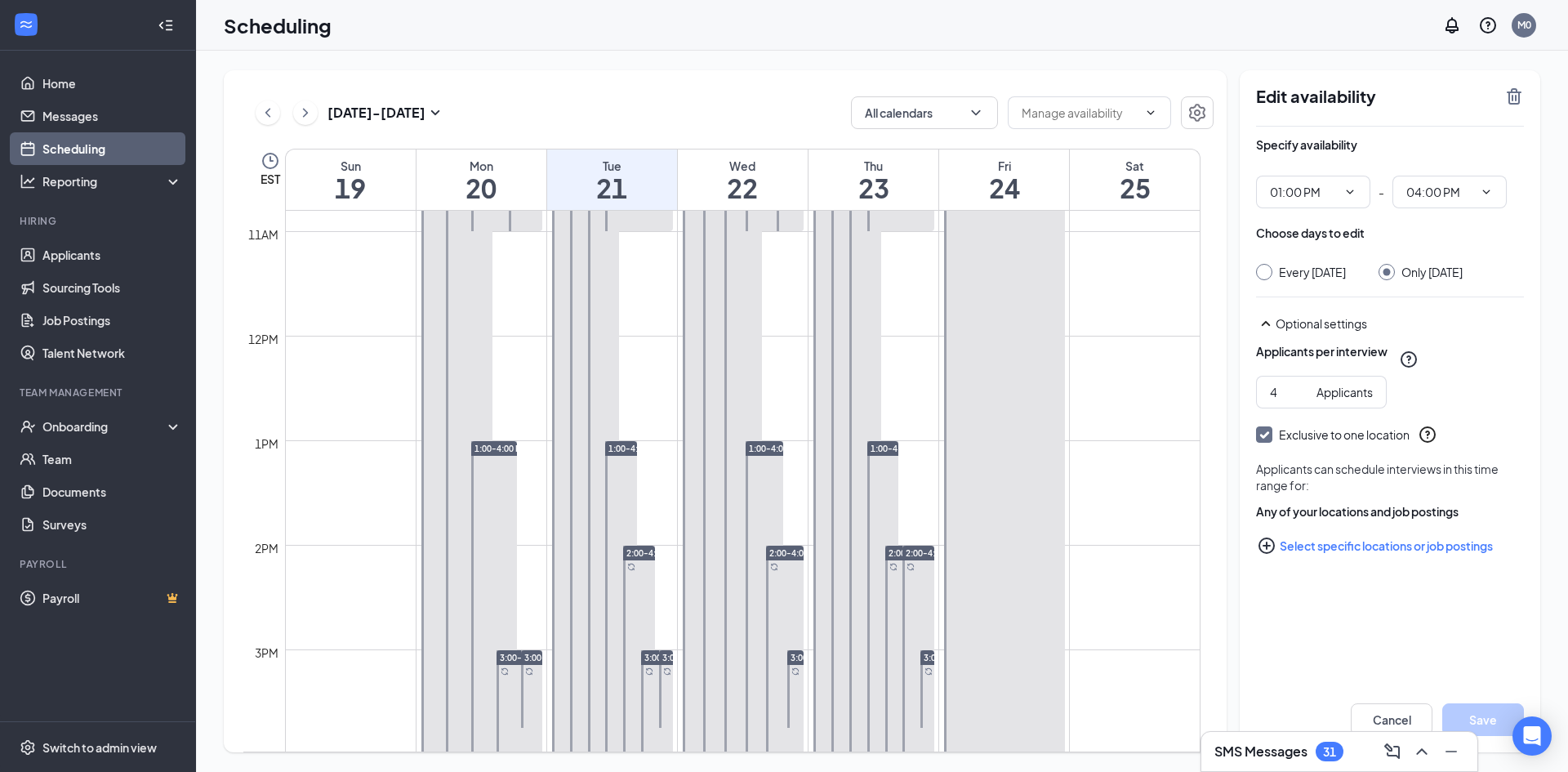
click at [133, 208] on ul "Home Messages Scheduling Reporting Hiring Applicants Sourcing Tools Job Posting…" at bounding box center [97, 385] width 195 height 670
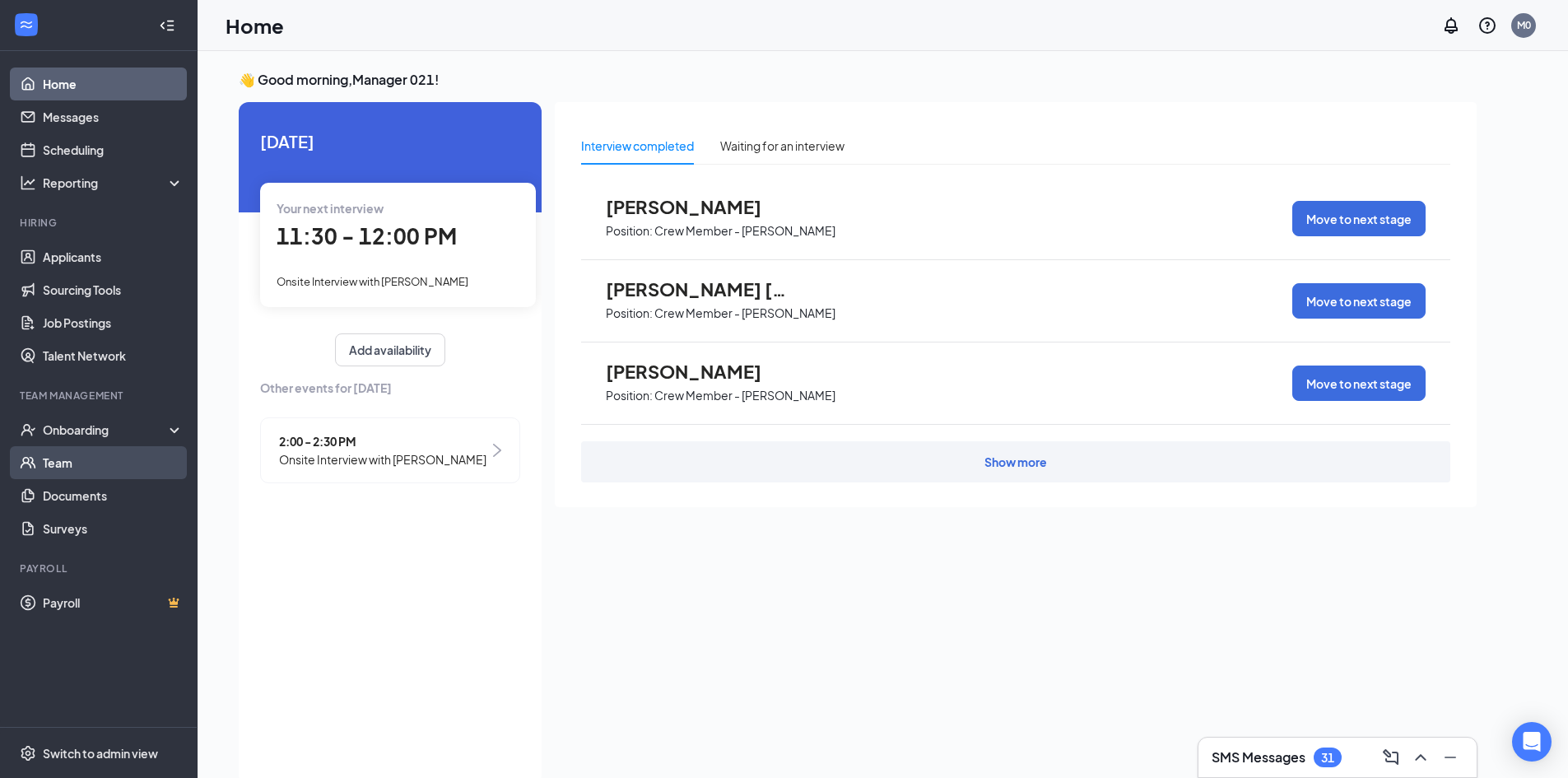
click at [59, 474] on link "Team" at bounding box center [114, 462] width 141 height 33
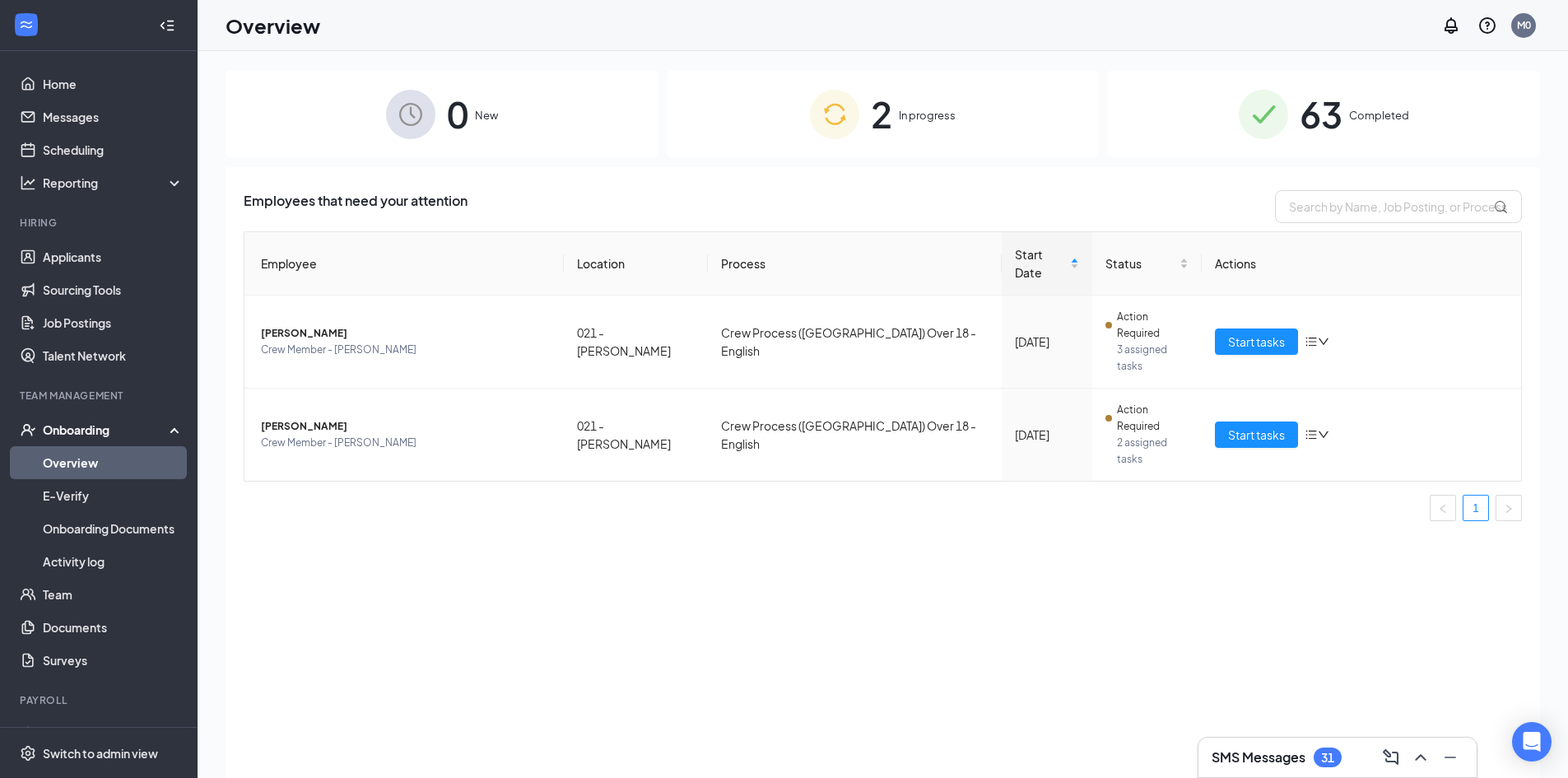
scroll to position [74, 0]
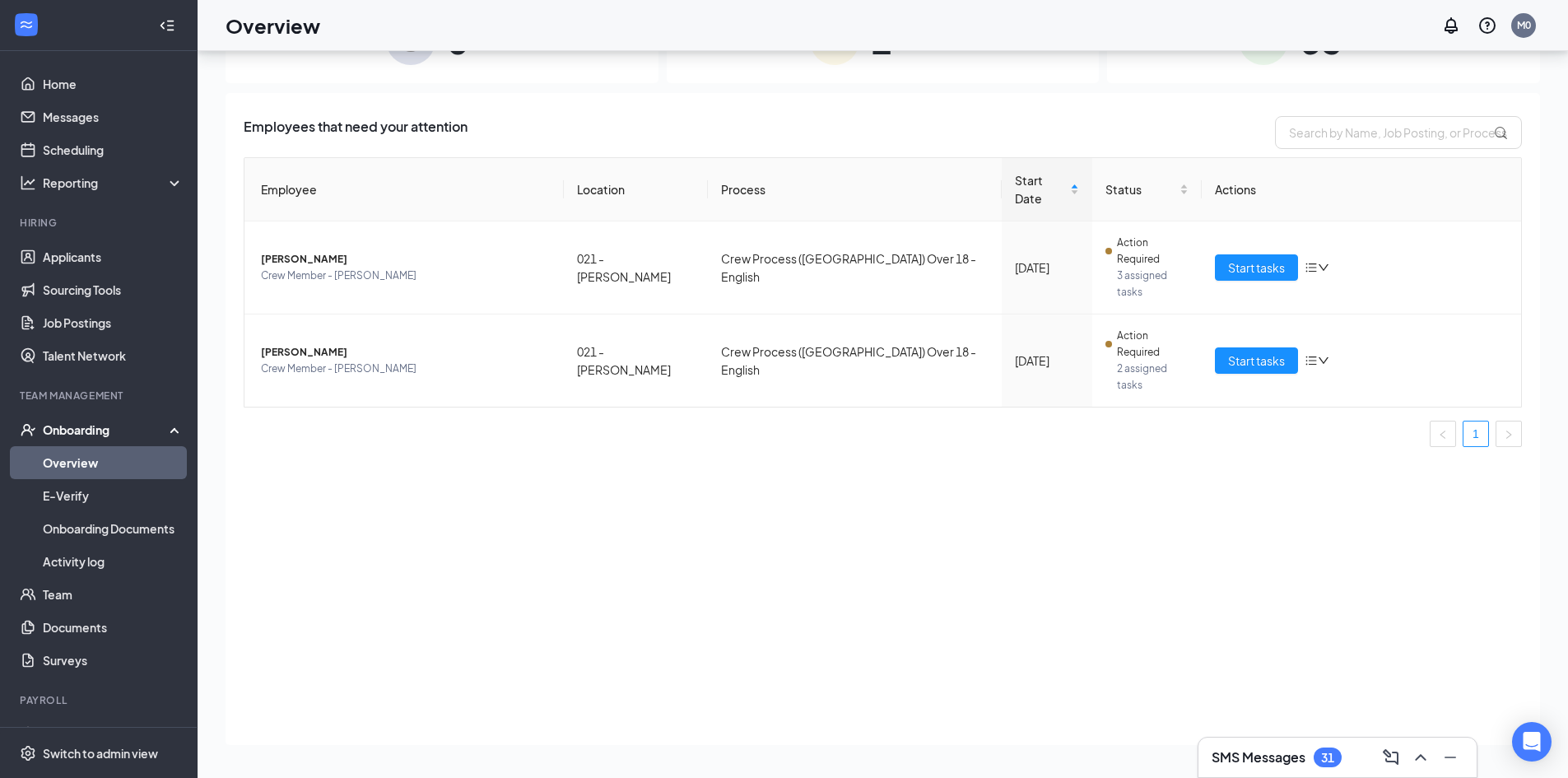
click at [1264, 61] on img at bounding box center [1263, 40] width 50 height 50
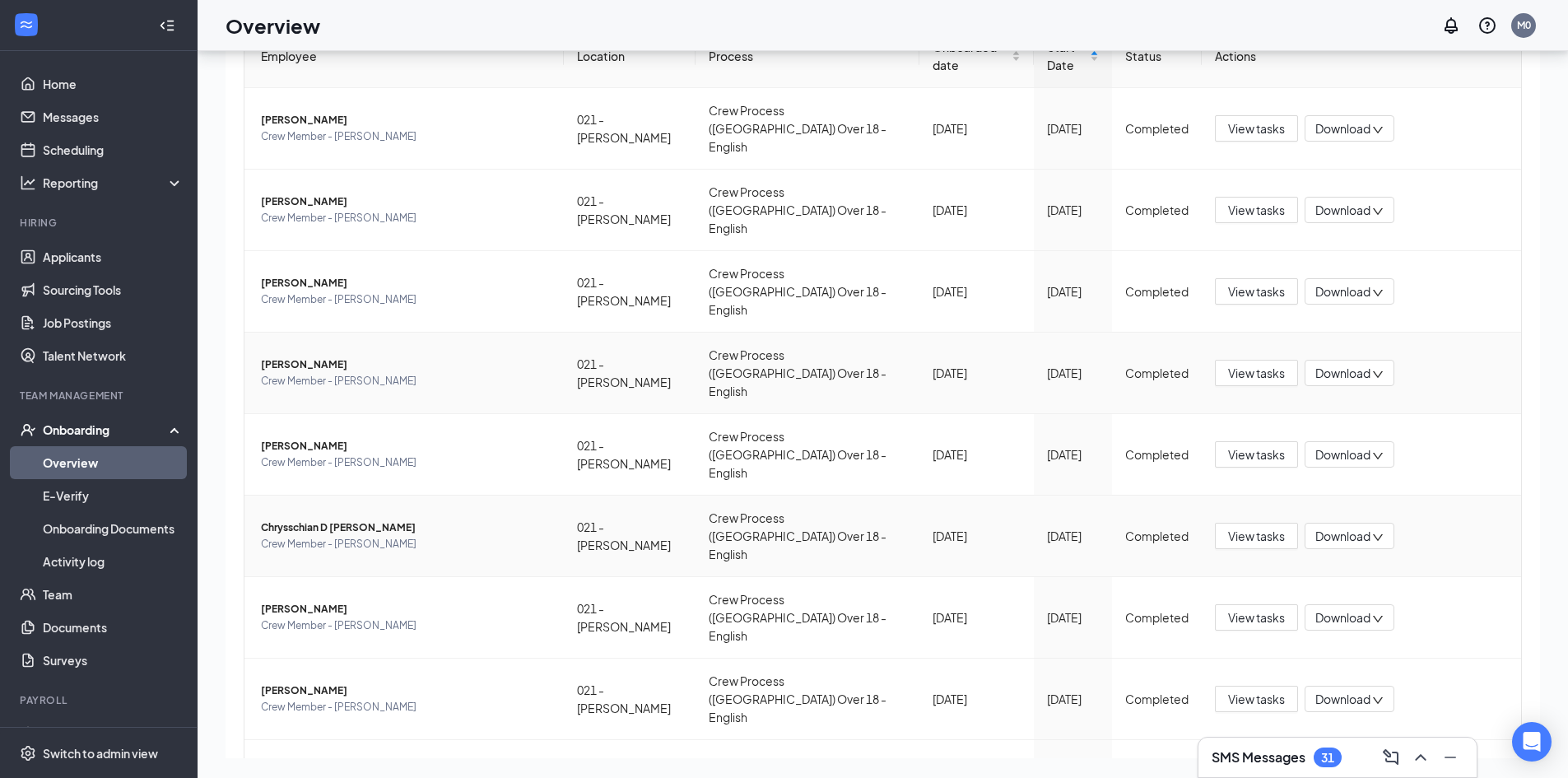
scroll to position [157, 0]
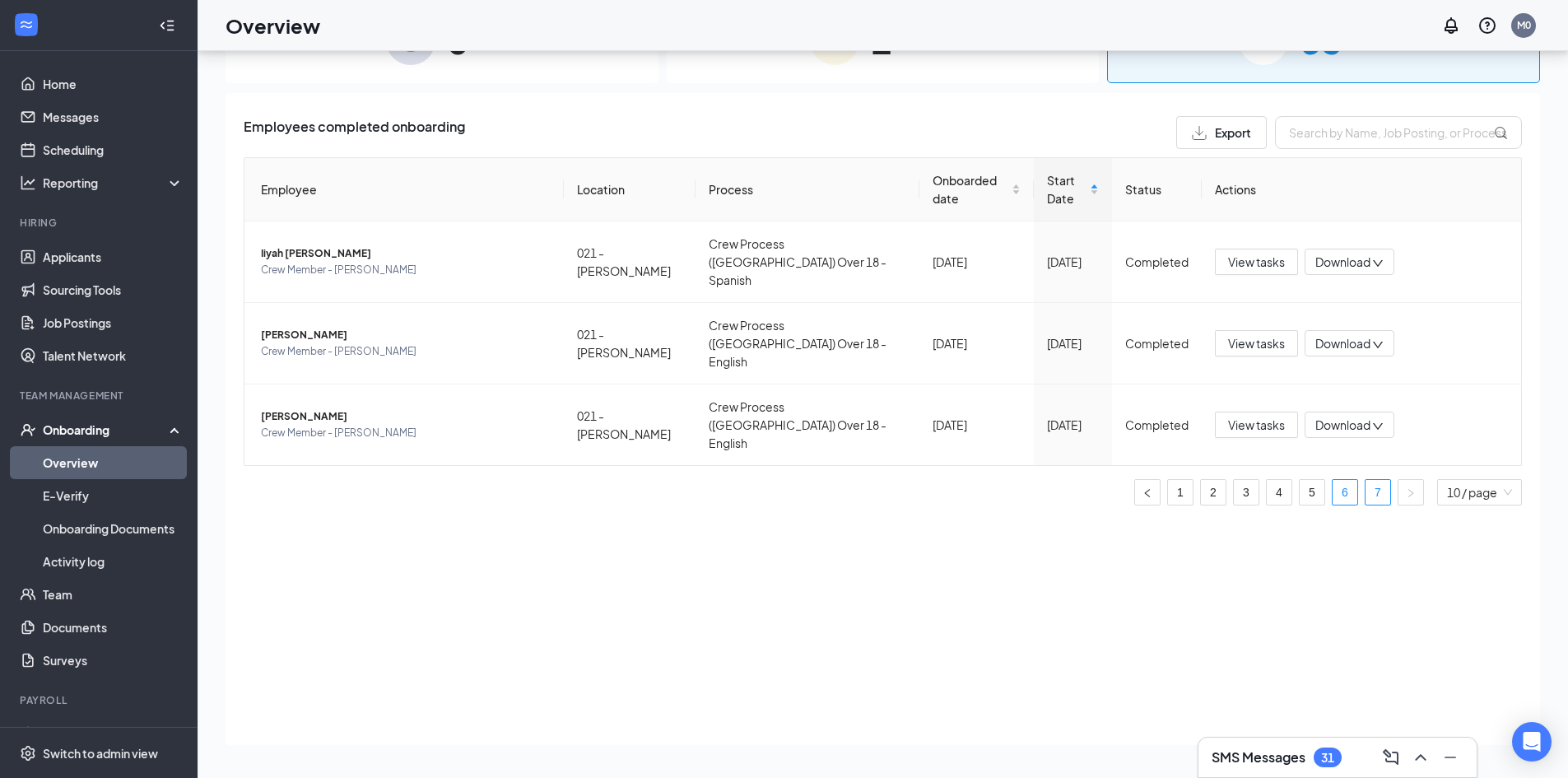
click at [1344, 480] on link "6" at bounding box center [1344, 492] width 24 height 24
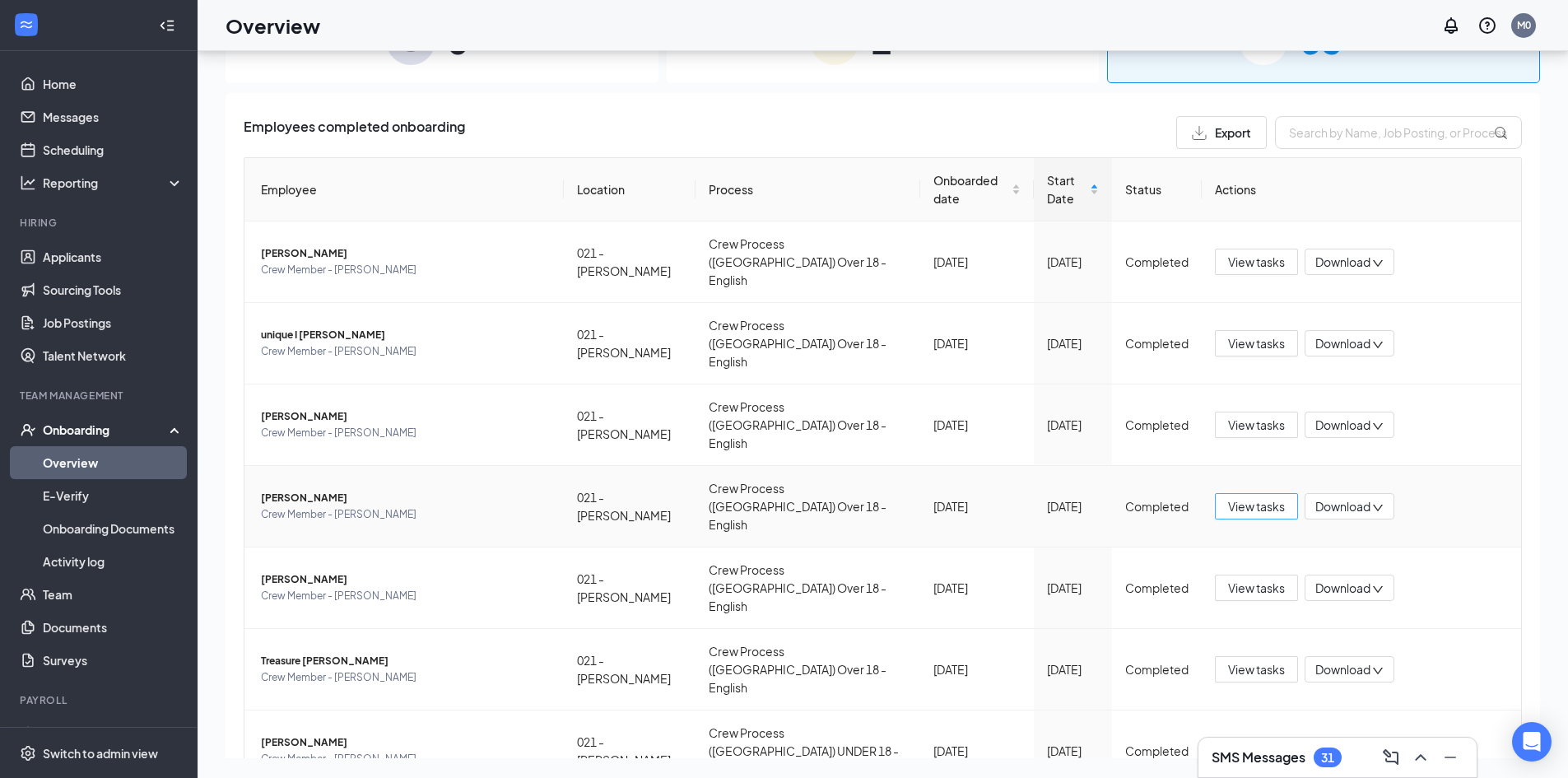
click at [1242, 497] on span "View tasks" at bounding box center [1256, 506] width 56 height 18
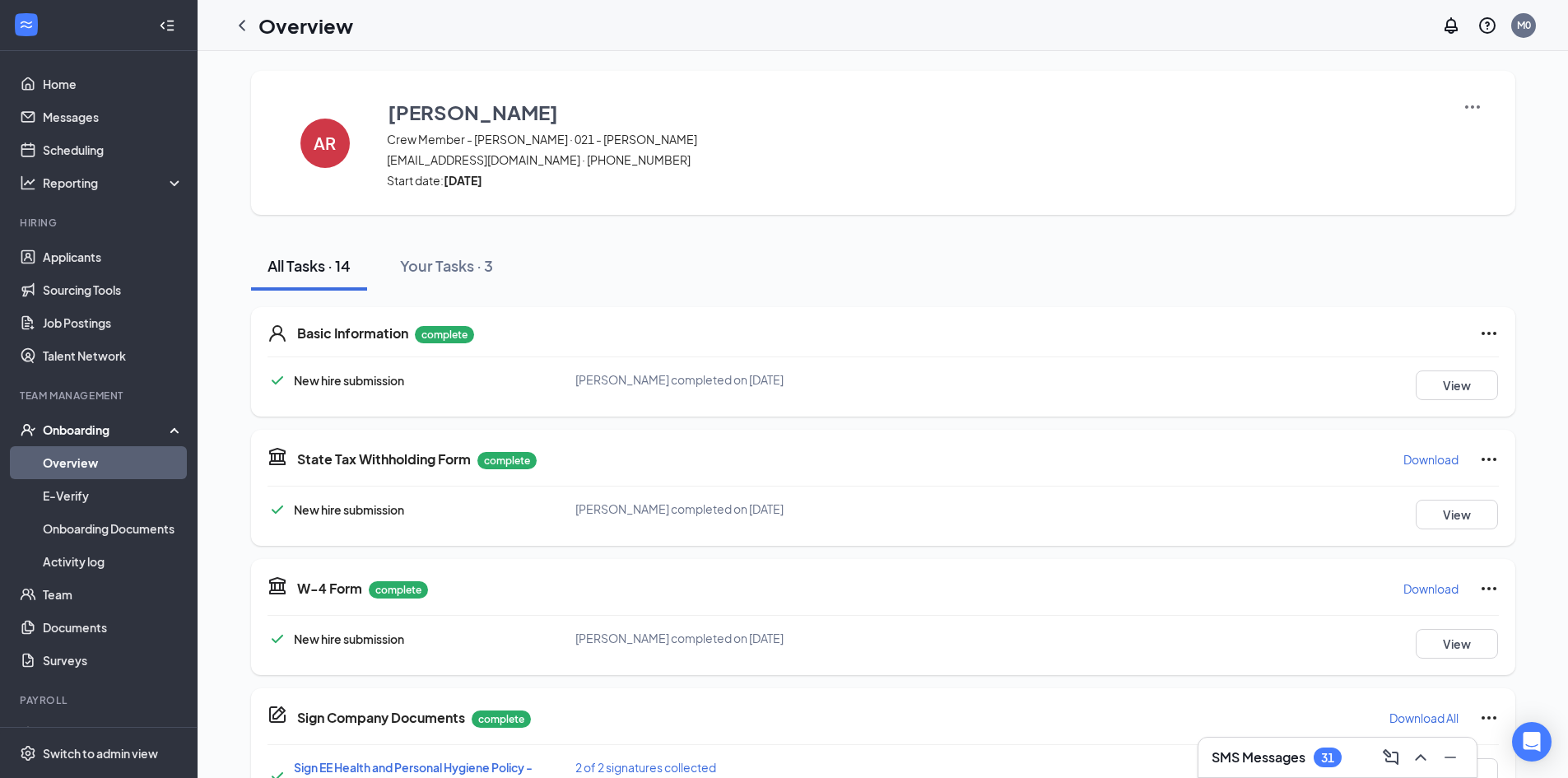
scroll to position [83, 0]
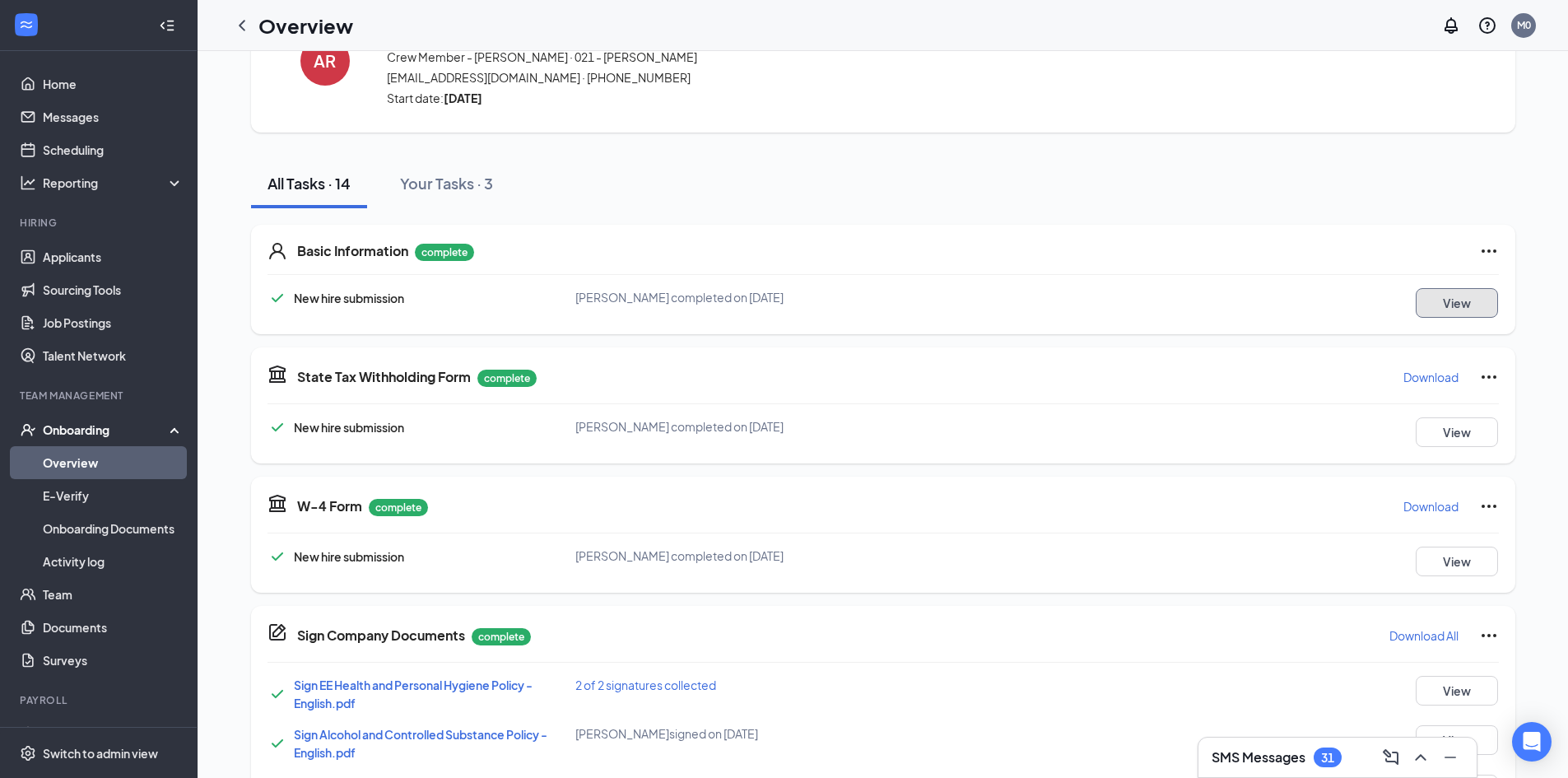
click at [1457, 302] on button "View" at bounding box center [1457, 303] width 83 height 30
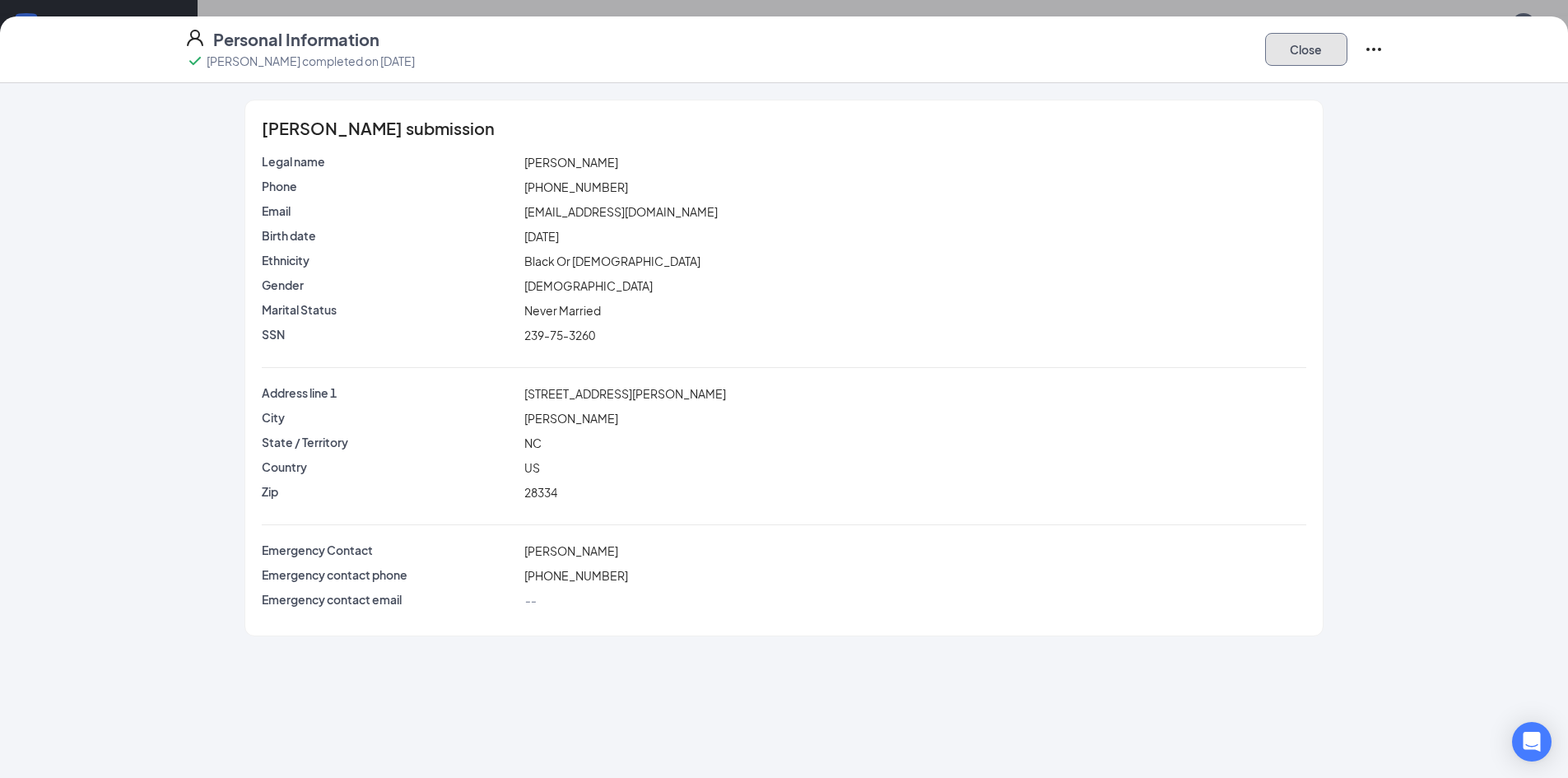
click at [1315, 56] on button "Close" at bounding box center [1306, 49] width 83 height 33
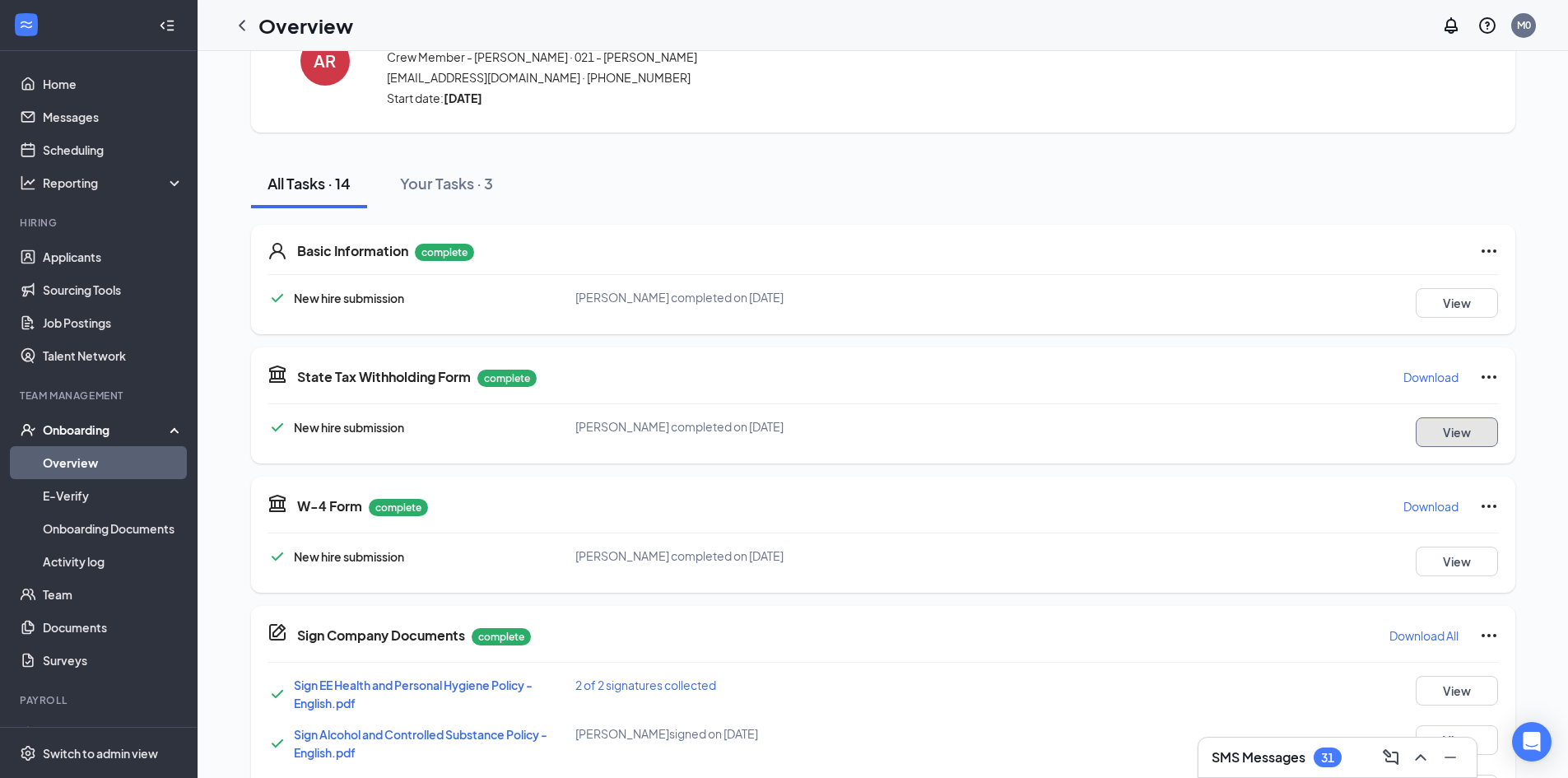
click at [1441, 439] on button "View" at bounding box center [1457, 432] width 83 height 30
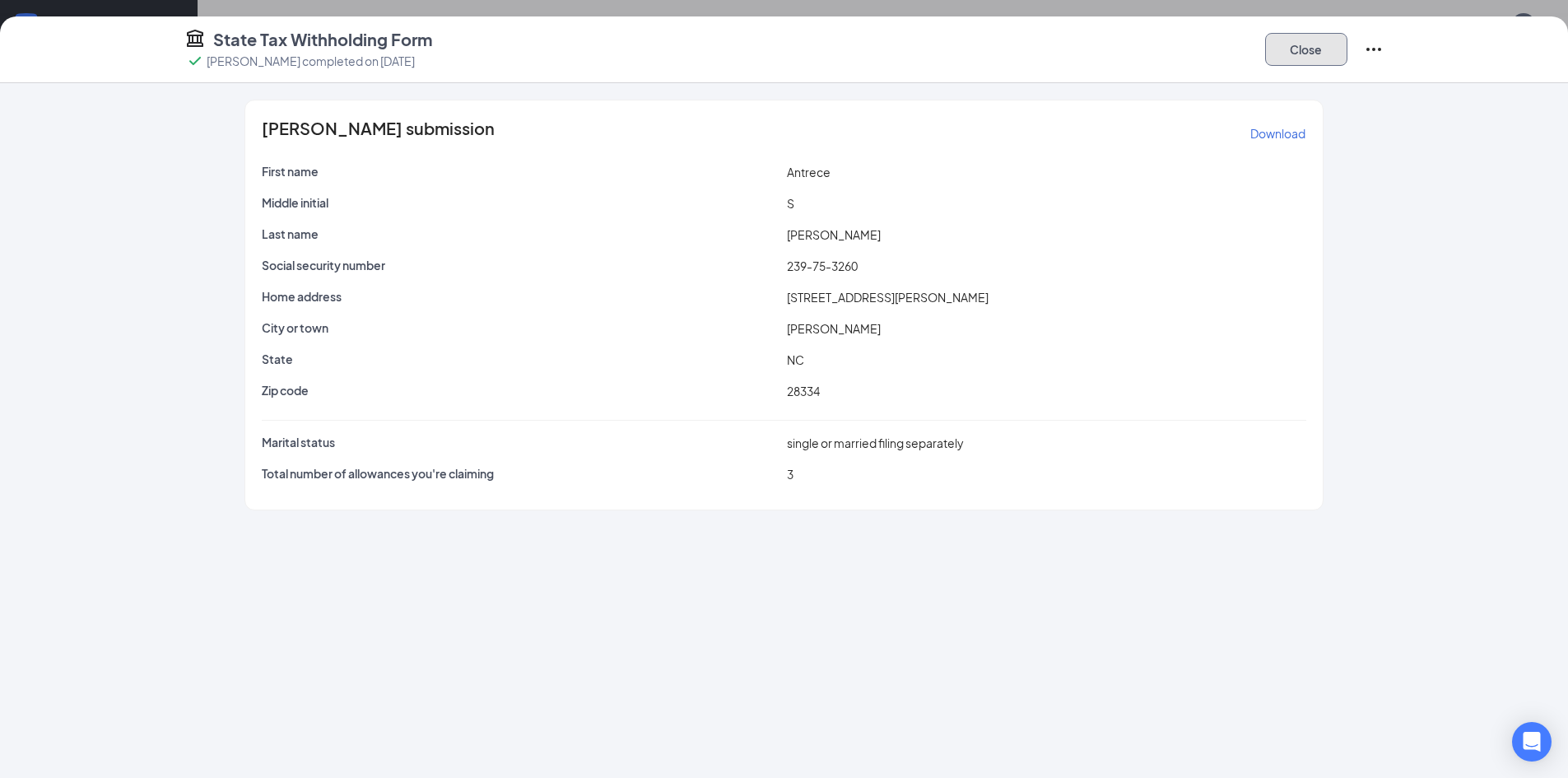
click at [1302, 54] on button "Close" at bounding box center [1306, 49] width 83 height 33
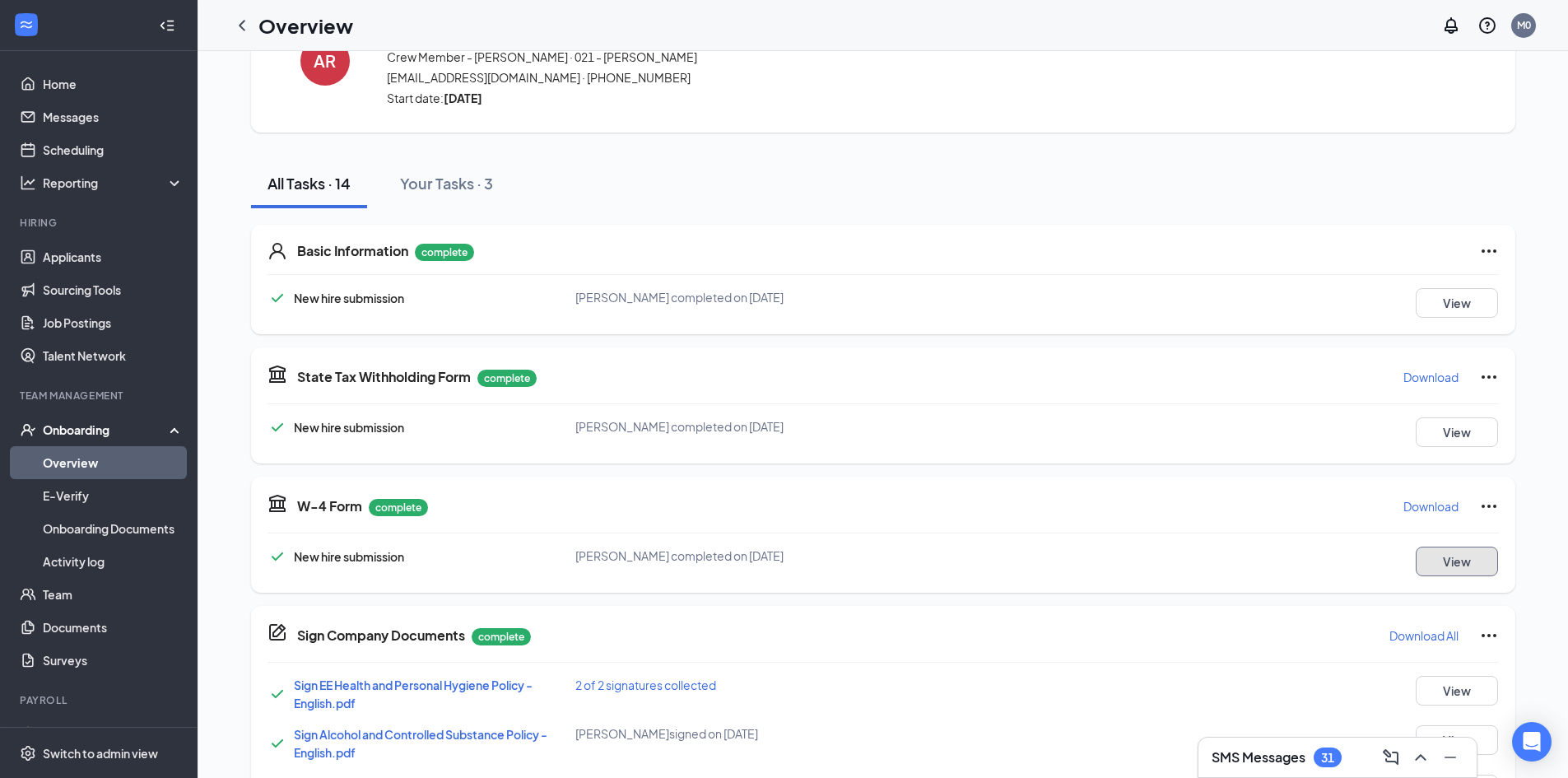
click at [1470, 561] on button "View" at bounding box center [1457, 562] width 83 height 30
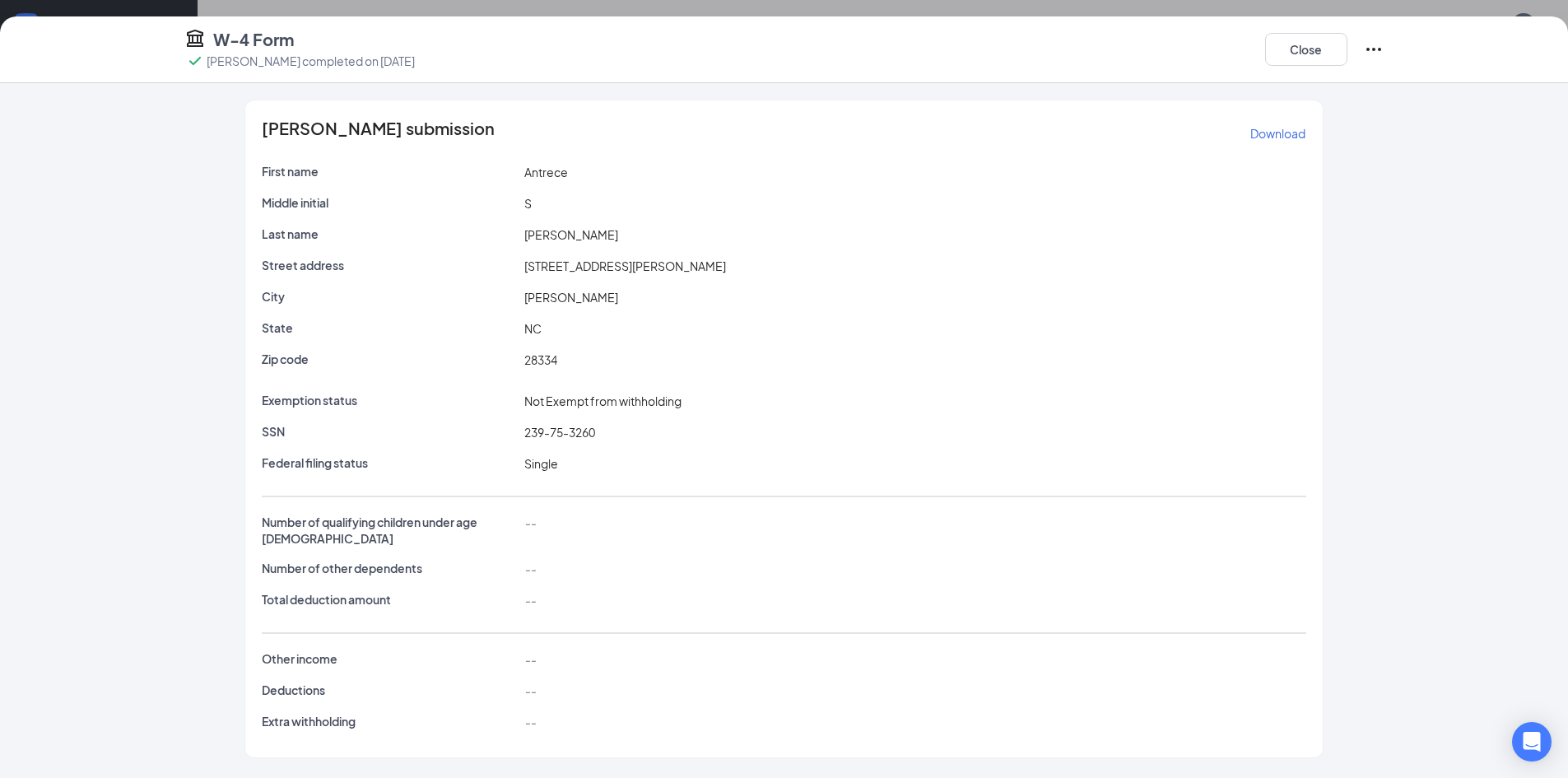
scroll to position [354, 0]
click at [1317, 61] on button "Close" at bounding box center [1306, 49] width 83 height 33
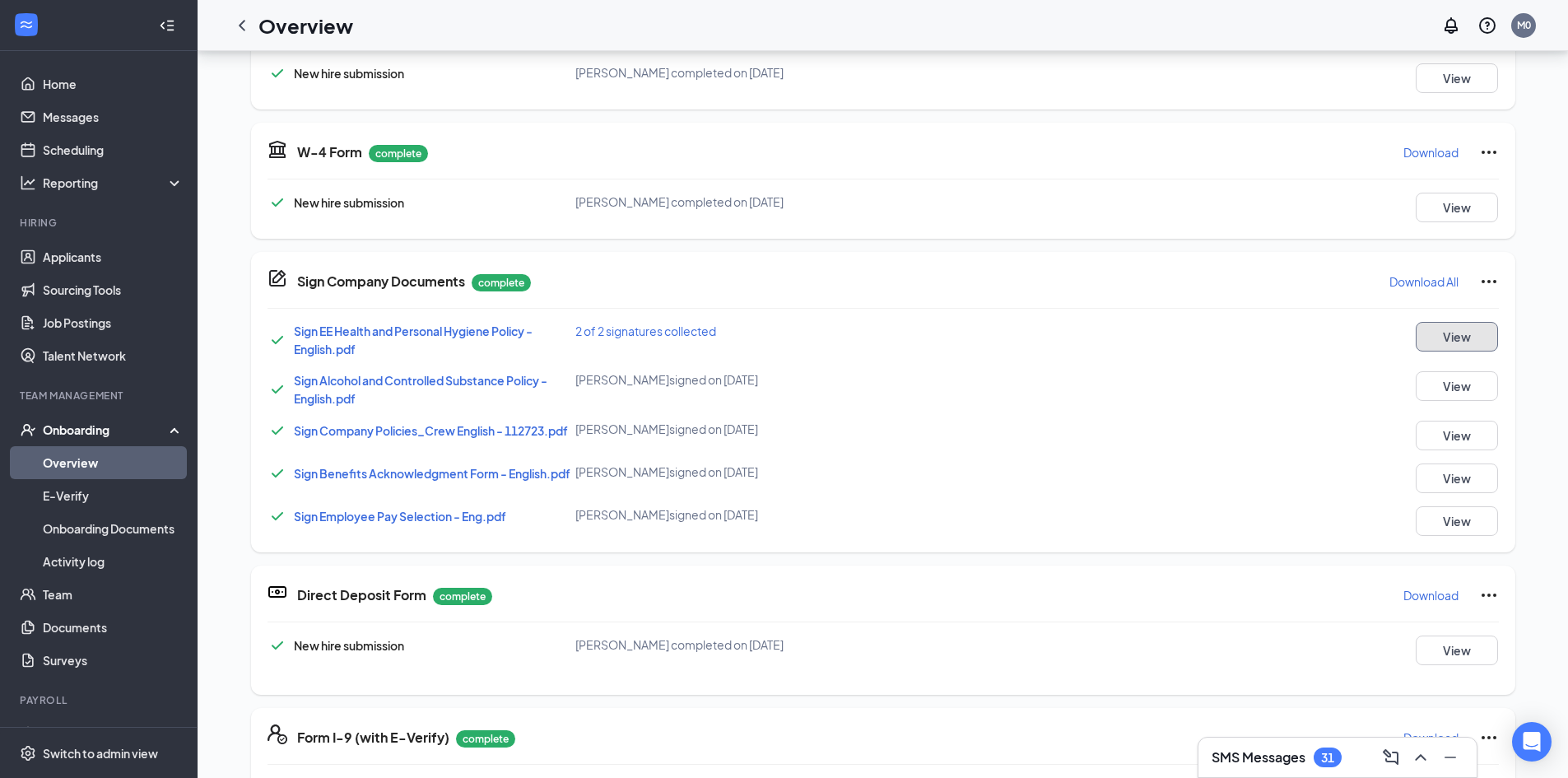
click at [1453, 335] on button "View" at bounding box center [1457, 337] width 83 height 30
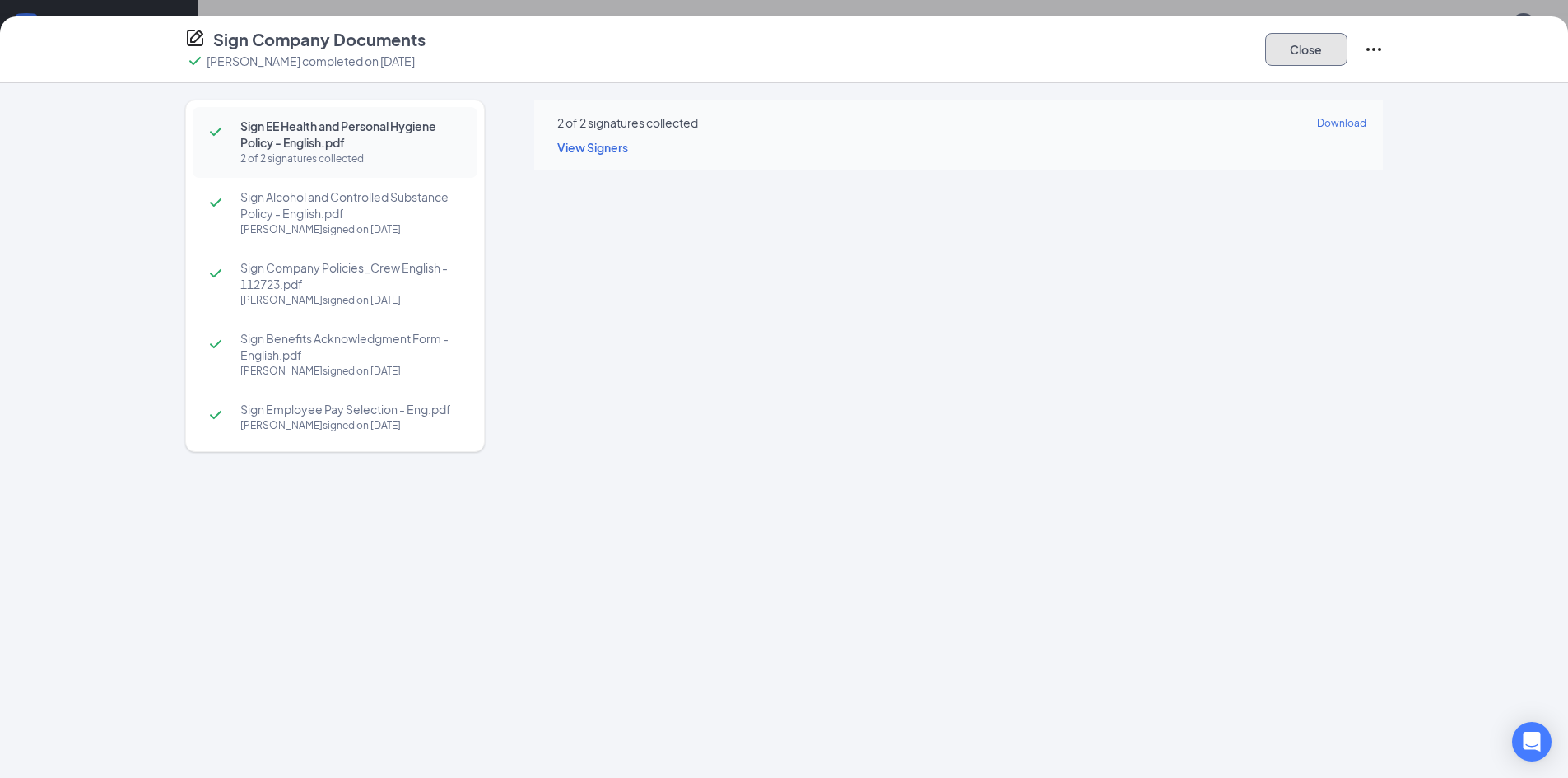
click at [1328, 52] on button "Close" at bounding box center [1306, 49] width 83 height 33
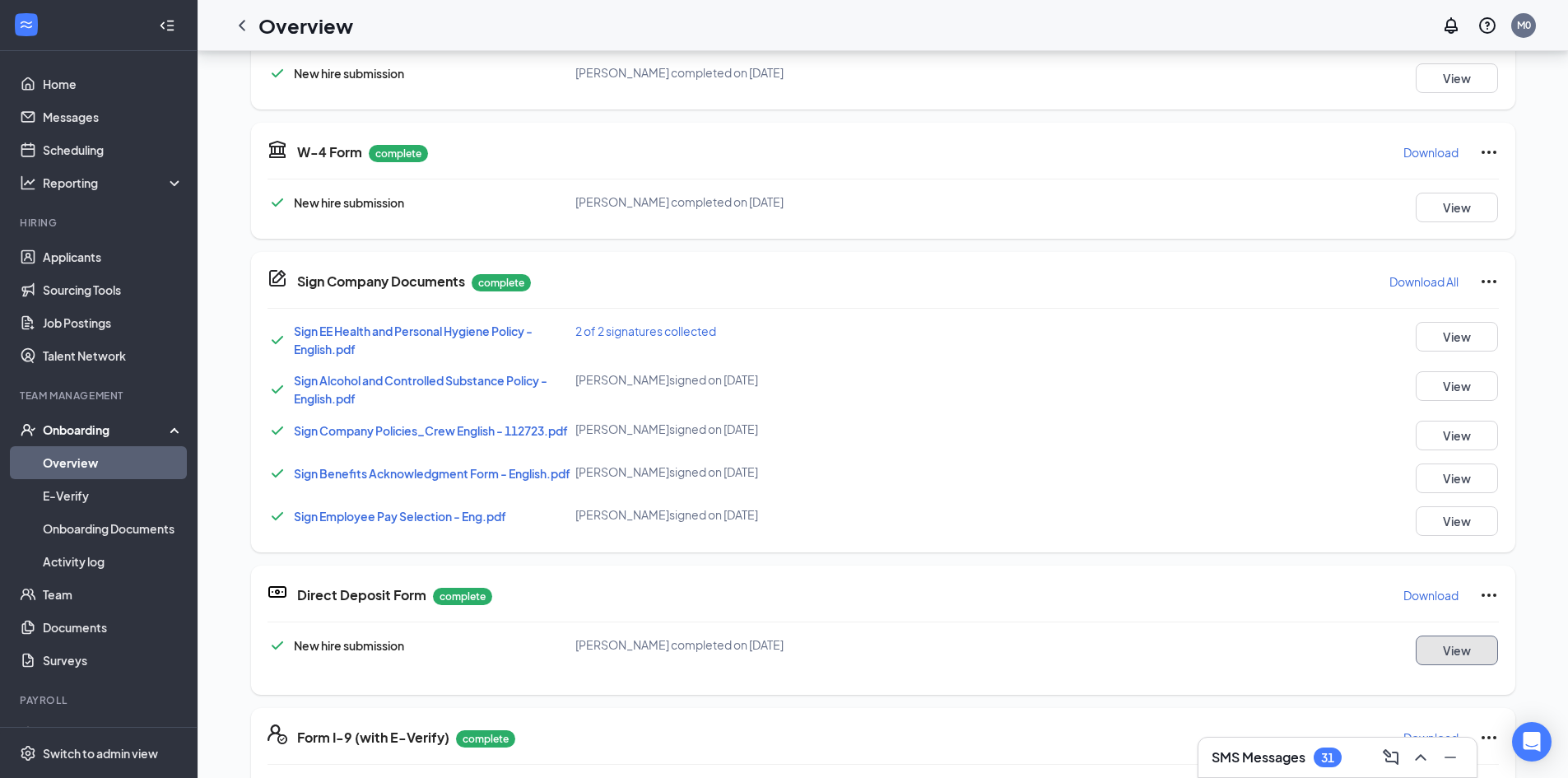
click at [1441, 641] on button "View" at bounding box center [1457, 650] width 83 height 30
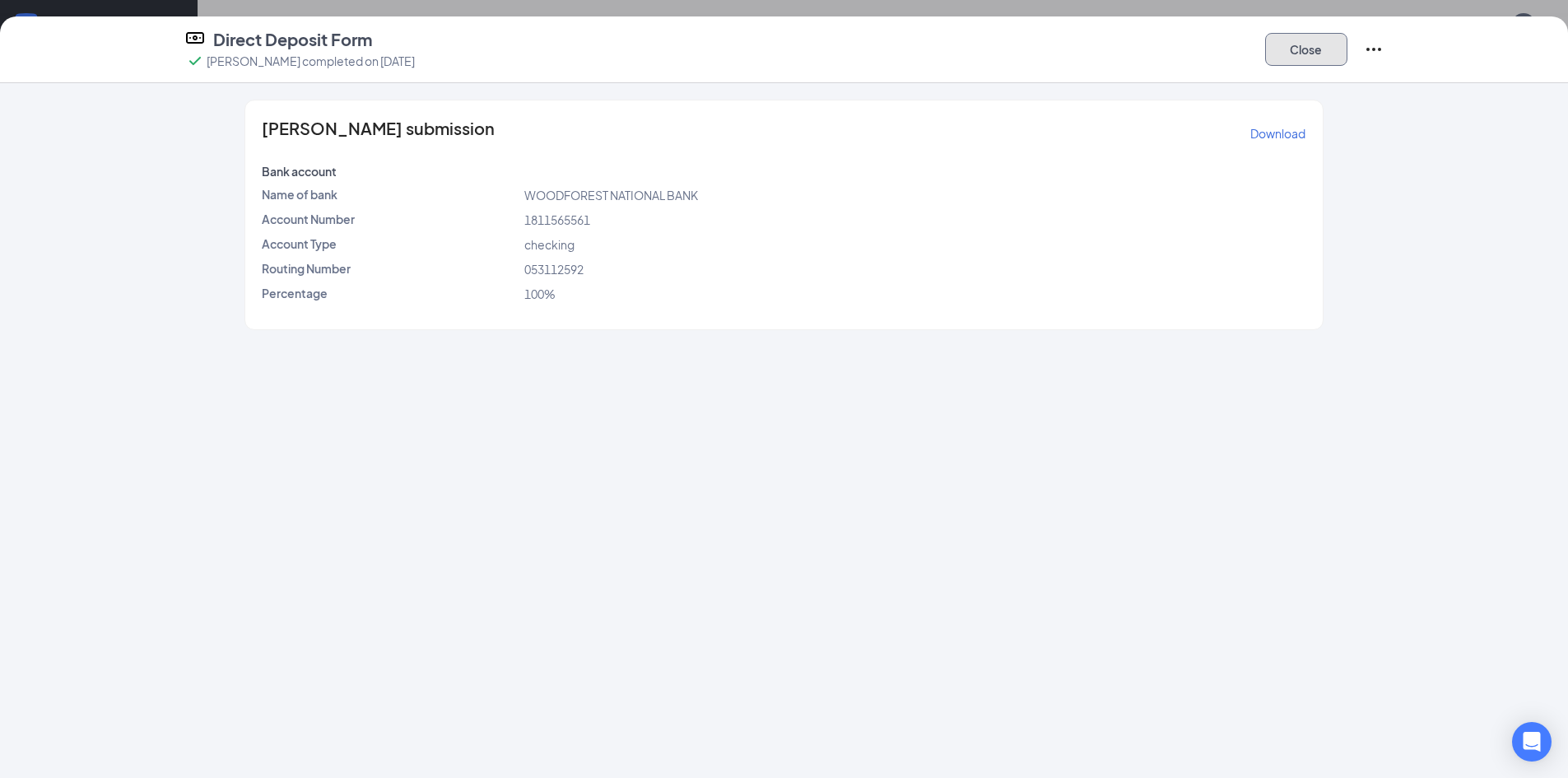
click at [1304, 50] on button "Close" at bounding box center [1306, 49] width 83 height 33
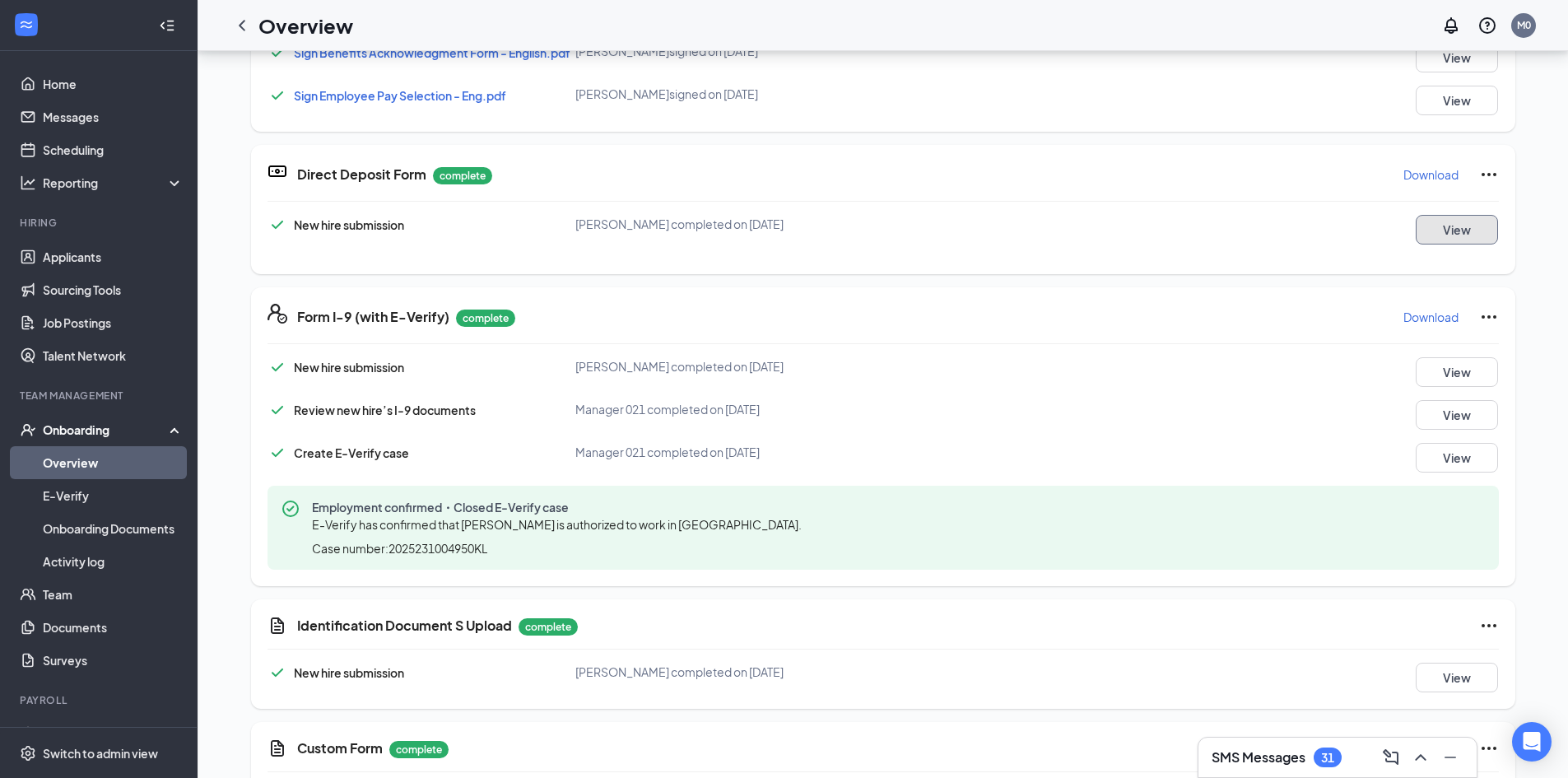
scroll to position [519, 0]
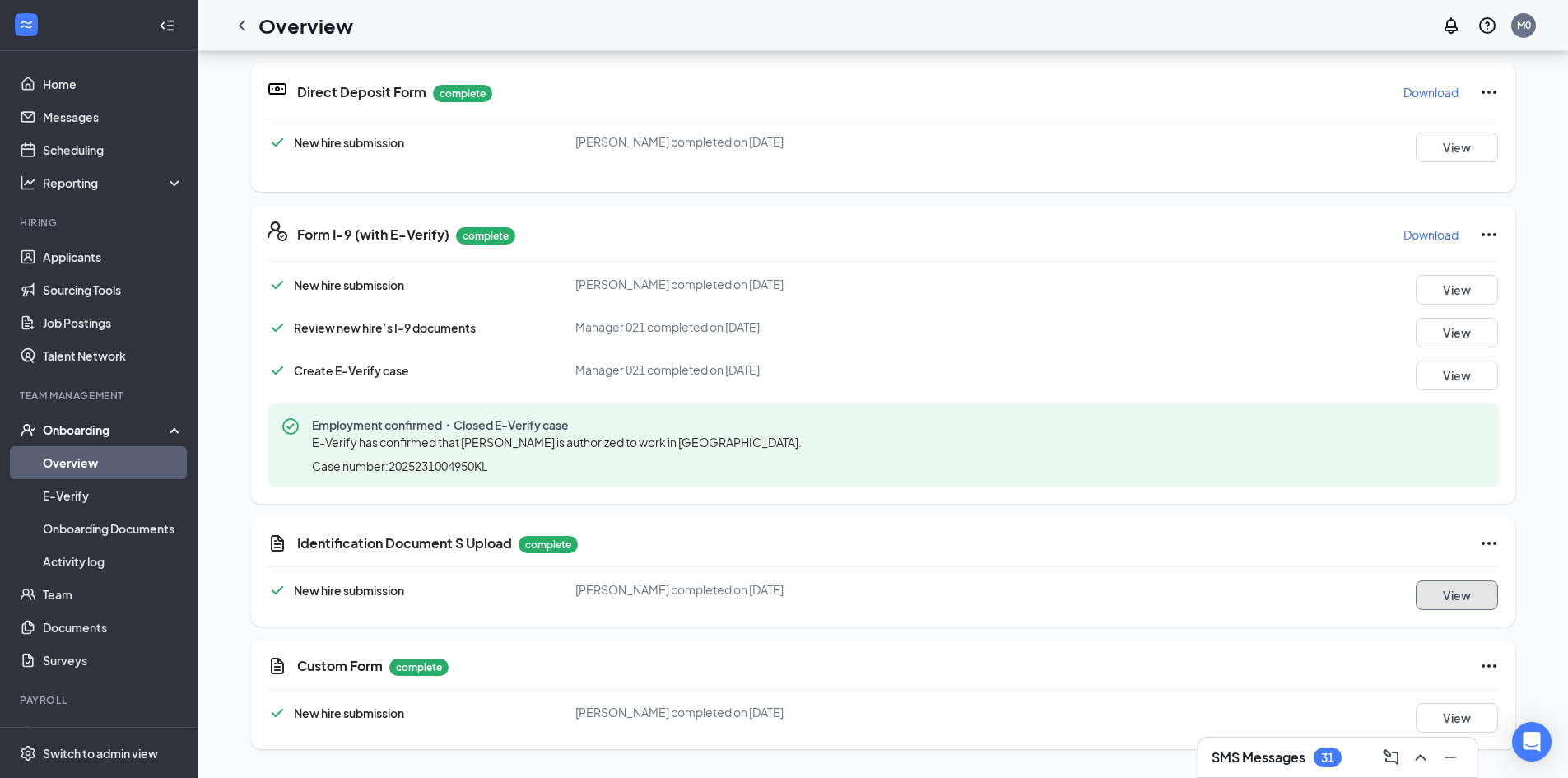
click at [1443, 594] on button "View" at bounding box center [1457, 596] width 83 height 30
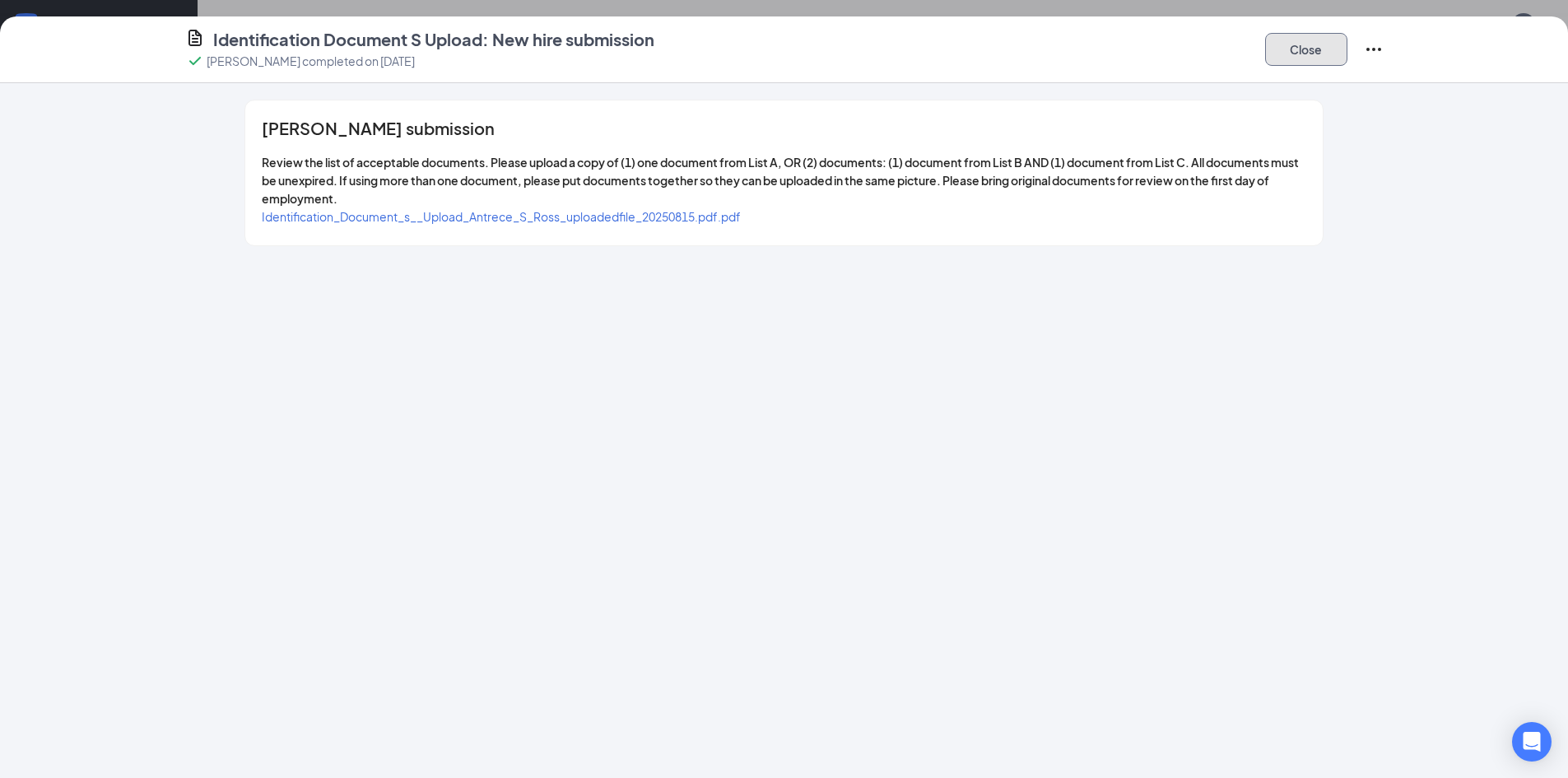
click at [1325, 52] on button "Close" at bounding box center [1306, 49] width 83 height 33
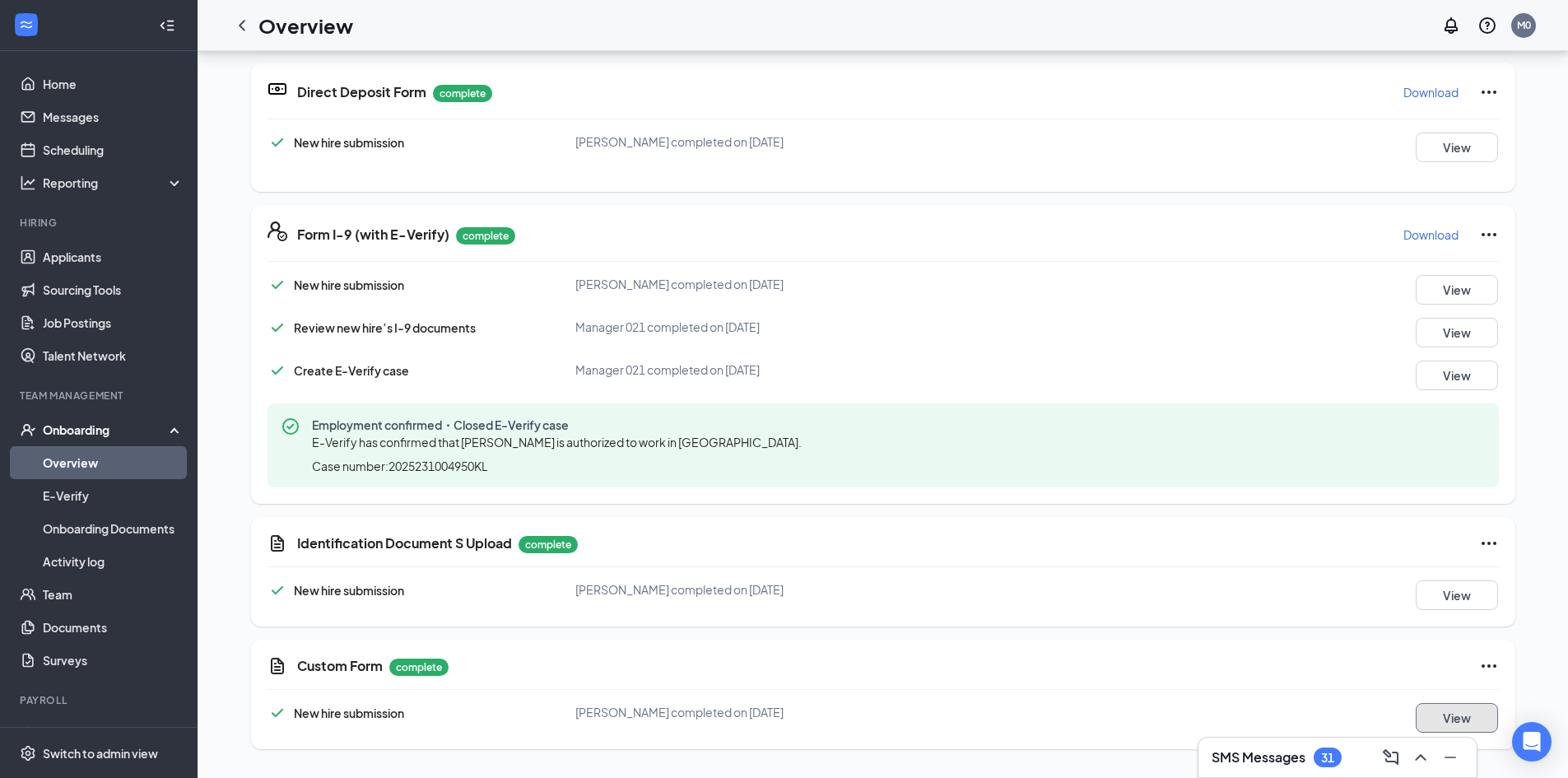
click at [1439, 715] on button "View" at bounding box center [1457, 718] width 83 height 30
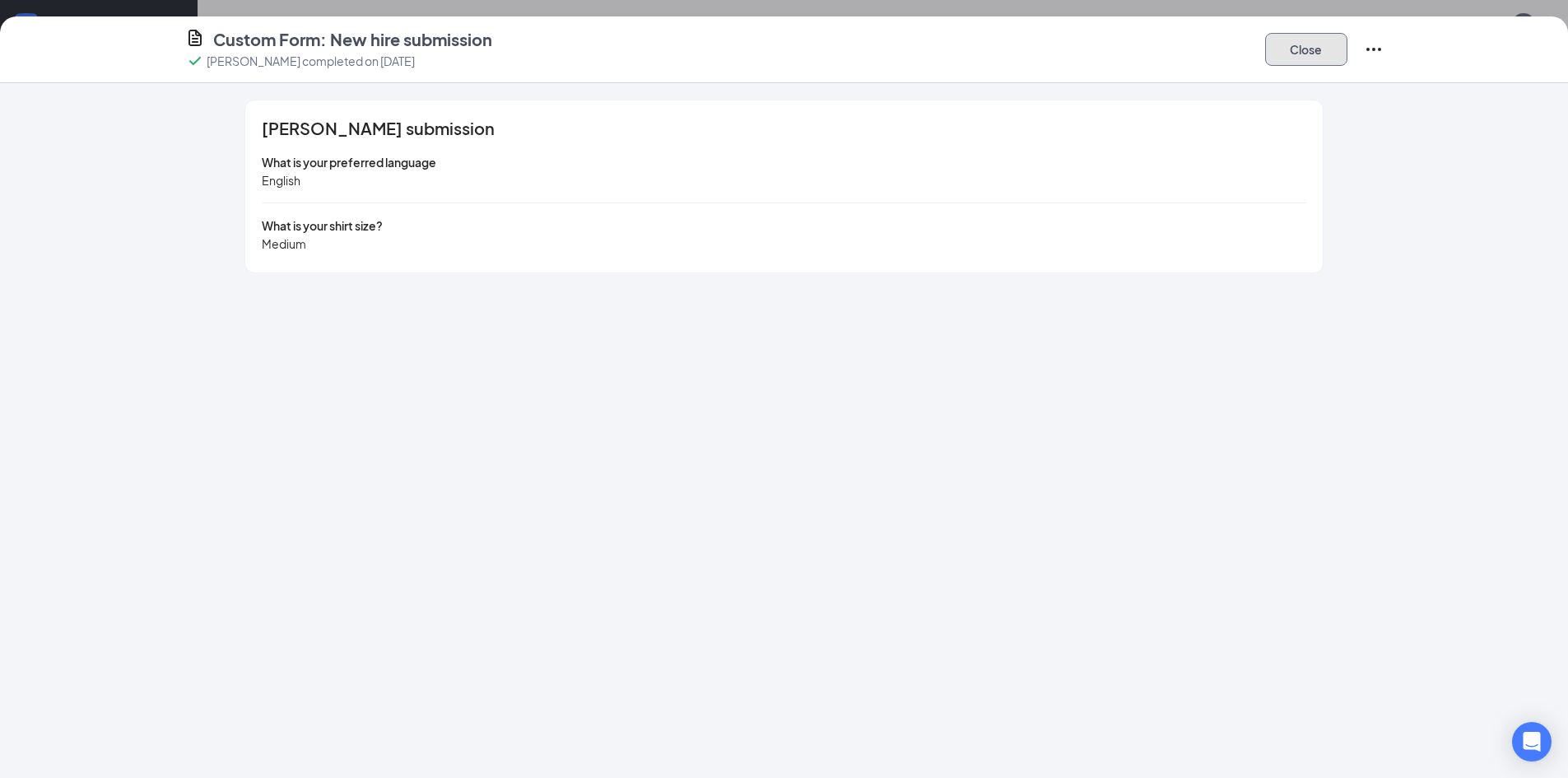
click at [1309, 52] on button "Close" at bounding box center [1306, 49] width 83 height 33
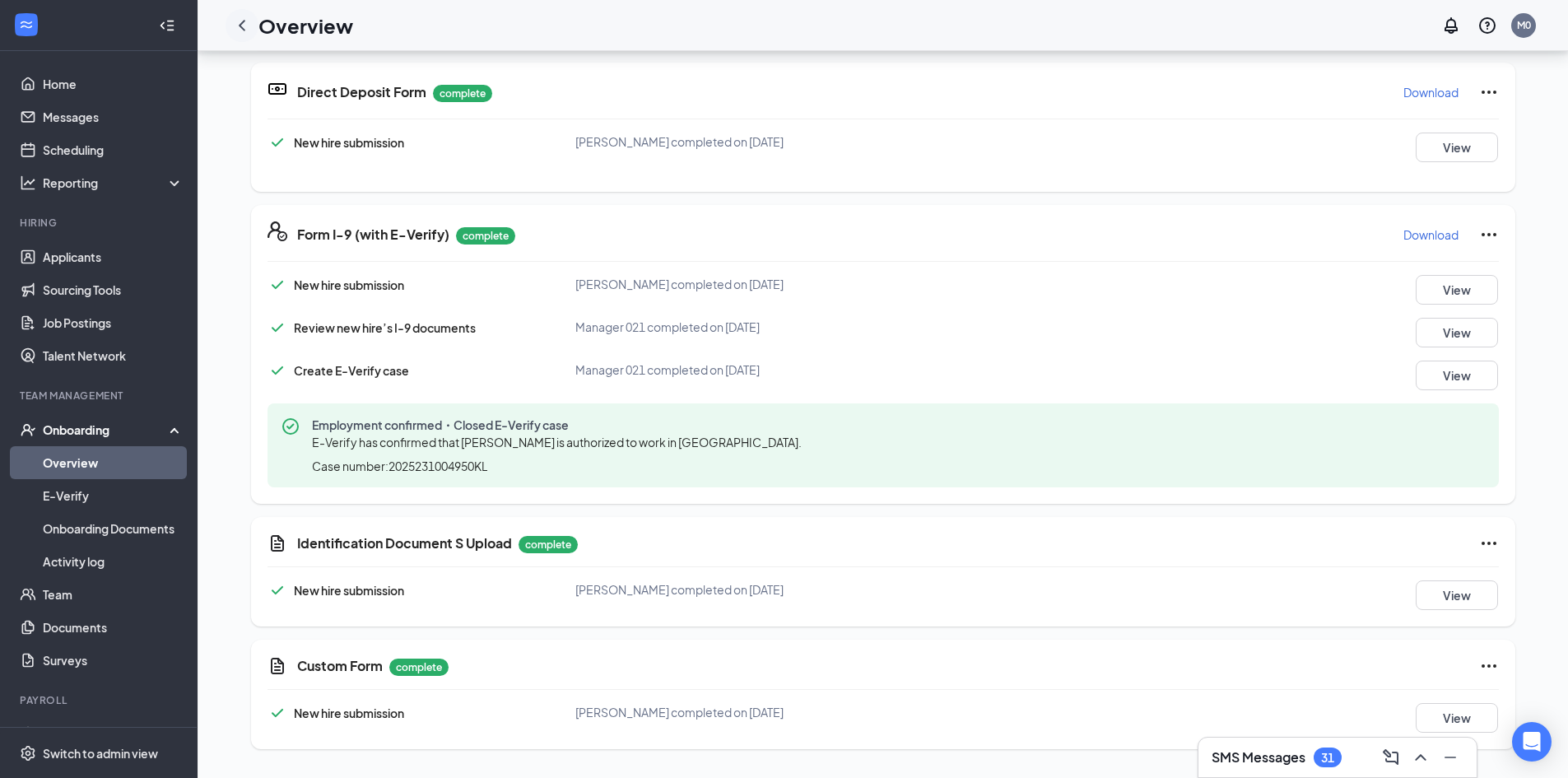
click at [246, 26] on icon "ChevronLeft" at bounding box center [241, 25] width 20 height 20
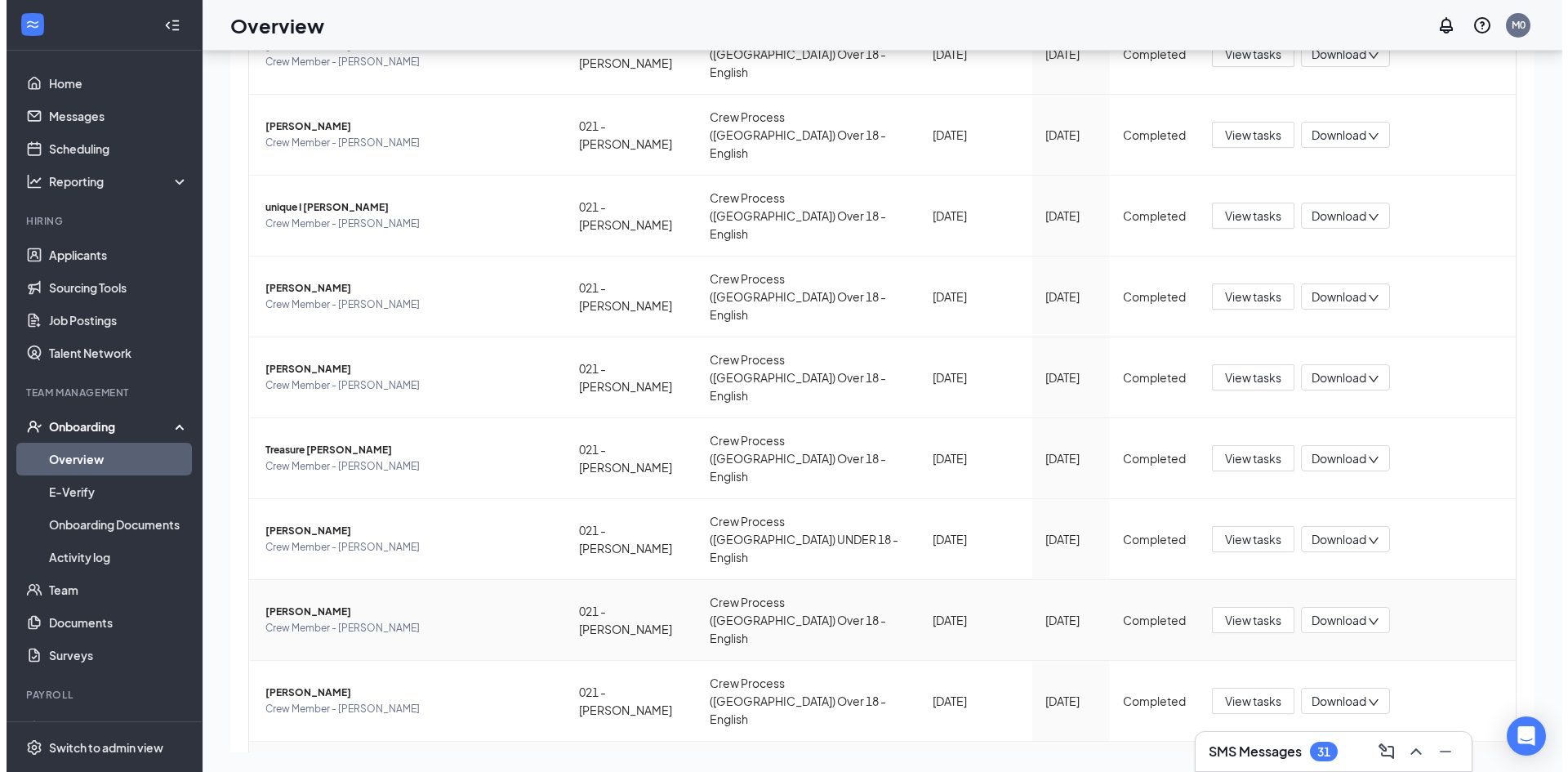
scroll to position [207, 0]
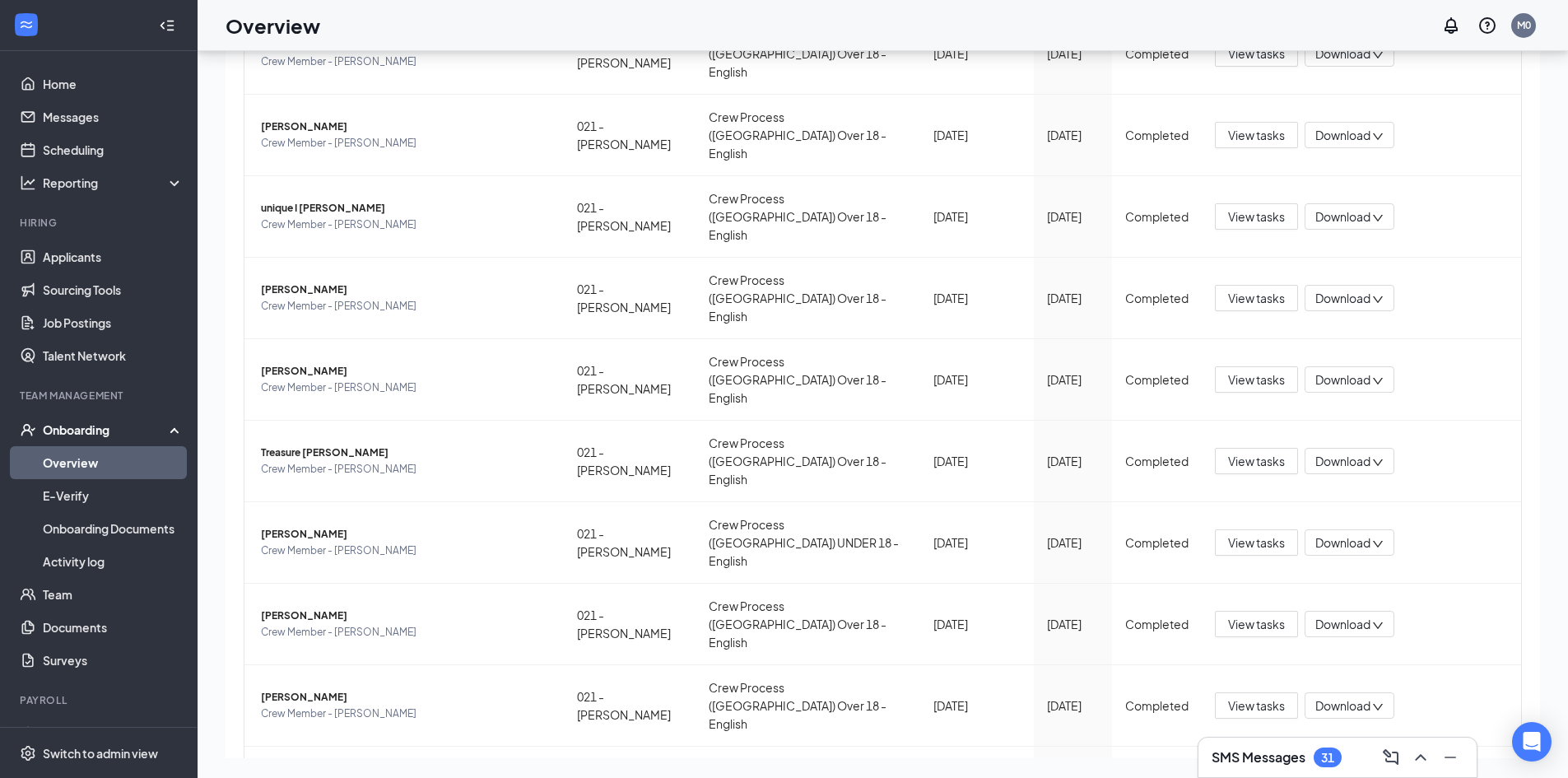
click at [318, 363] on span "[PERSON_NAME]" at bounding box center [406, 371] width 289 height 17
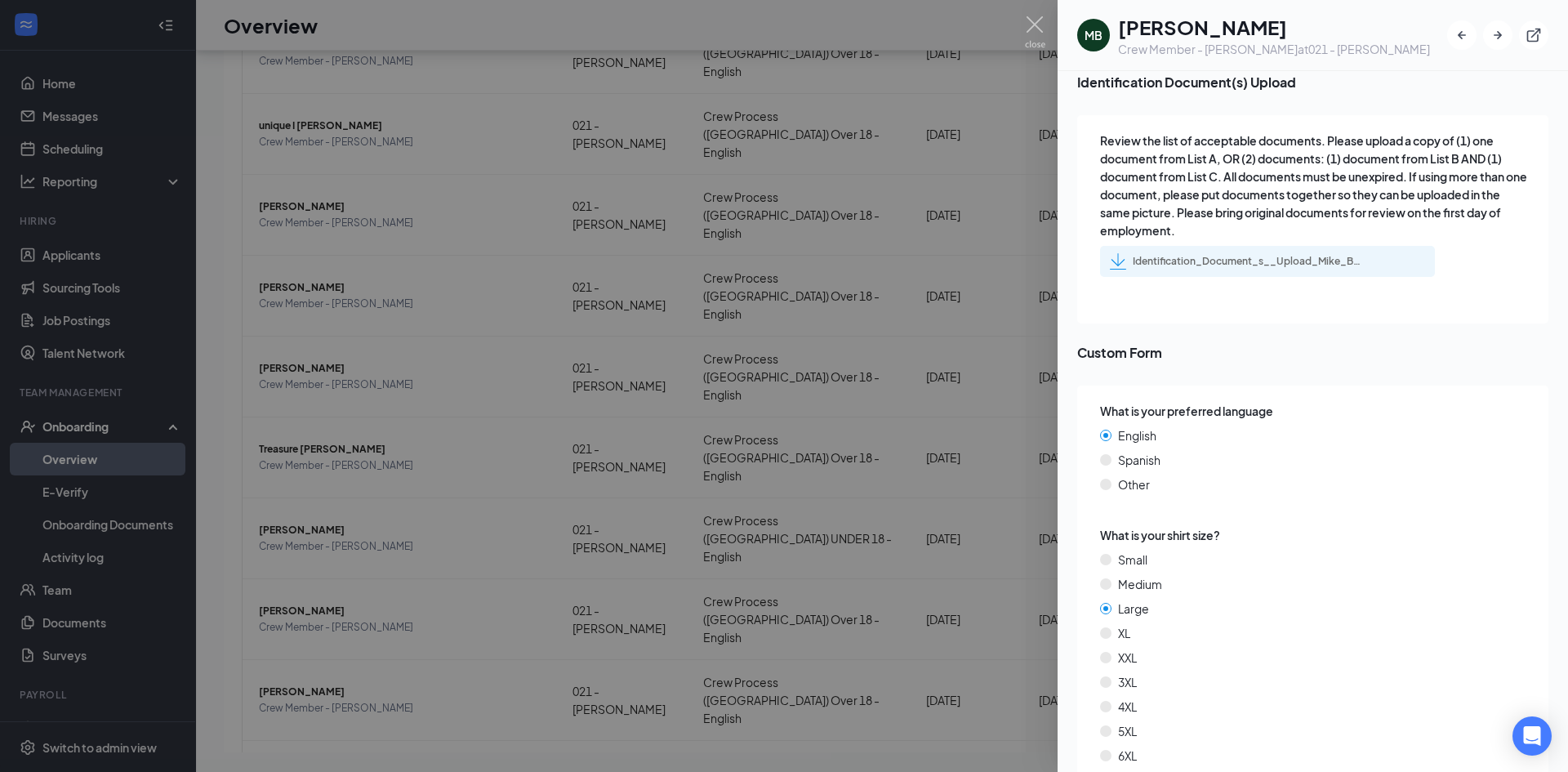
scroll to position [2609, 0]
